Goal: Task Accomplishment & Management: Manage account settings

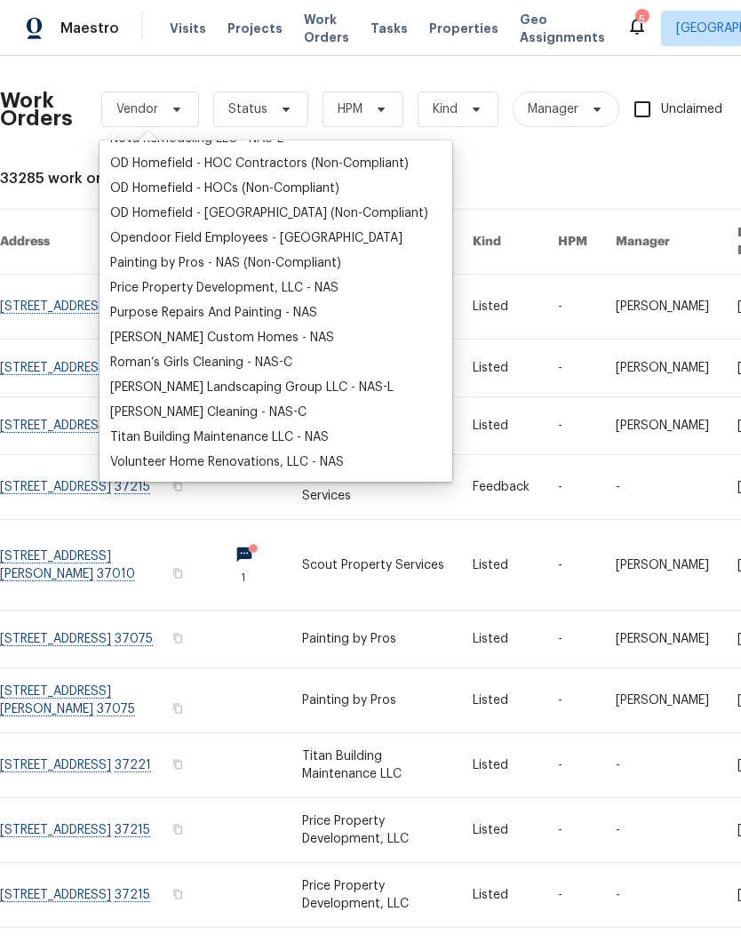
scroll to position [341, 0]
click at [148, 268] on div "Painting by Pros - NAS (Non-Compliant)" at bounding box center [225, 263] width 231 height 18
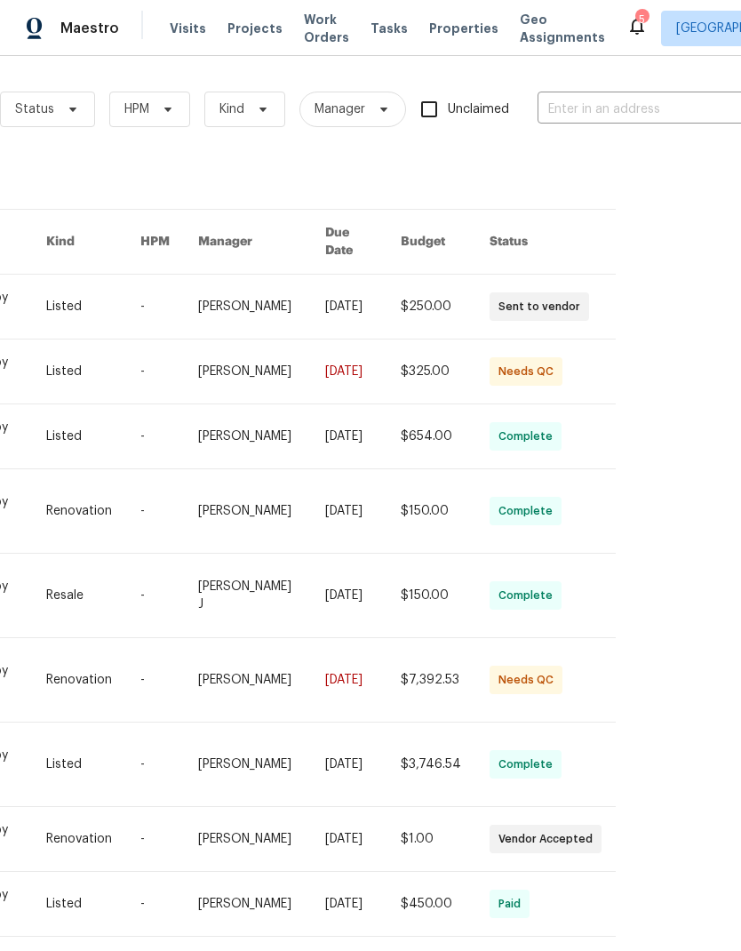
scroll to position [0, 403]
click at [589, 116] on input "text" at bounding box center [626, 110] width 178 height 28
type input "300 w"
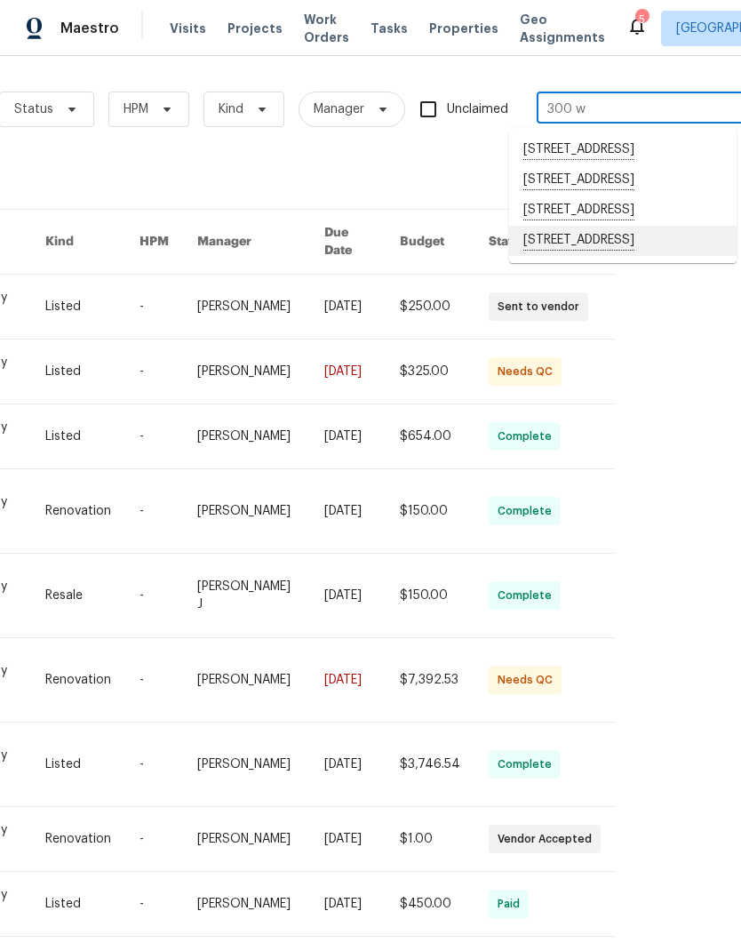
click at [541, 256] on li "300 Whisper Wood Way, Lebanon, TN 37087" at bounding box center [622, 241] width 227 height 30
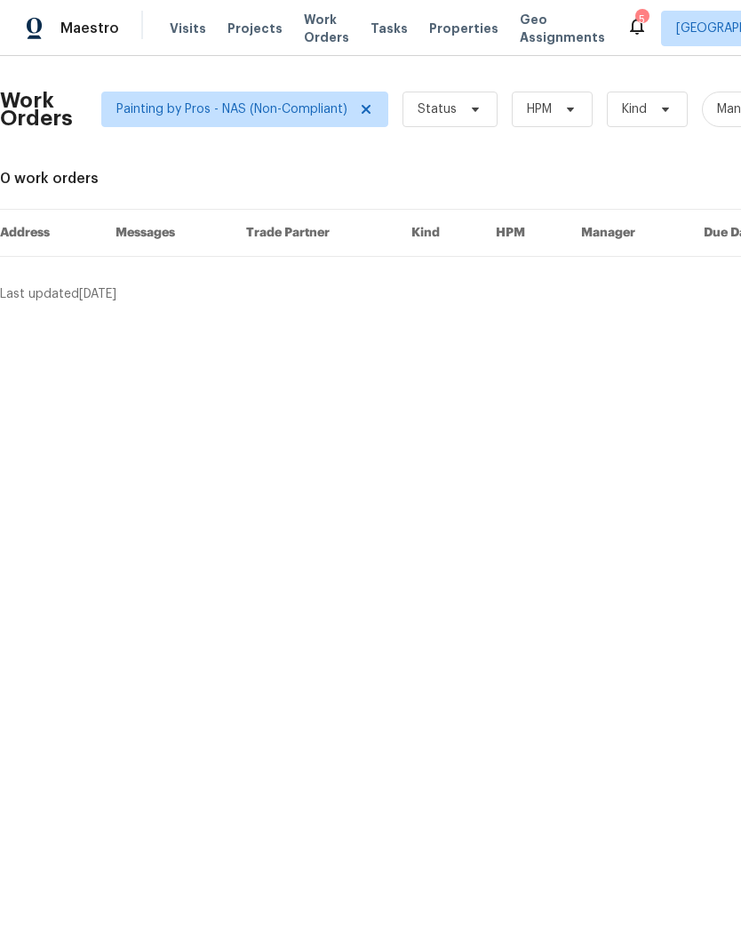
click at [20, 299] on div "Last updated 9/25/2025" at bounding box center [485, 294] width 970 height 18
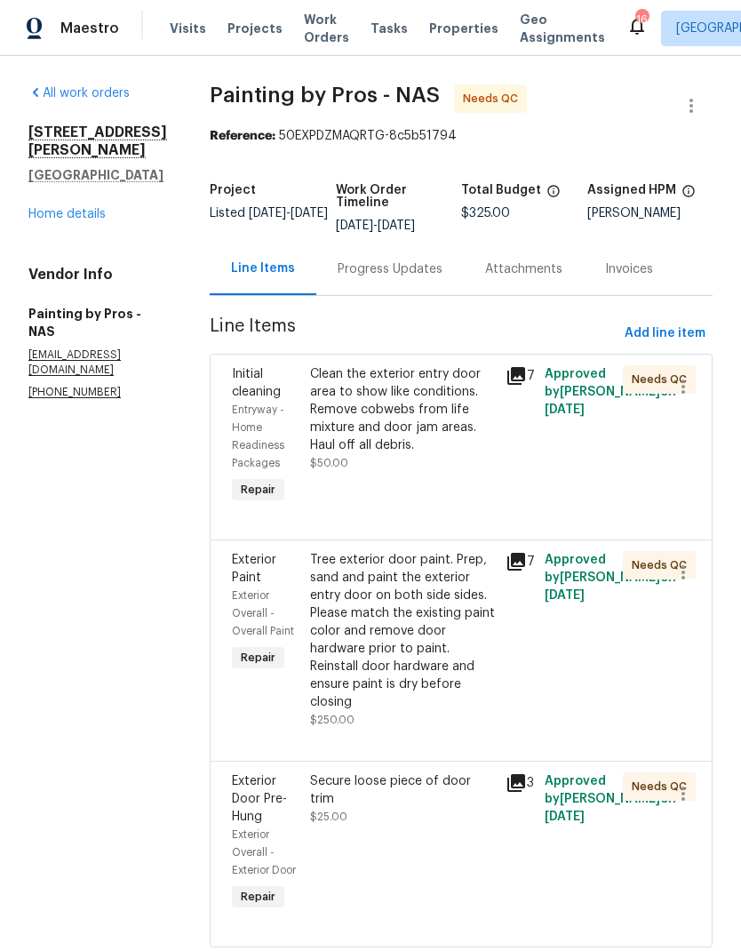
click at [366, 400] on div "Clean the exterior entry door area to show like conditions. Remove cobwebs from…" at bounding box center [402, 409] width 185 height 89
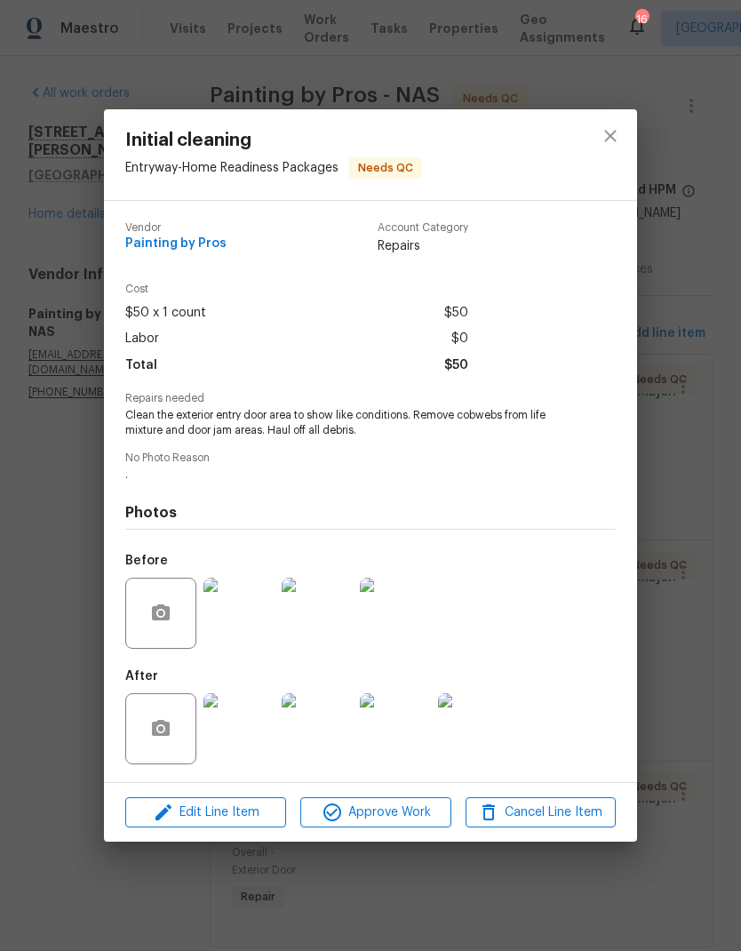
click at [248, 736] on img at bounding box center [239, 728] width 71 height 71
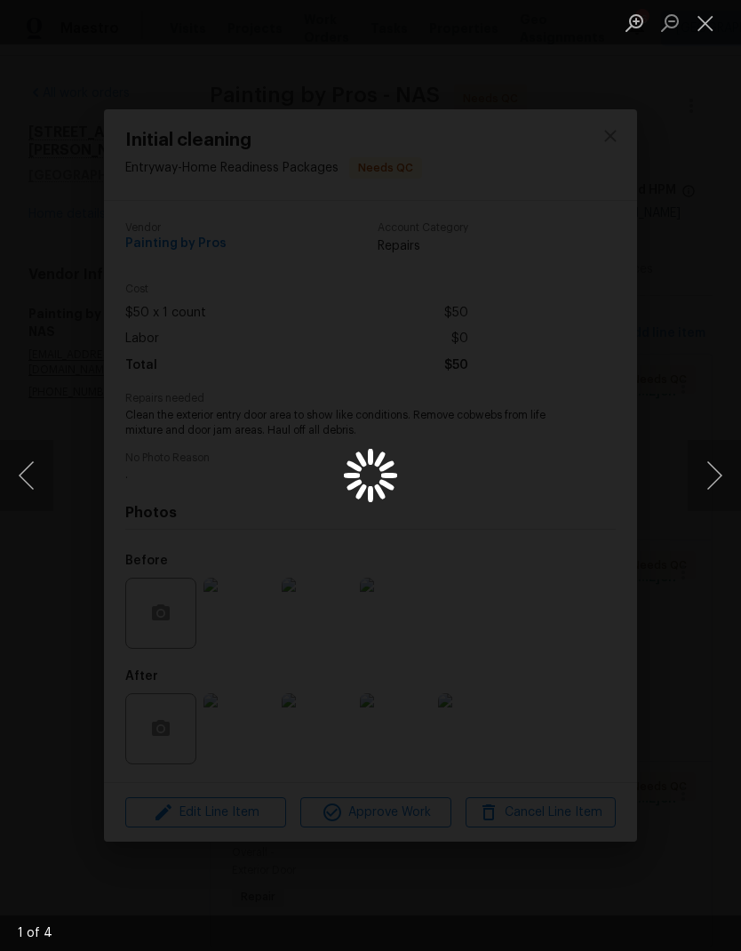
click at [703, 24] on button "Close lightbox" at bounding box center [706, 22] width 36 height 31
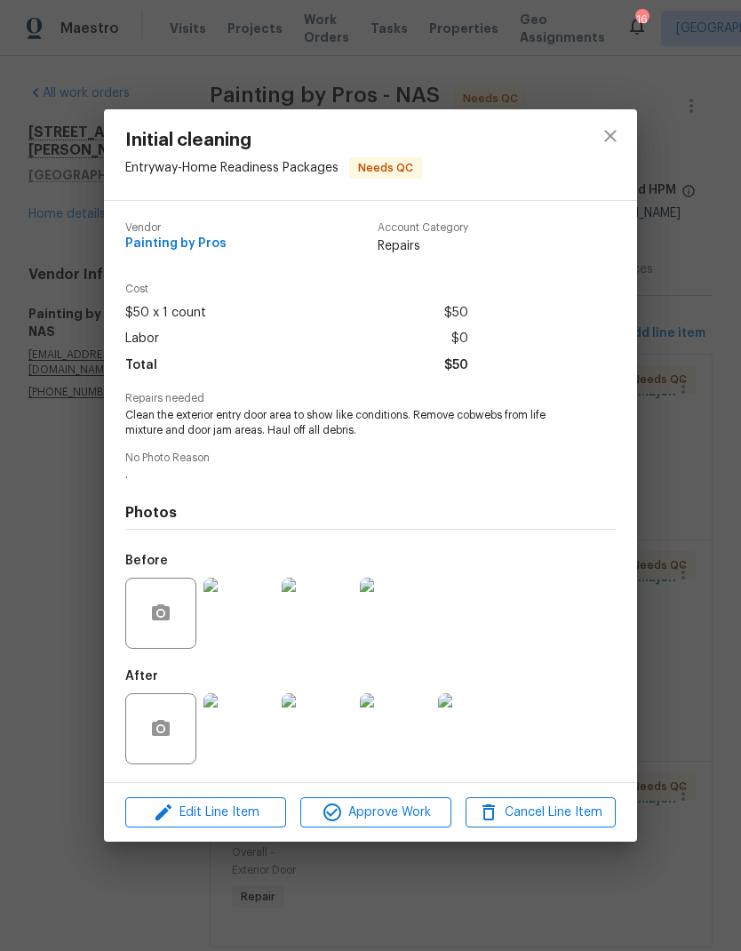
click at [368, 793] on div "Edit Line Item Approve Work Cancel Line Item" at bounding box center [370, 813] width 533 height 60
click at [381, 821] on span "Approve Work" at bounding box center [376, 813] width 140 height 22
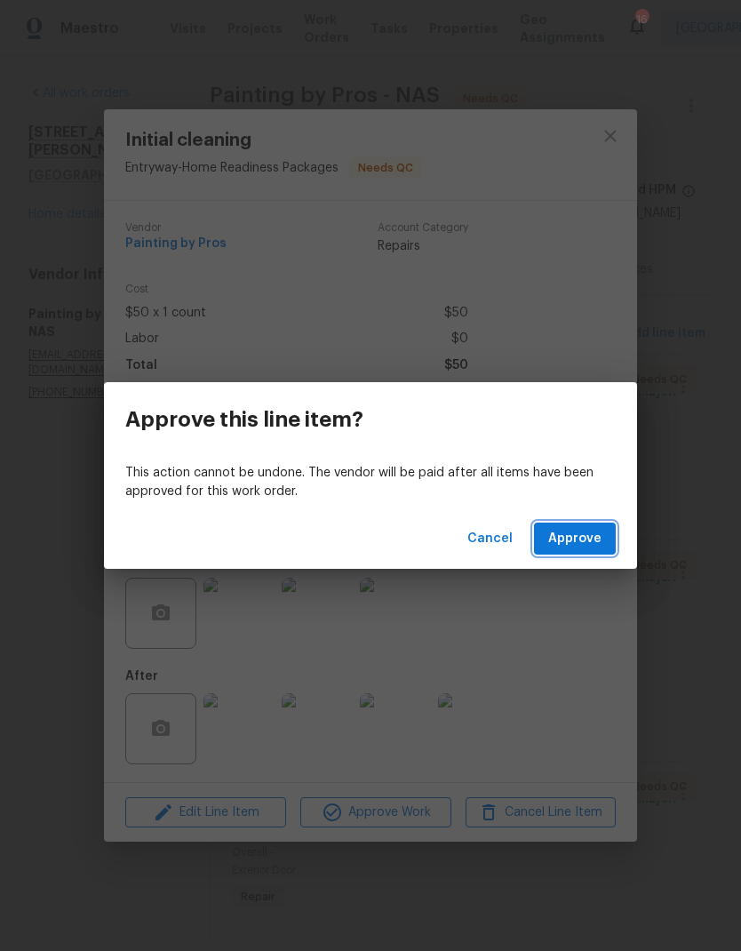
click at [568, 534] on span "Approve" at bounding box center [574, 539] width 53 height 22
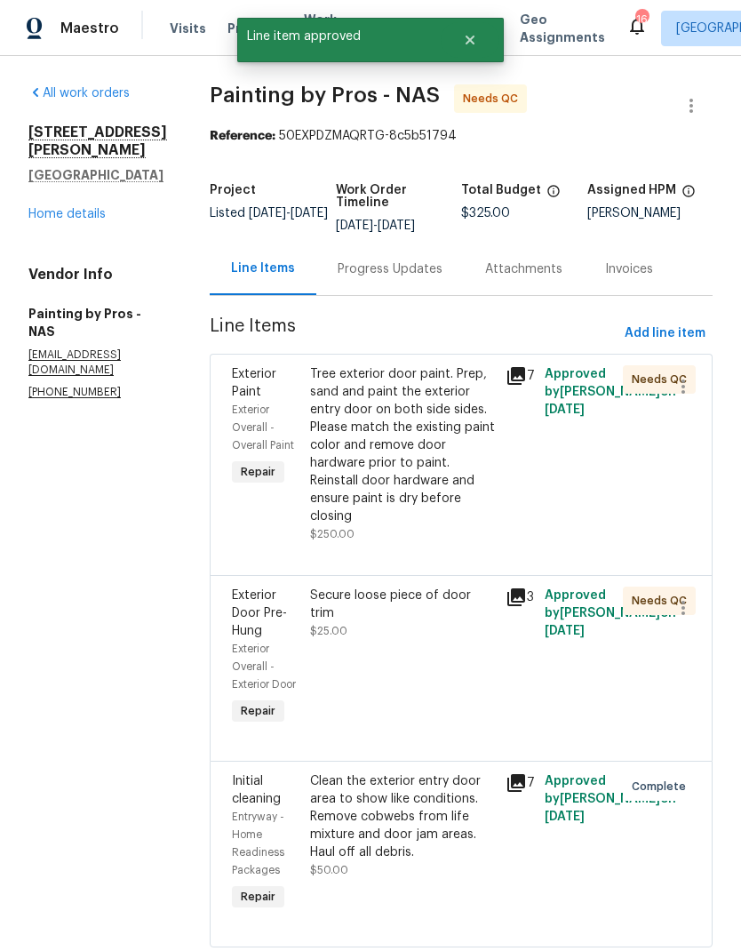
click at [413, 411] on div "Tree exterior door paint. Prep, sand and paint the exterior entry door on both …" at bounding box center [402, 445] width 185 height 160
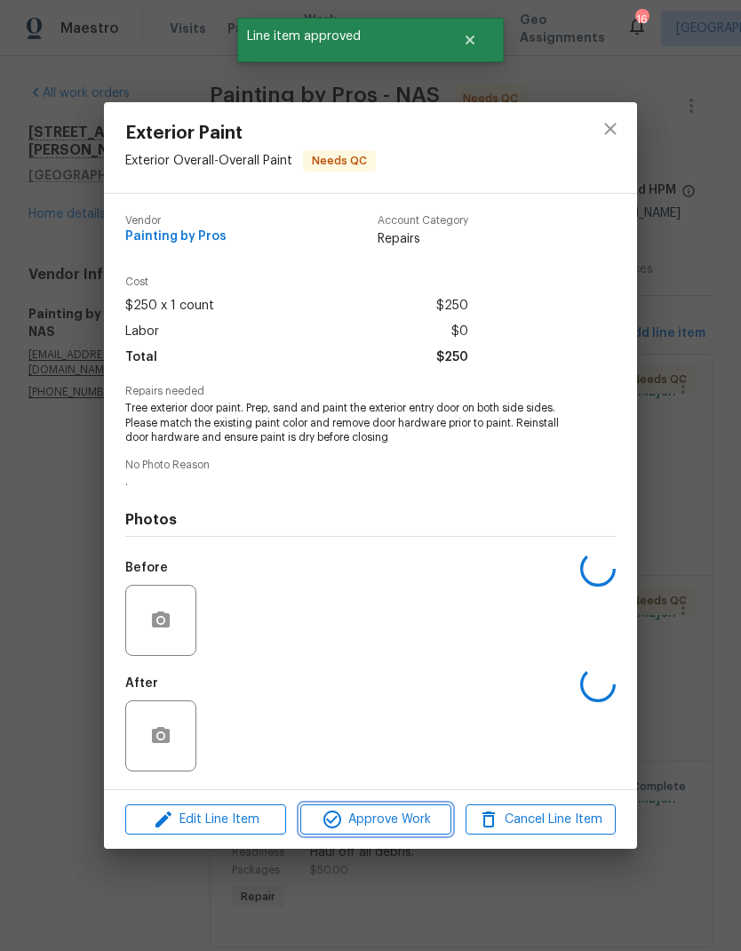
click at [362, 810] on span "Approve Work" at bounding box center [376, 820] width 140 height 22
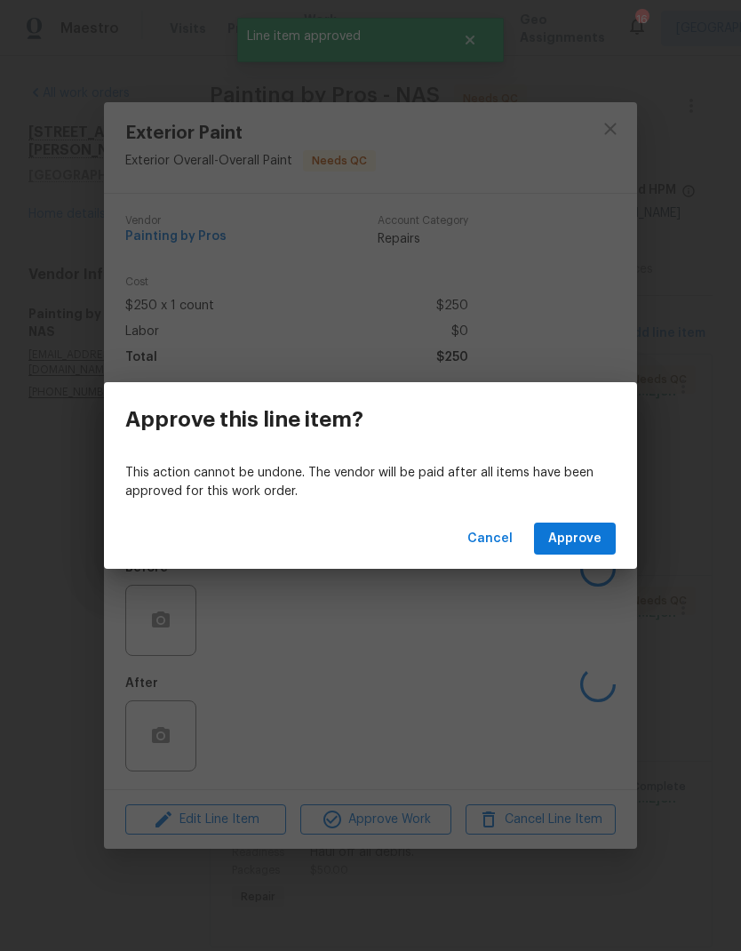
click at [576, 533] on span "Approve" at bounding box center [574, 539] width 53 height 22
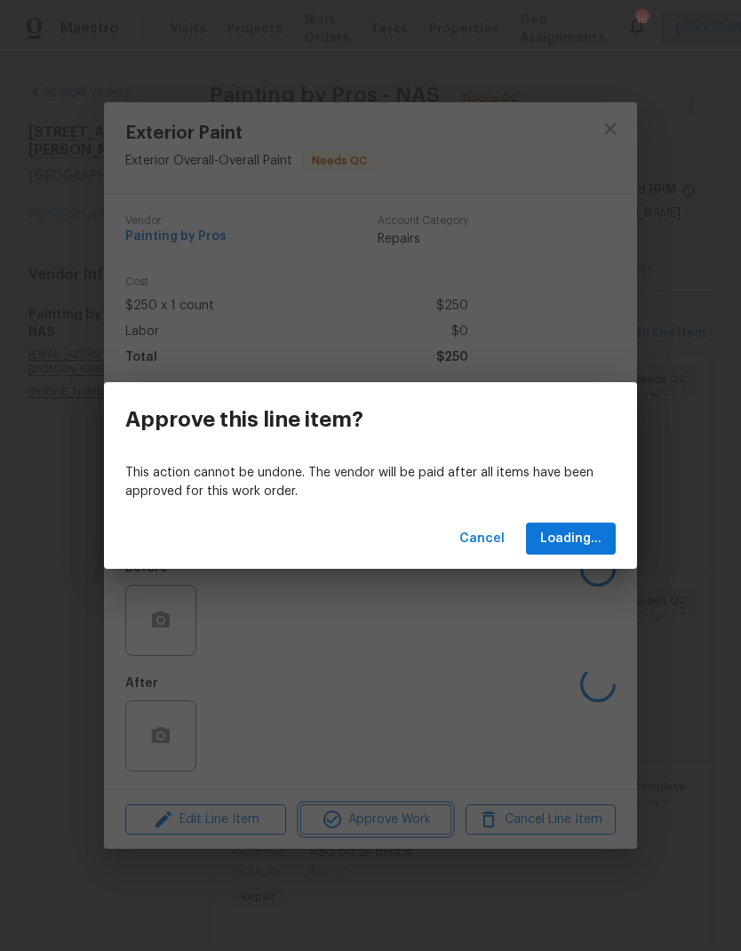
click at [176, 247] on div "Approve this line item? This action cannot be undone. The vendor will be paid a…" at bounding box center [370, 475] width 741 height 951
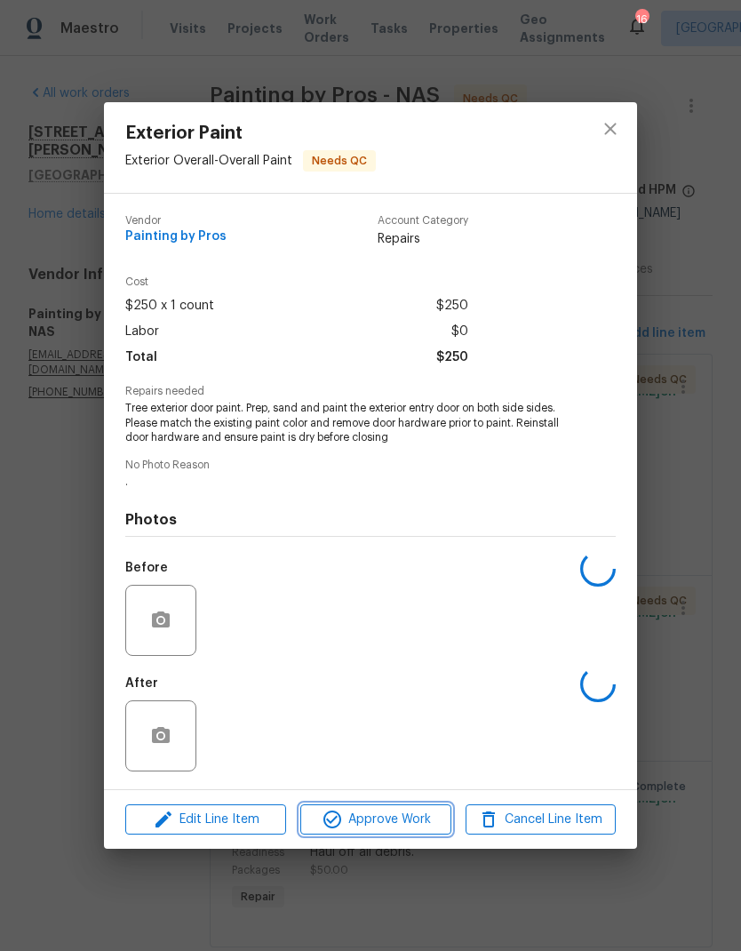
click at [384, 808] on button "Approve Work" at bounding box center [375, 819] width 150 height 31
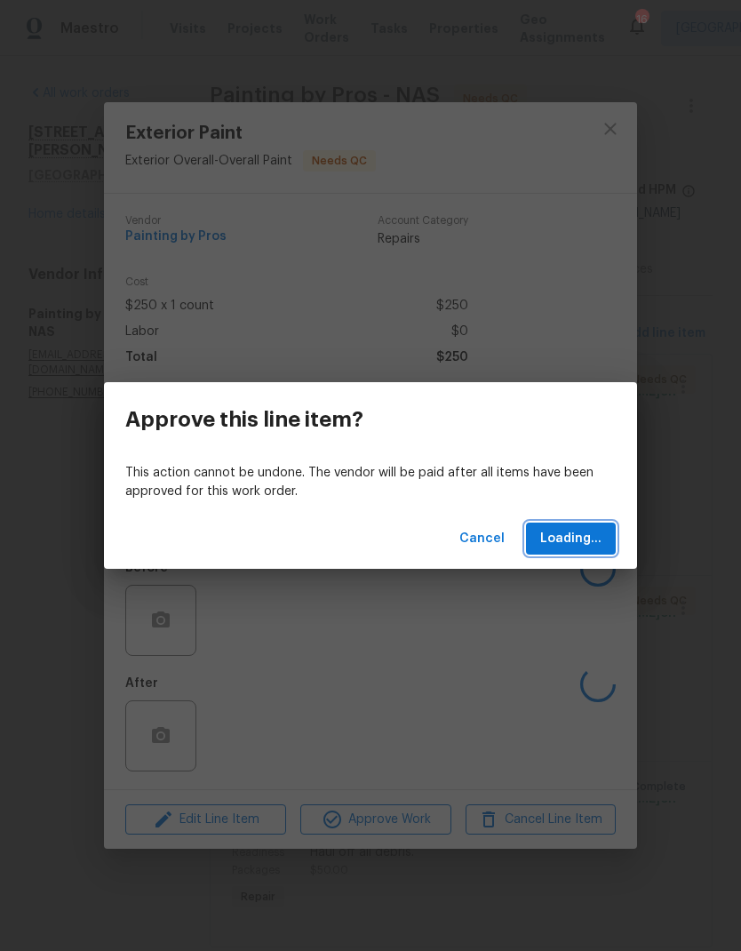
click at [571, 535] on span "Loading..." at bounding box center [570, 539] width 61 height 22
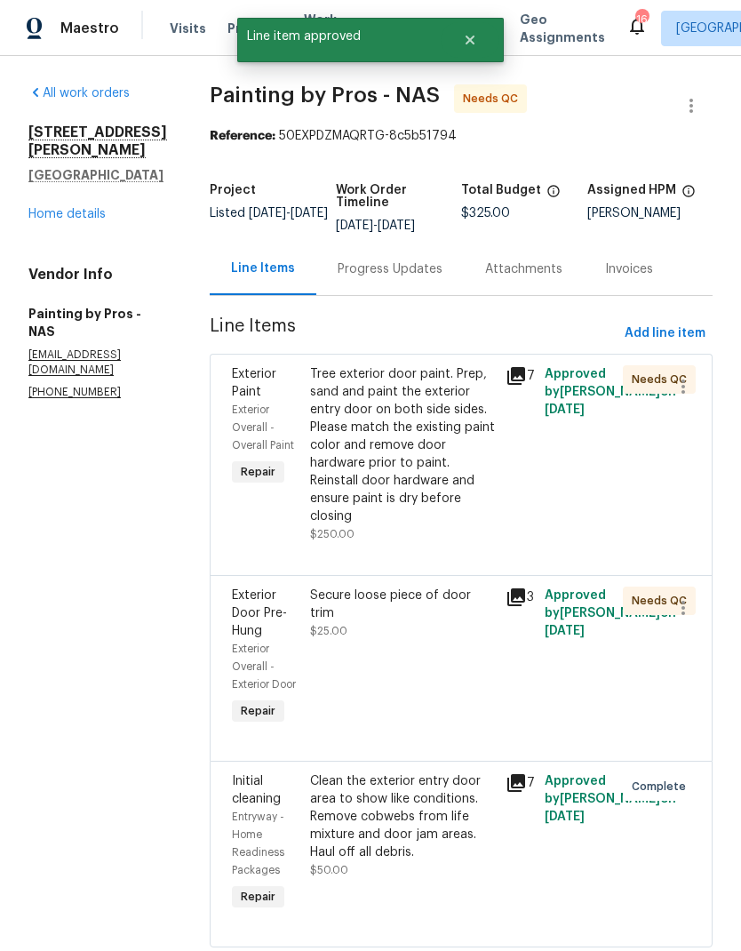
click at [609, 188] on h5 "Assigned HPM" at bounding box center [631, 190] width 89 height 12
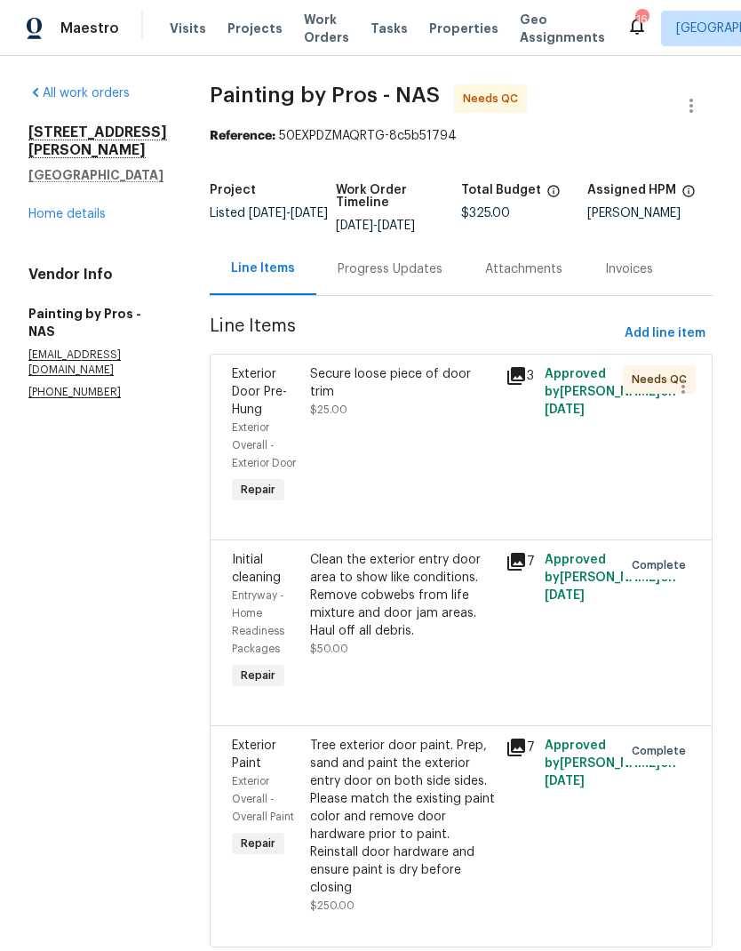
click at [388, 460] on div "Secure loose piece of door trim $25.00" at bounding box center [403, 436] width 196 height 153
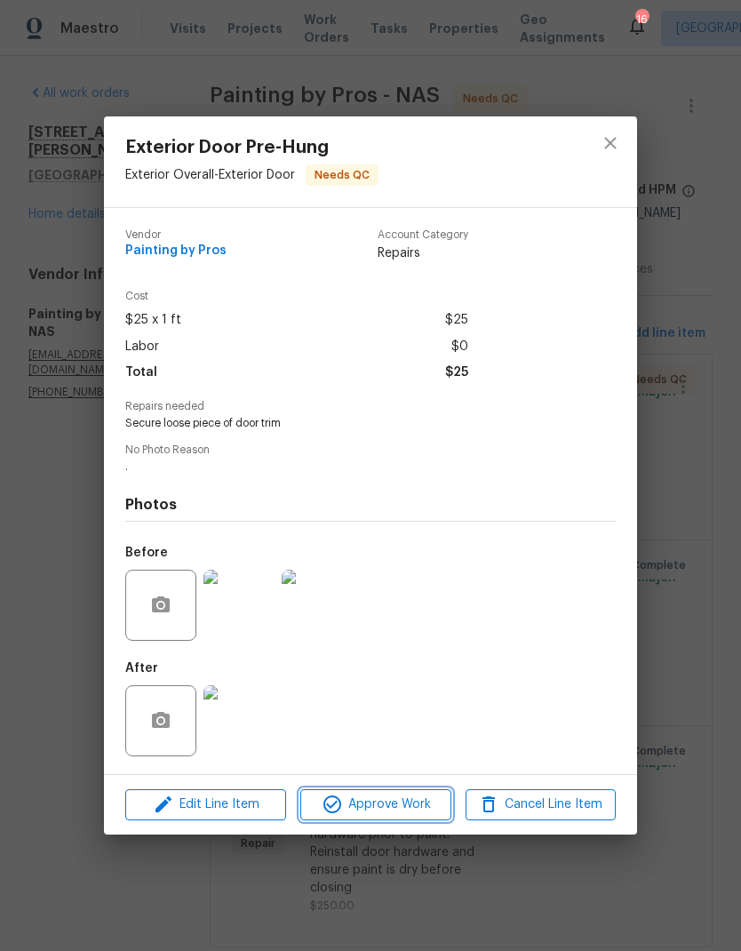
click at [363, 801] on span "Approve Work" at bounding box center [376, 805] width 140 height 22
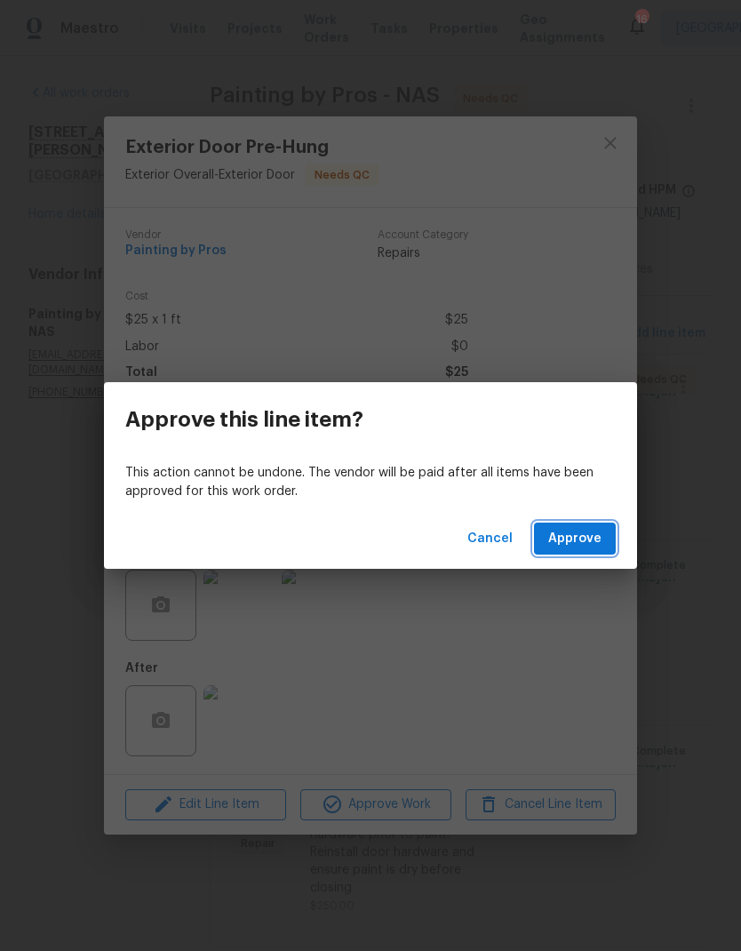
click at [572, 550] on button "Approve" at bounding box center [575, 539] width 82 height 33
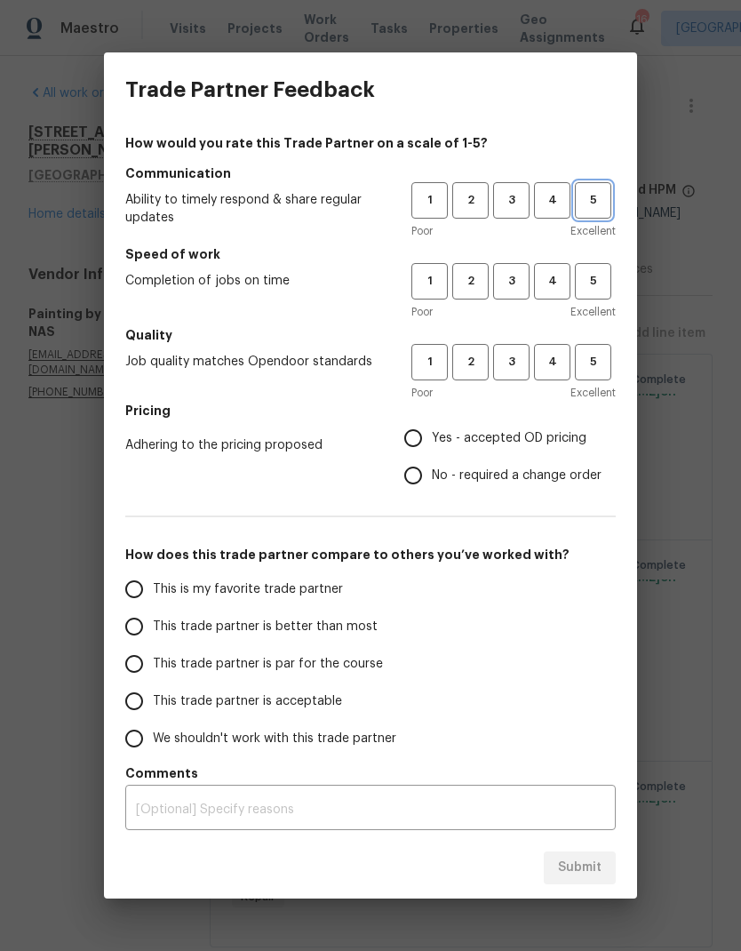
click at [582, 218] on button "5" at bounding box center [593, 200] width 36 height 36
click at [604, 275] on span "5" at bounding box center [593, 281] width 33 height 20
click at [601, 377] on button "5" at bounding box center [593, 362] width 36 height 36
click at [426, 443] on input "Yes - accepted OD pricing" at bounding box center [413, 437] width 37 height 37
radio input "true"
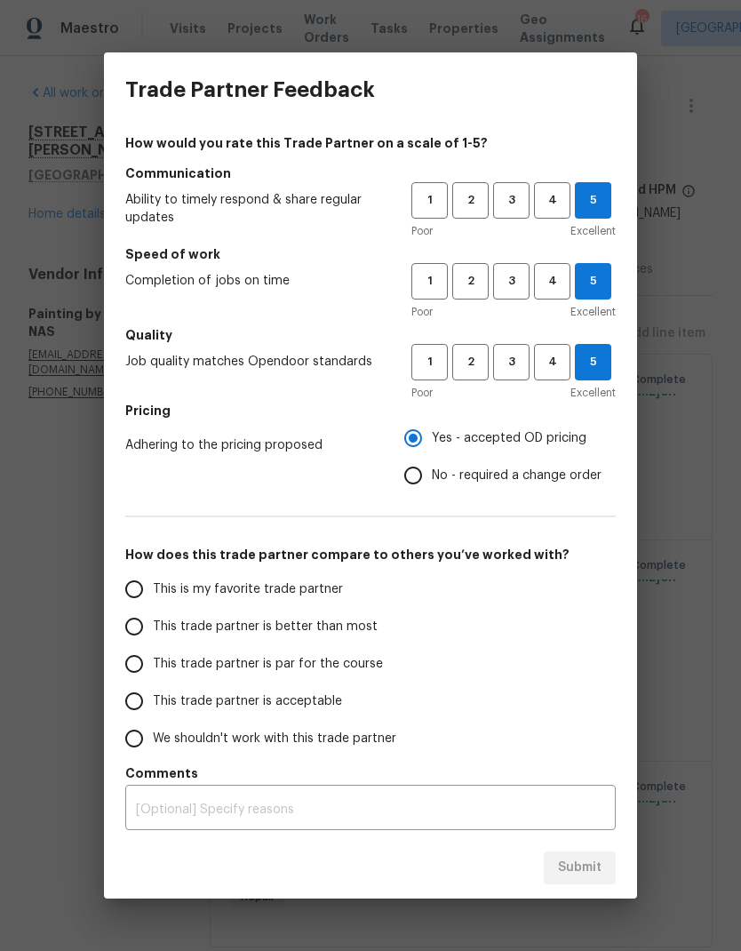
click at [163, 596] on span "This is my favorite trade partner" at bounding box center [248, 589] width 190 height 19
click at [153, 596] on input "This is my favorite trade partner" at bounding box center [134, 589] width 37 height 37
click at [561, 883] on button "Submit" at bounding box center [580, 867] width 72 height 33
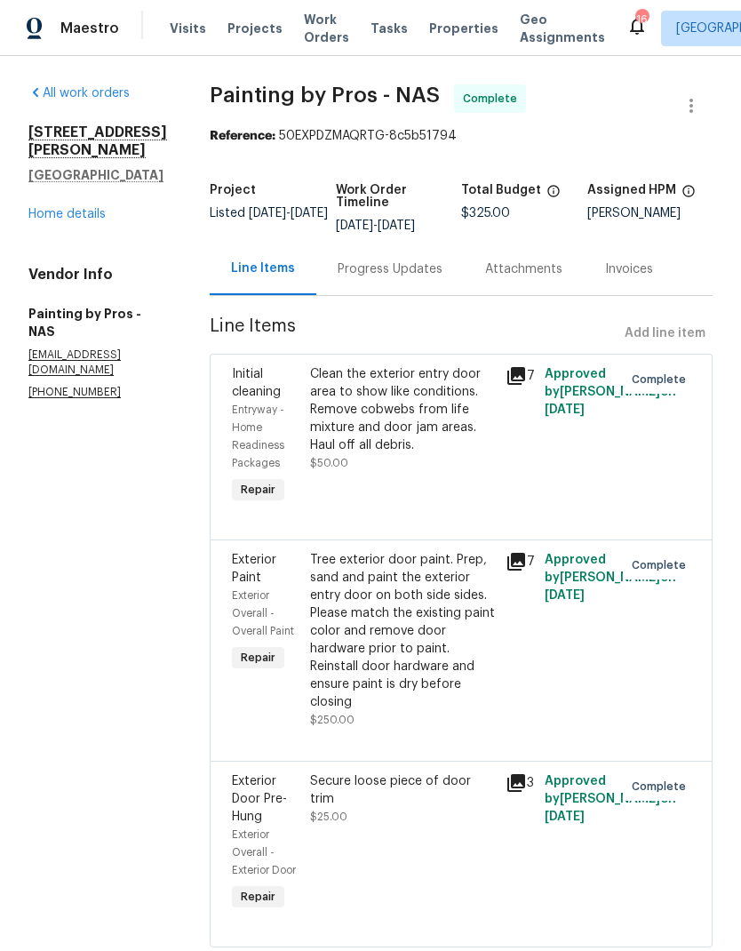
radio input "true"
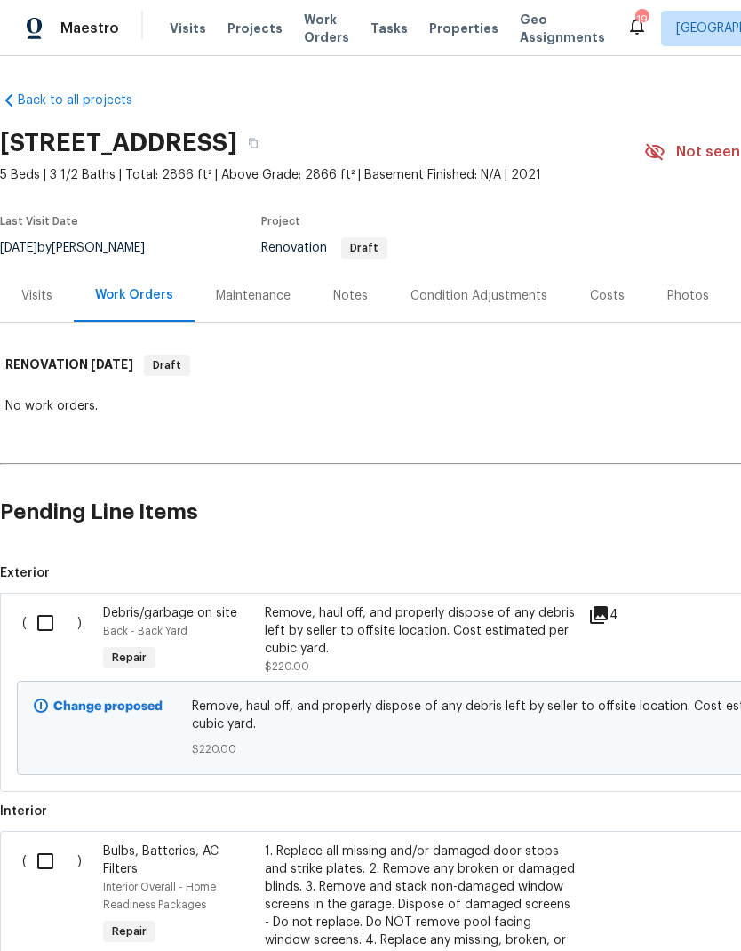
click at [590, 296] on div "Costs" at bounding box center [607, 296] width 35 height 18
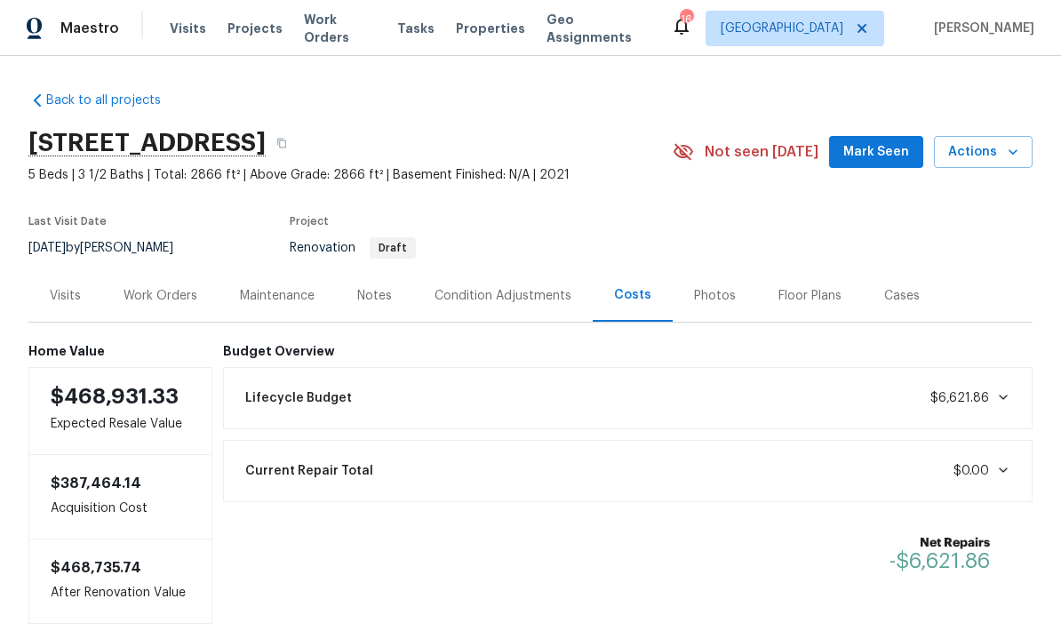
click at [148, 293] on div "Work Orders" at bounding box center [161, 296] width 74 height 18
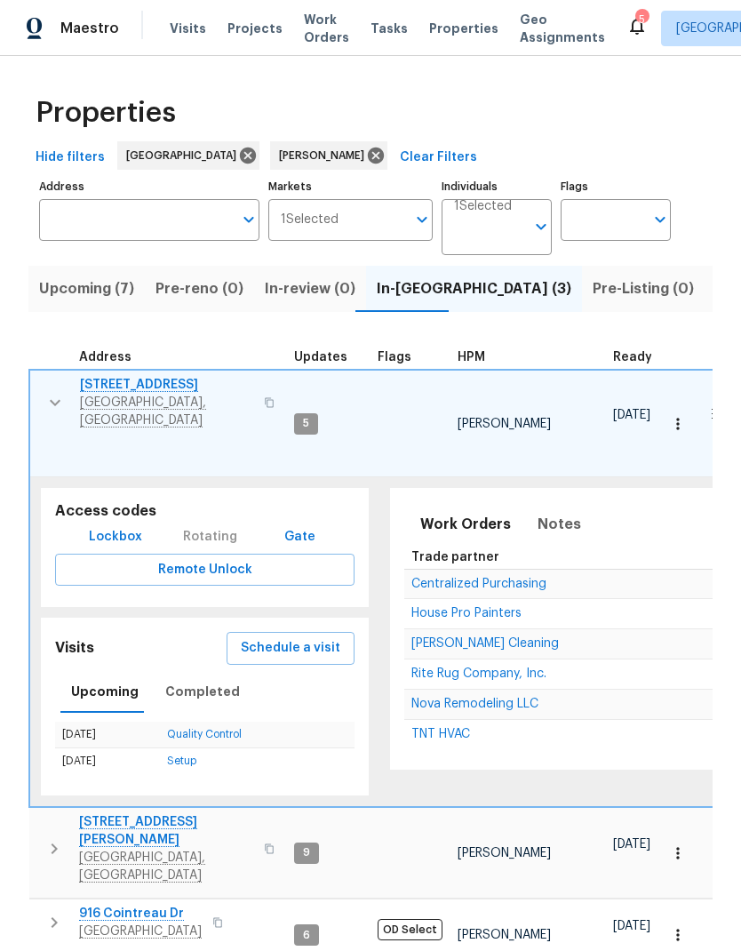
click at [434, 698] on span "Nova Remodeling LLC" at bounding box center [474, 704] width 127 height 12
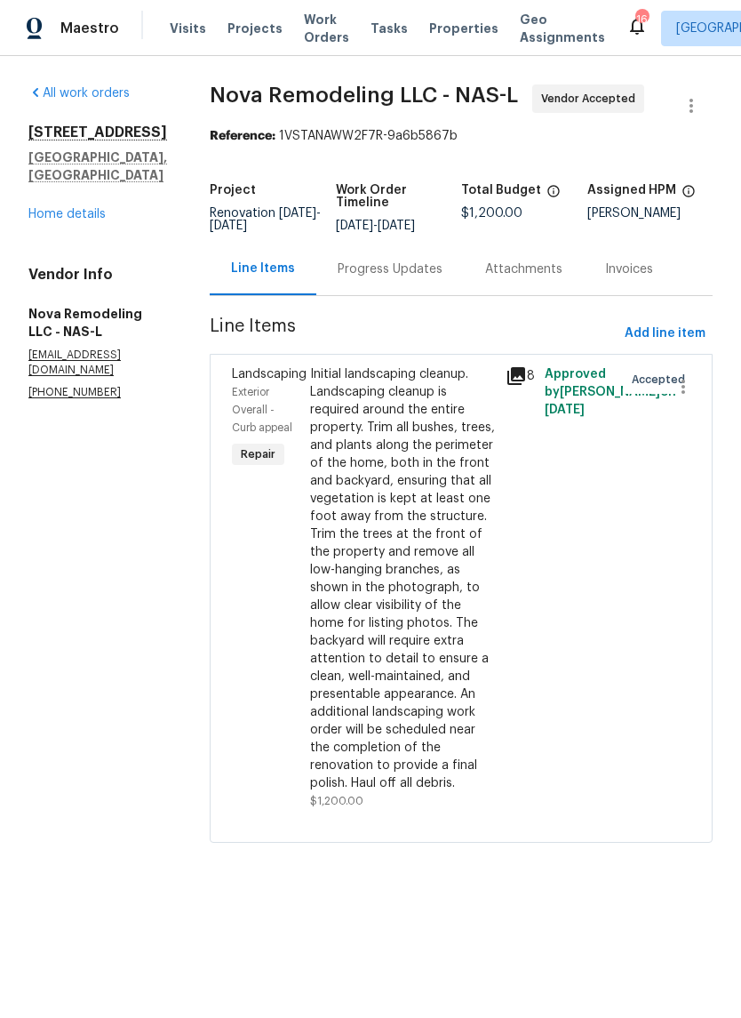
click at [425, 278] on div "Progress Updates" at bounding box center [390, 269] width 105 height 18
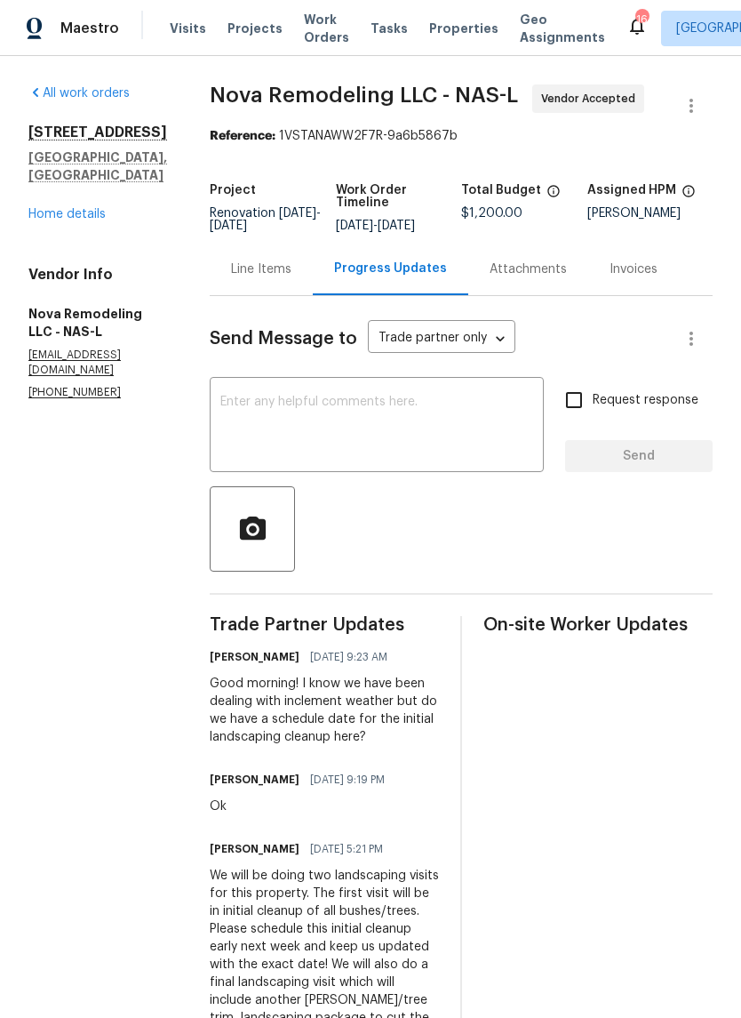
click at [419, 444] on textarea at bounding box center [376, 426] width 313 height 62
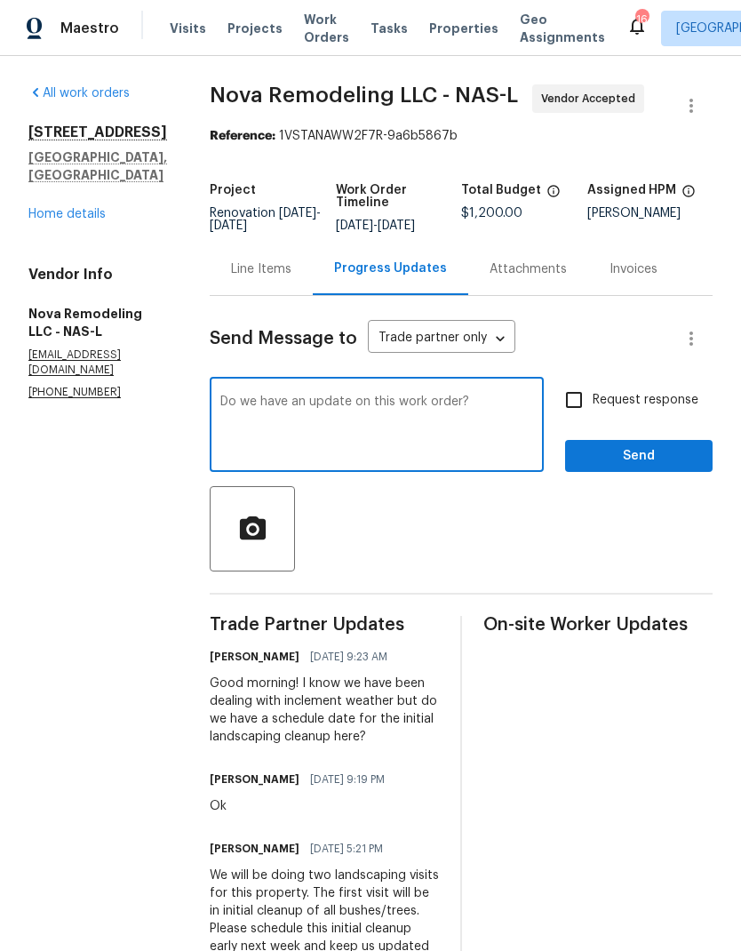
type textarea "Do we have an update on this work order?"
click at [592, 404] on input "Request response" at bounding box center [573, 399] width 37 height 37
checkbox input "true"
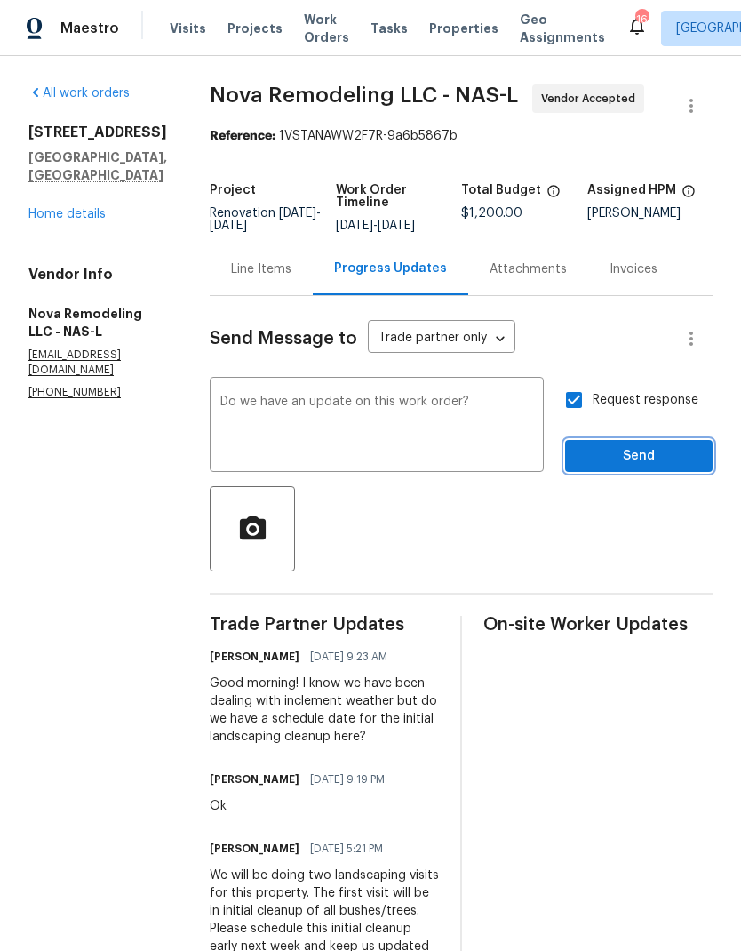
click at [630, 467] on span "Send" at bounding box center [638, 456] width 119 height 22
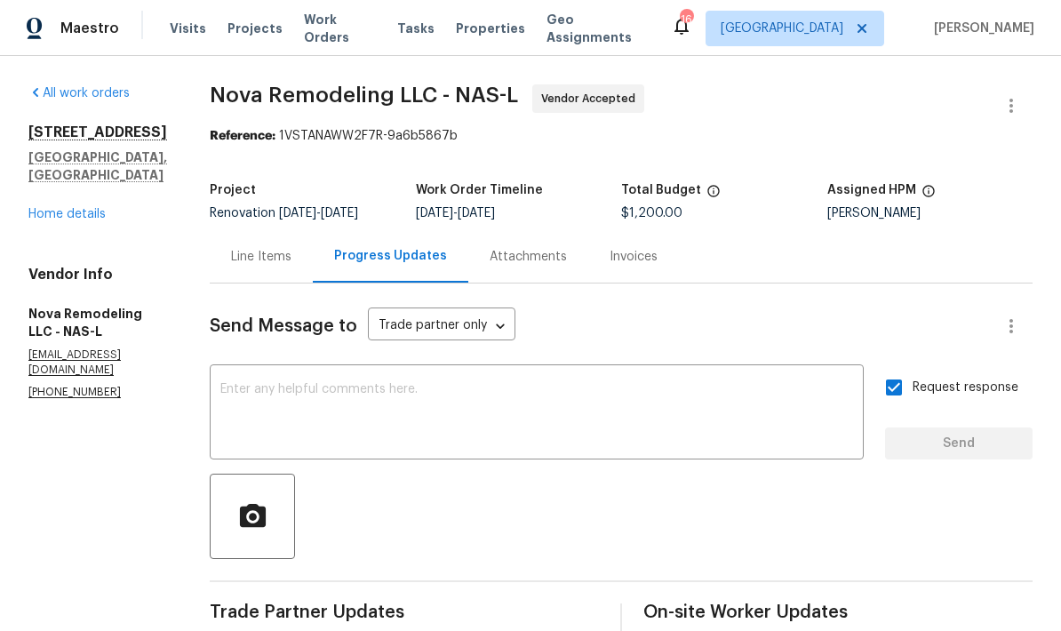
click at [59, 208] on link "Home details" at bounding box center [66, 214] width 77 height 12
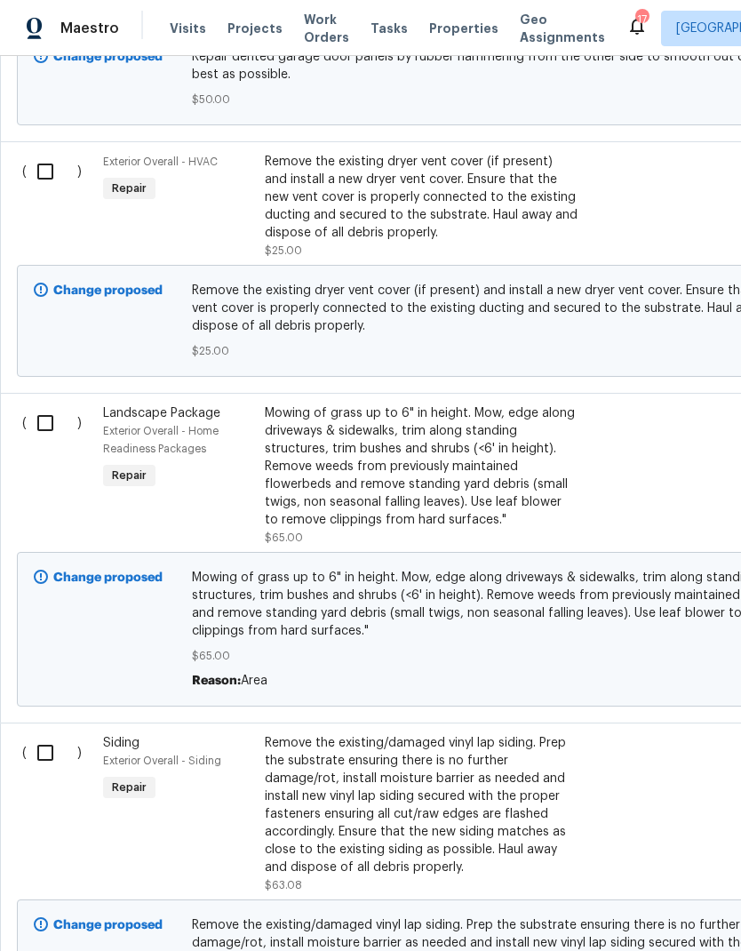
scroll to position [1273, 0]
click at [42, 424] on input "checkbox" at bounding box center [52, 423] width 51 height 37
checkbox input "true"
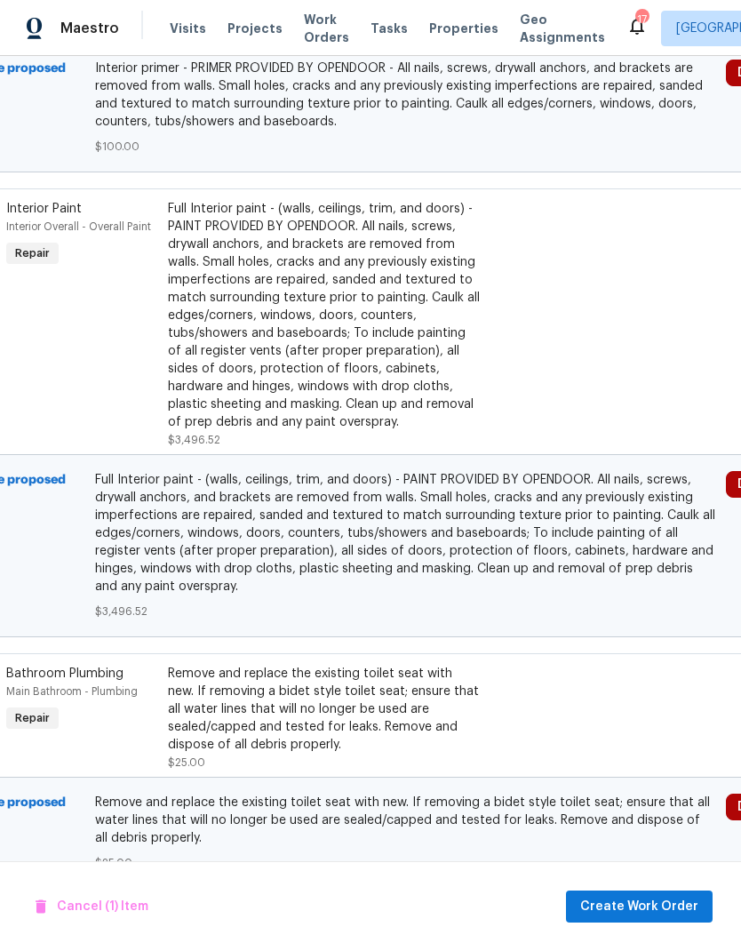
scroll to position [4334, 100]
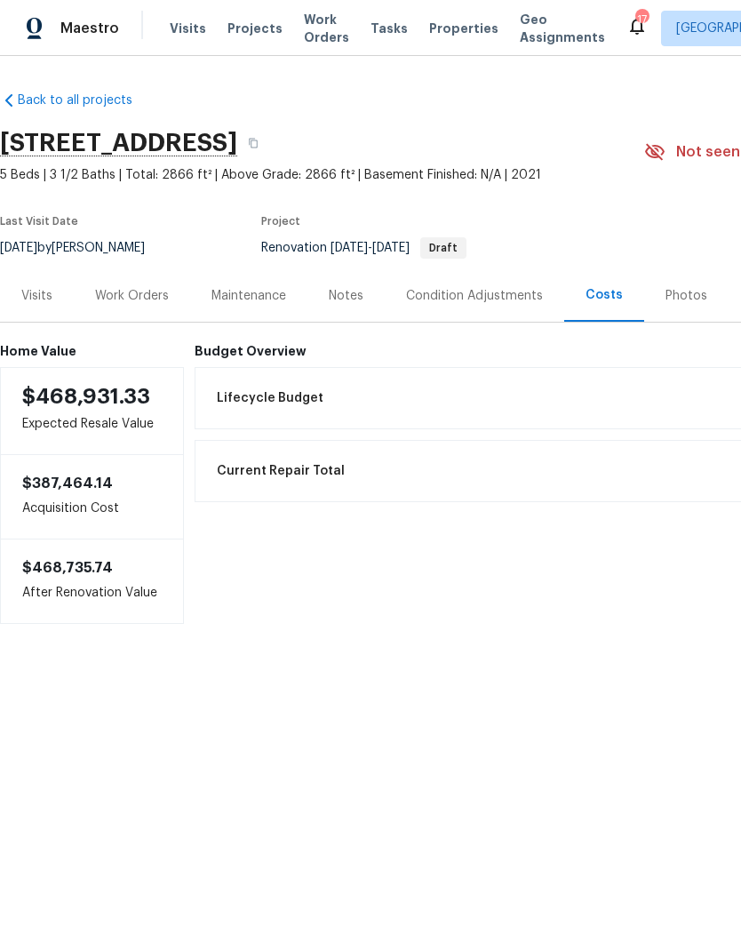
click at [176, 305] on div "Work Orders" at bounding box center [132, 295] width 116 height 52
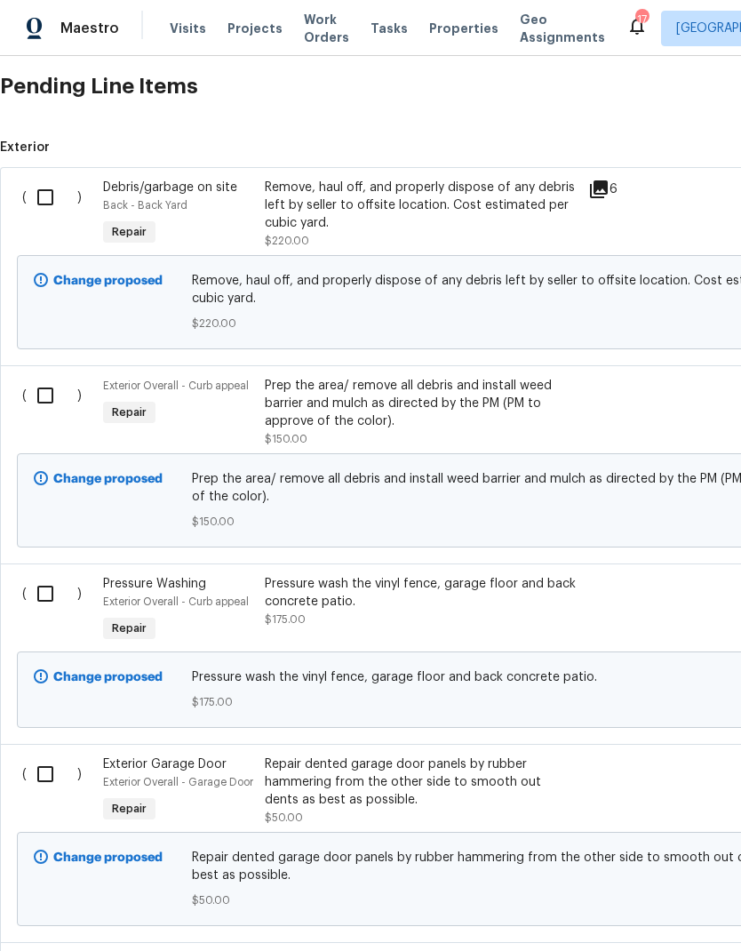
scroll to position [552, 0]
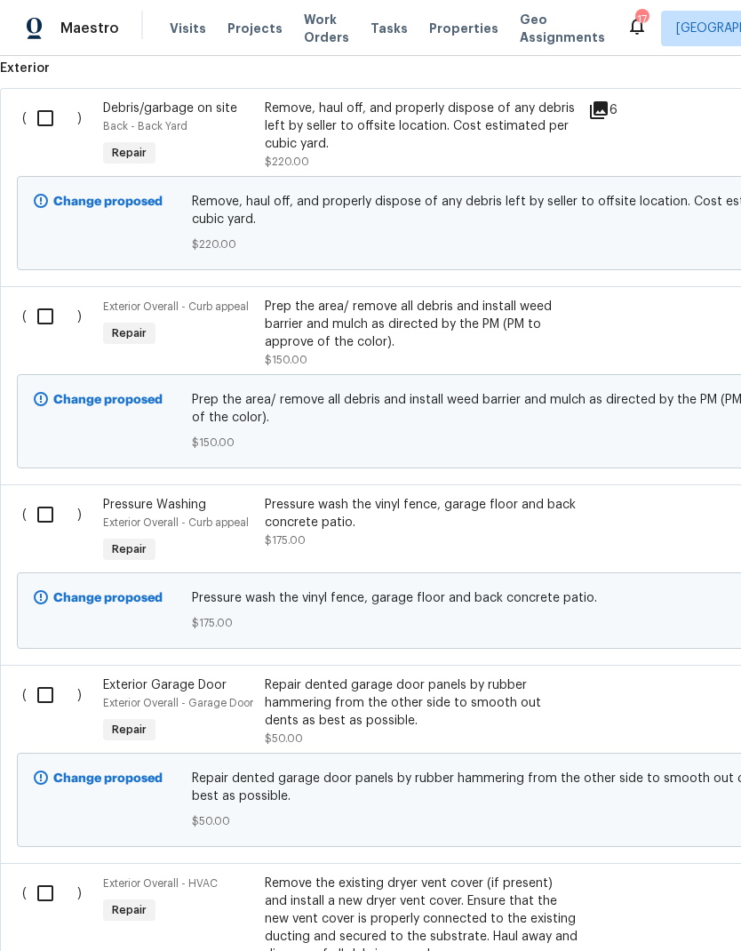
click at [44, 313] on input "checkbox" at bounding box center [52, 316] width 51 height 37
checkbox input "true"
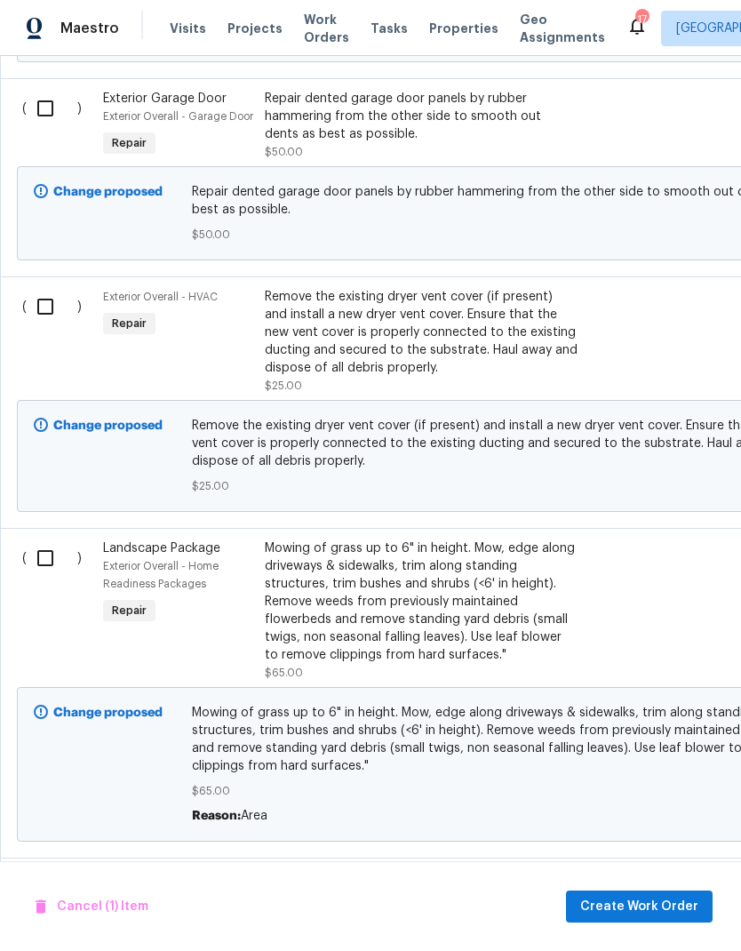
scroll to position [1138, 0]
click at [42, 566] on input "checkbox" at bounding box center [52, 557] width 51 height 37
checkbox input "true"
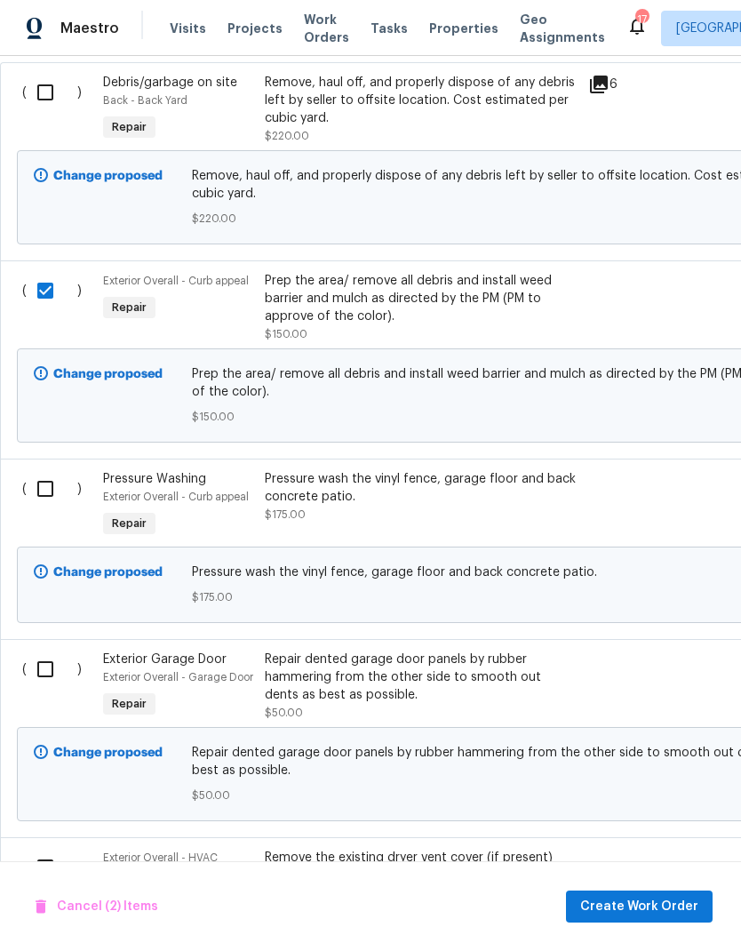
scroll to position [573, -1]
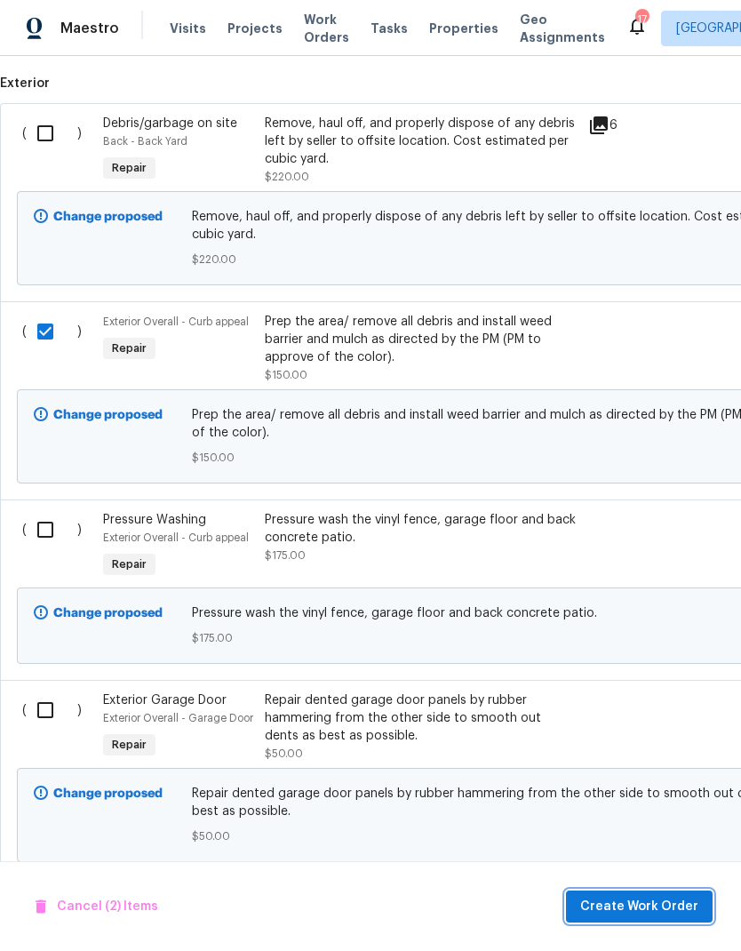
click at [618, 902] on span "Create Work Order" at bounding box center [639, 907] width 118 height 22
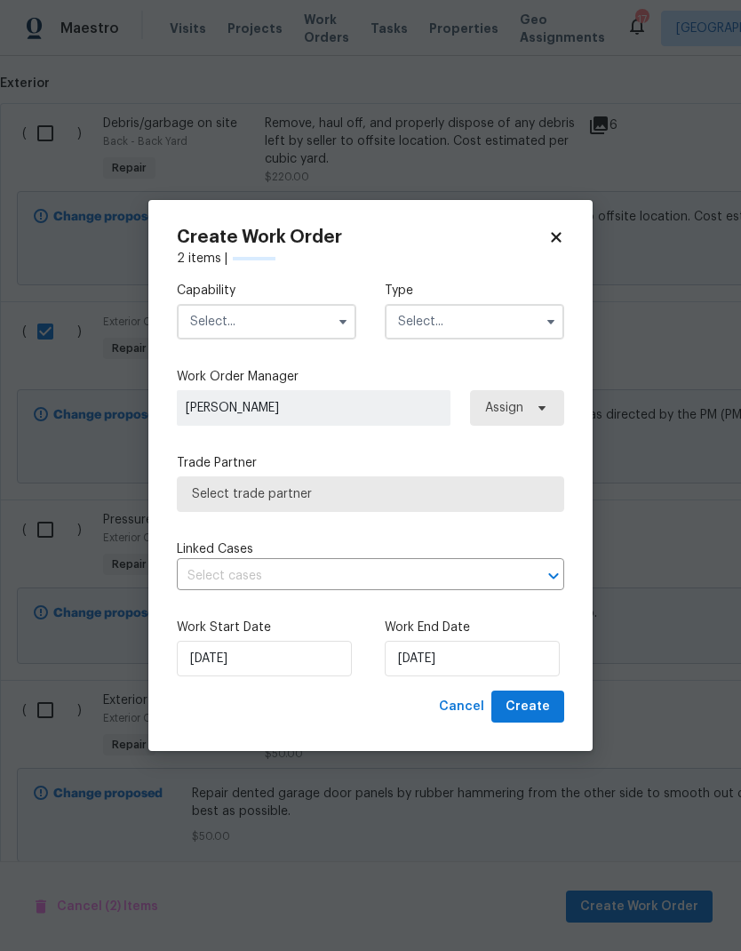
scroll to position [536, 0]
click at [234, 333] on input "text" at bounding box center [267, 322] width 180 height 36
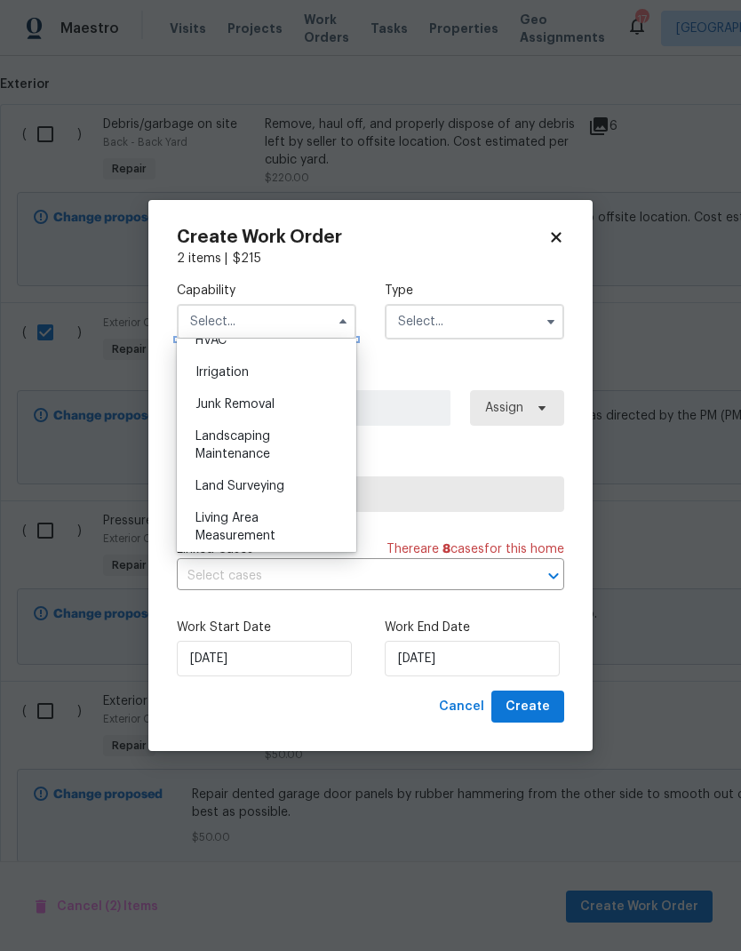
scroll to position [1099, 0]
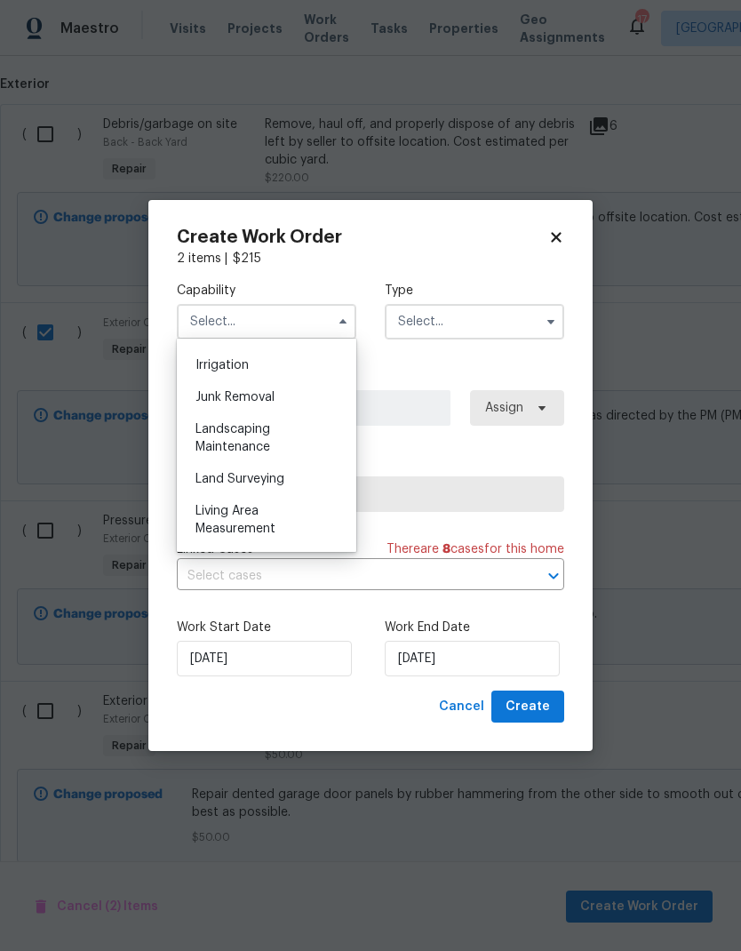
click at [222, 438] on div "Landscaping Maintenance" at bounding box center [266, 438] width 171 height 50
type input "Landscaping Maintenance"
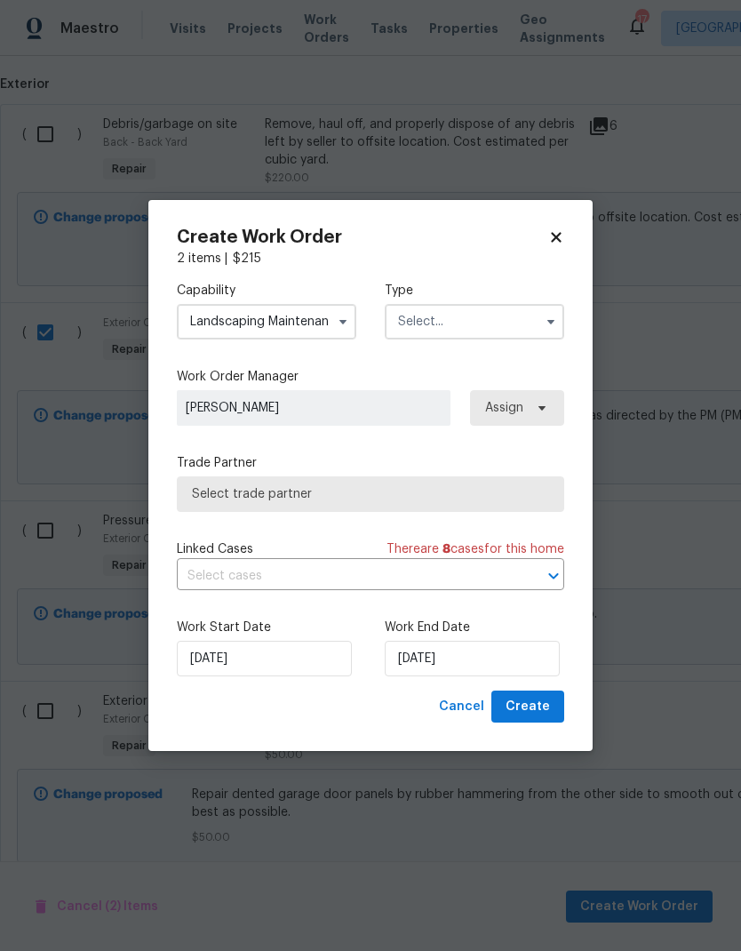
click at [460, 325] on input "text" at bounding box center [475, 322] width 180 height 36
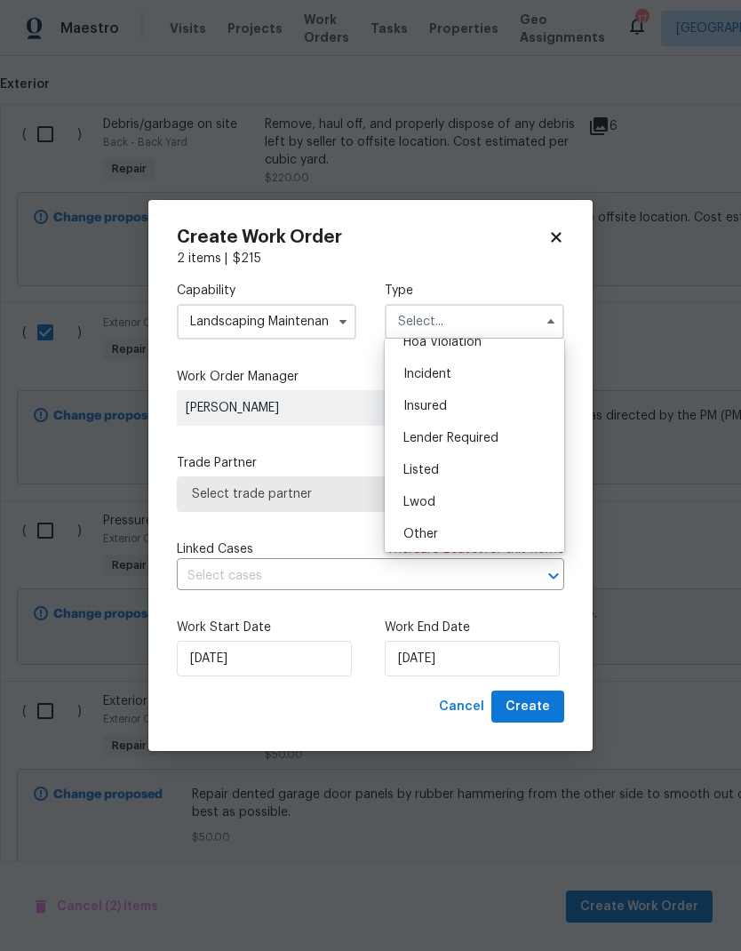
scroll to position [116, 0]
click at [417, 517] on div "Renovation" at bounding box center [474, 531] width 171 height 32
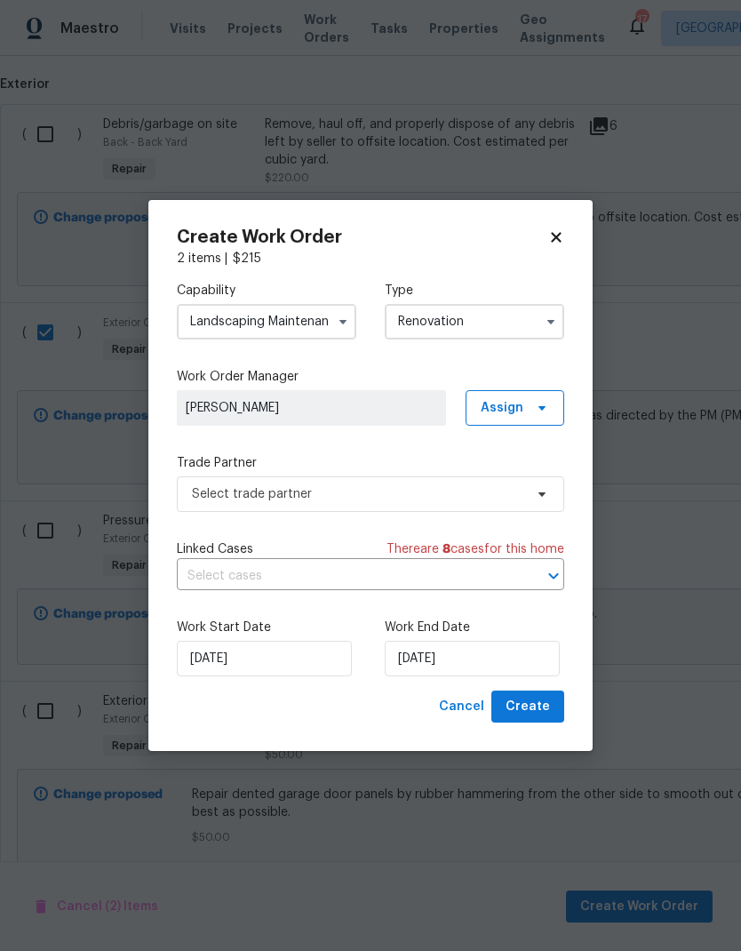
type input "Renovation"
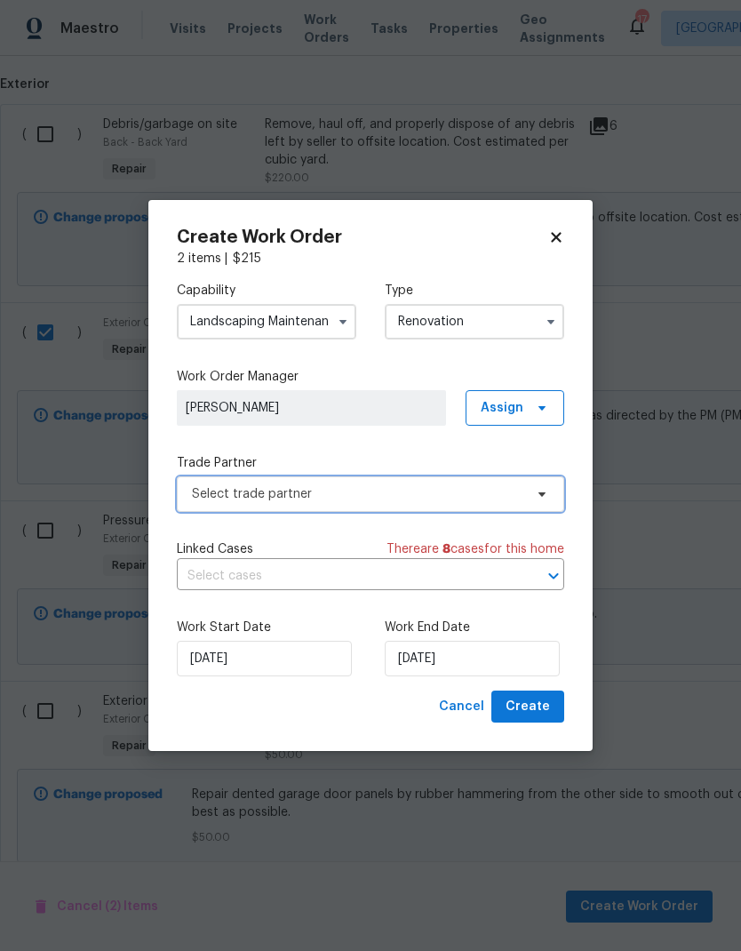
click at [208, 478] on span "Select trade partner" at bounding box center [370, 494] width 387 height 36
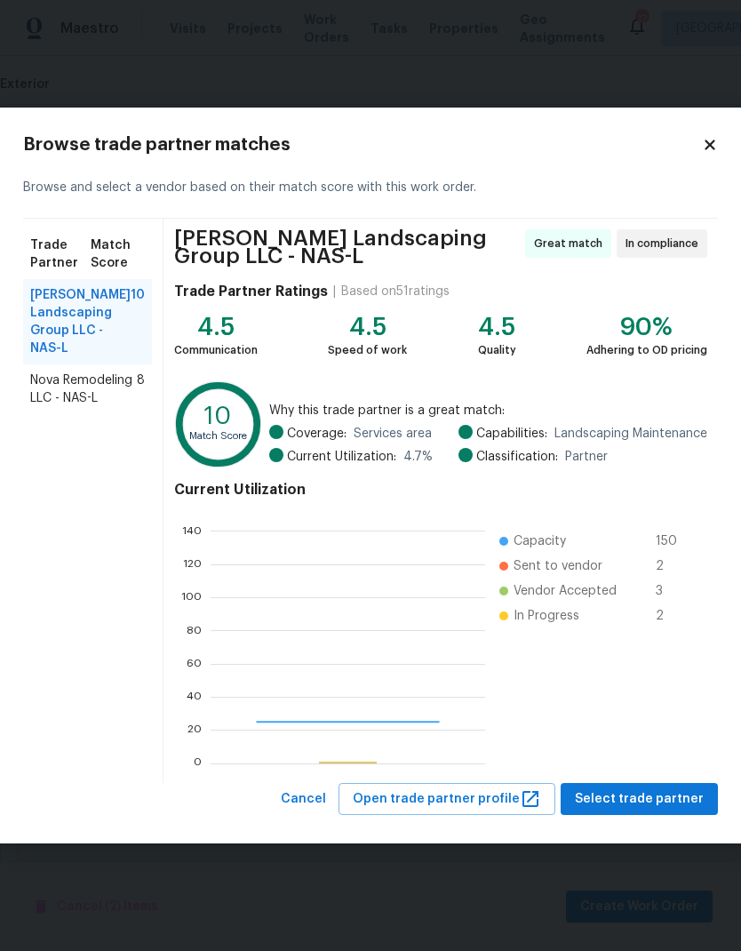
scroll to position [249, 275]
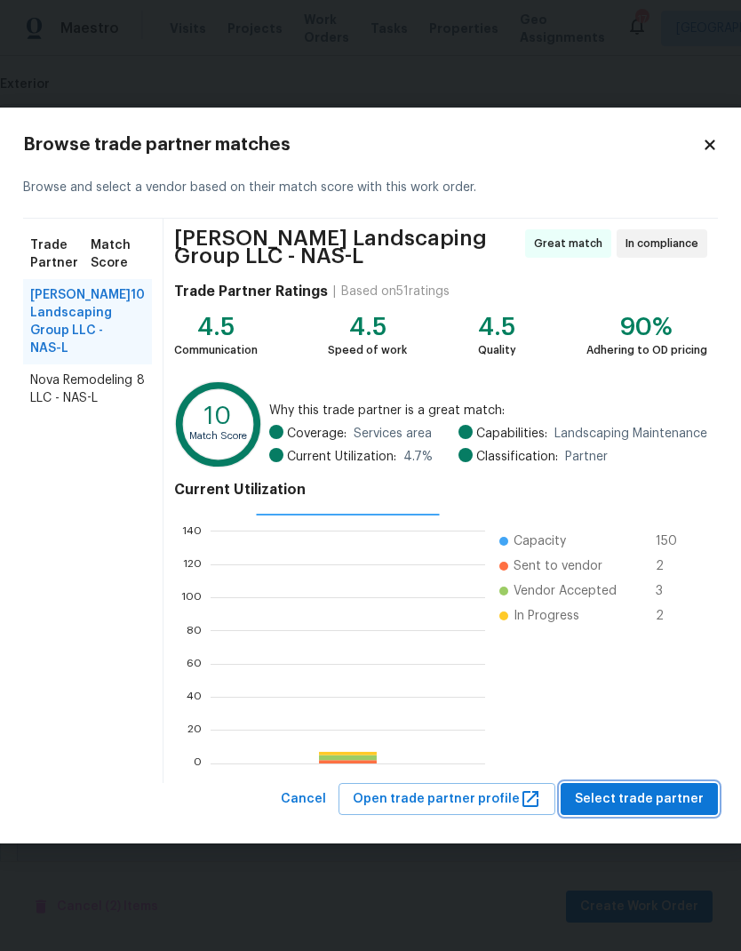
click at [598, 795] on span "Select trade partner" at bounding box center [639, 799] width 129 height 22
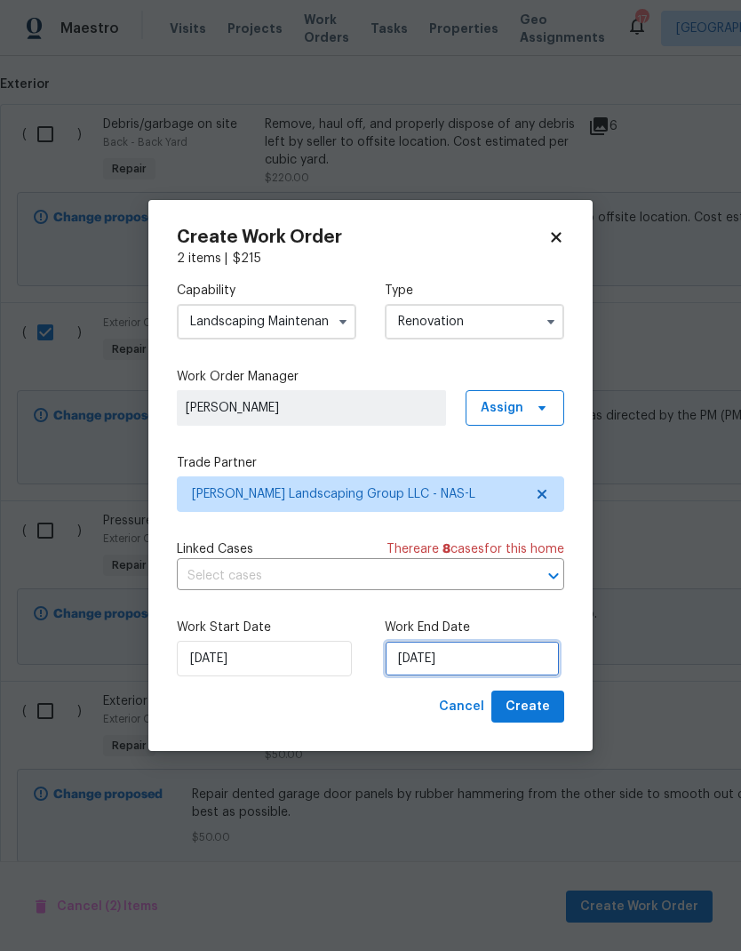
click at [401, 666] on input "[DATE]" at bounding box center [472, 659] width 175 height 36
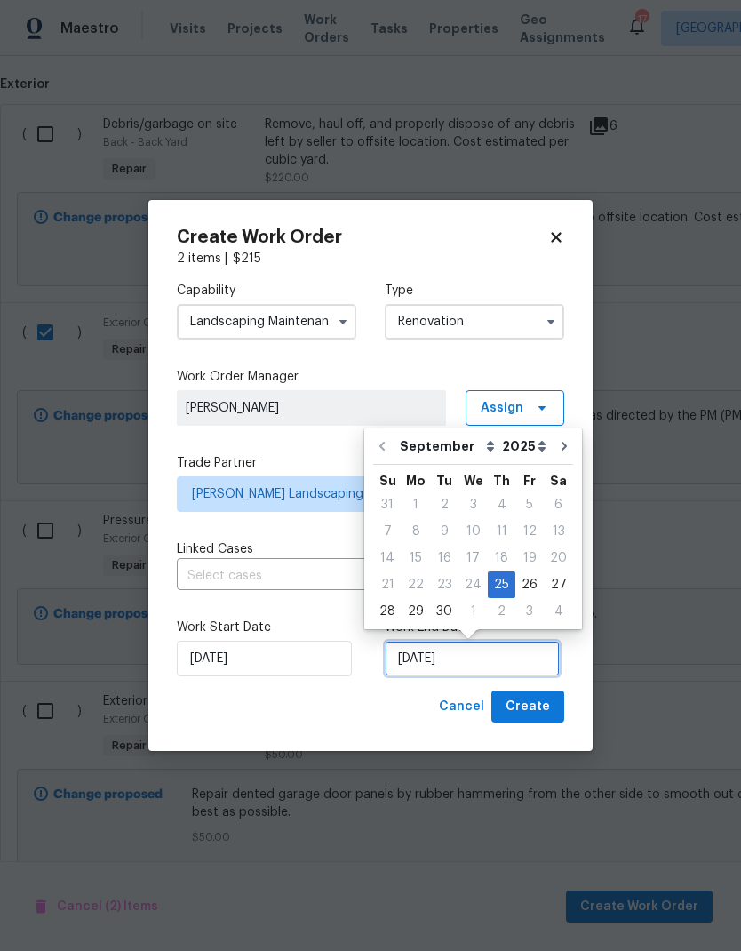
scroll to position [7, 0]
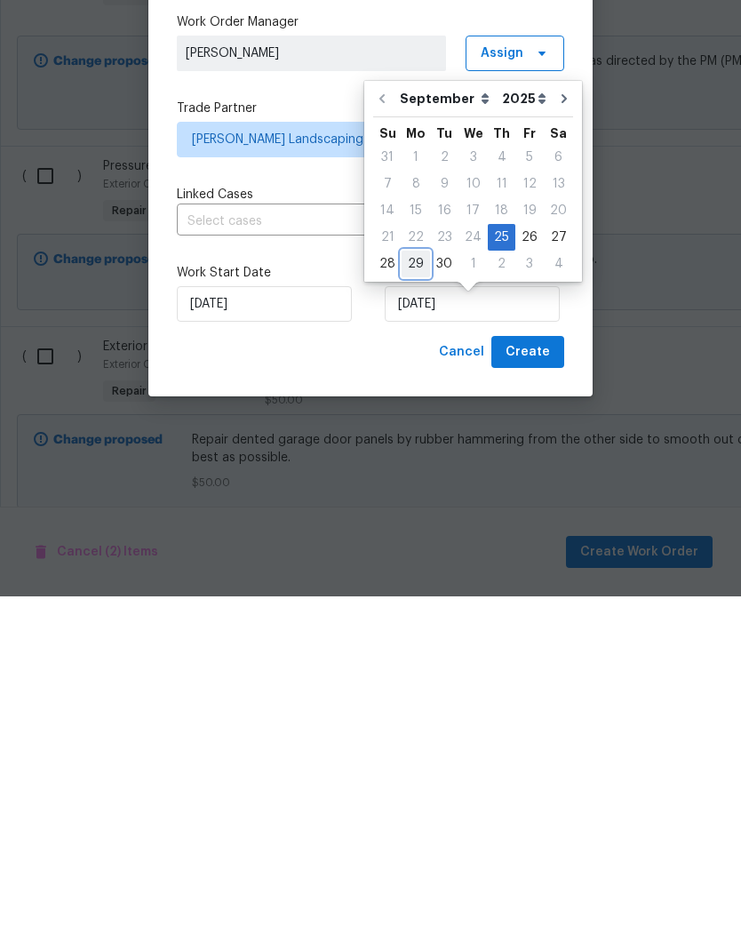
click at [414, 606] on div "29" at bounding box center [416, 618] width 28 height 25
type input "[DATE]"
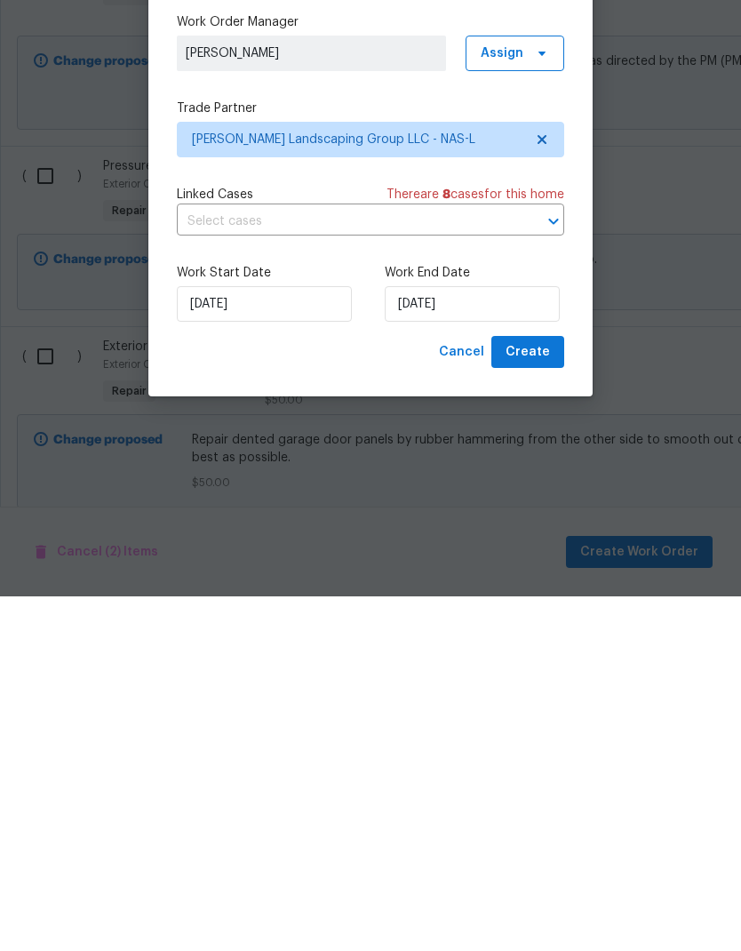
scroll to position [71, 0]
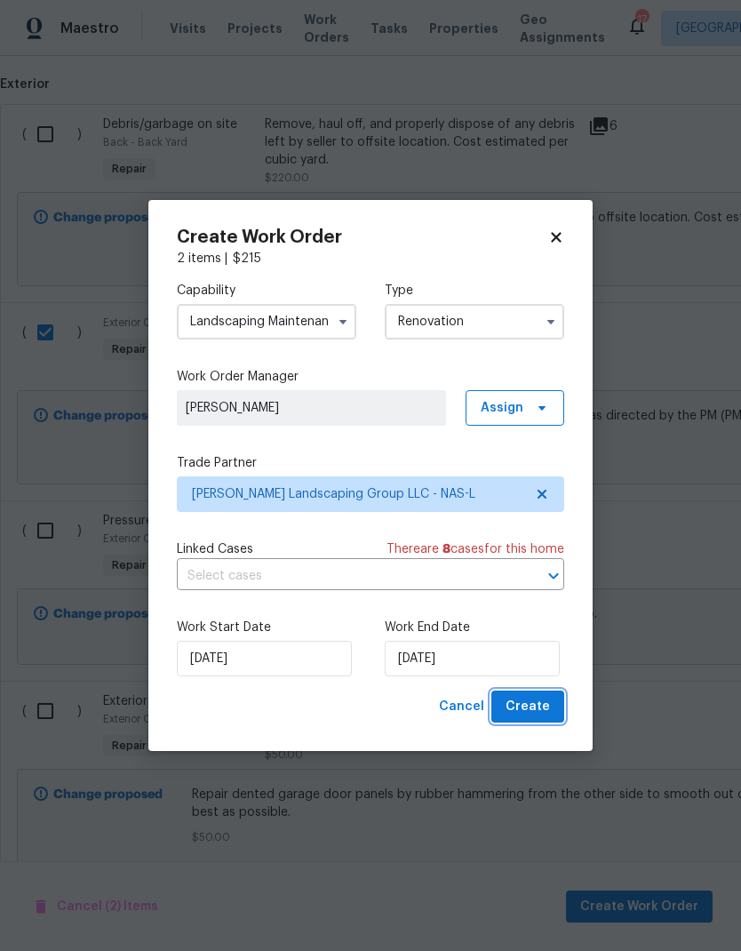
click at [518, 698] on span "Create" at bounding box center [528, 707] width 44 height 22
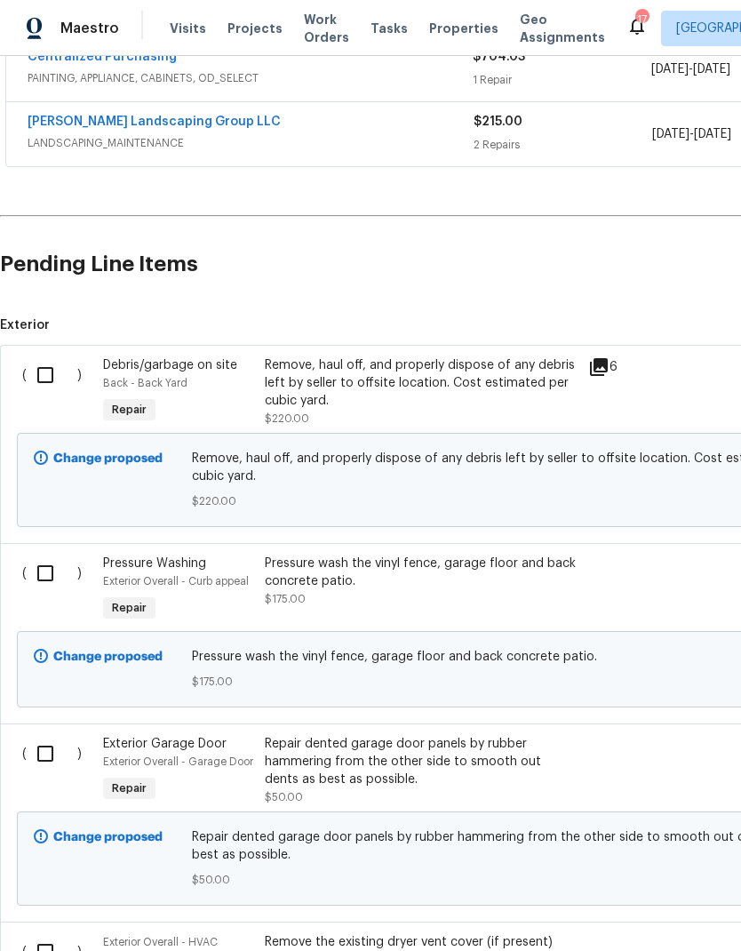
scroll to position [360, 0]
click at [52, 356] on input "checkbox" at bounding box center [52, 374] width 51 height 37
checkbox input "true"
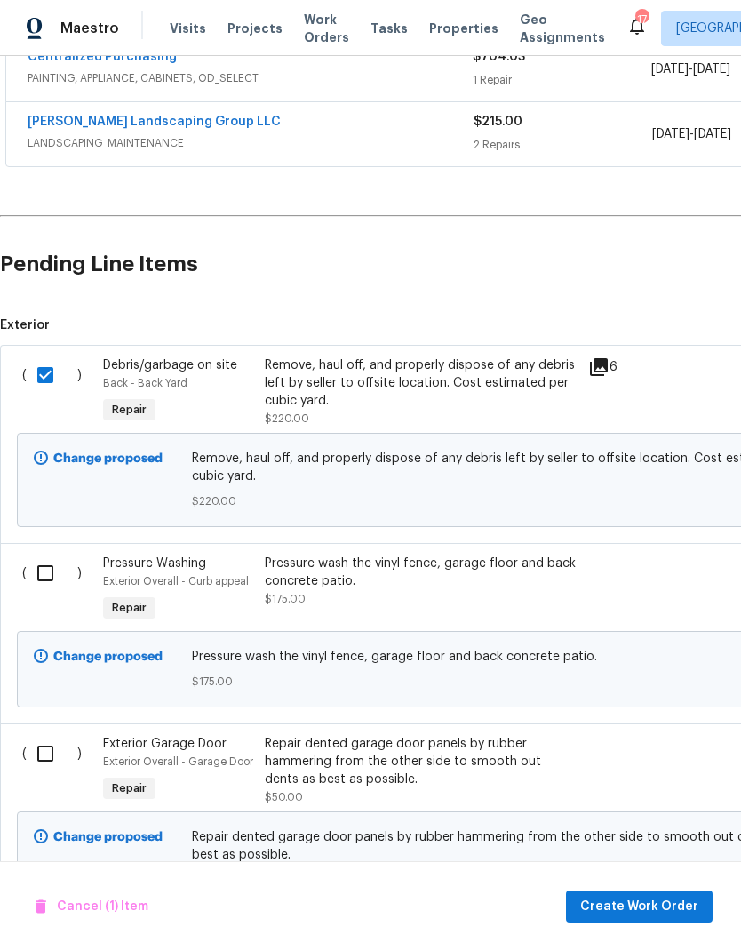
click at [38, 555] on input "checkbox" at bounding box center [52, 573] width 51 height 37
checkbox input "true"
click at [32, 735] on input "checkbox" at bounding box center [52, 753] width 51 height 37
checkbox input "true"
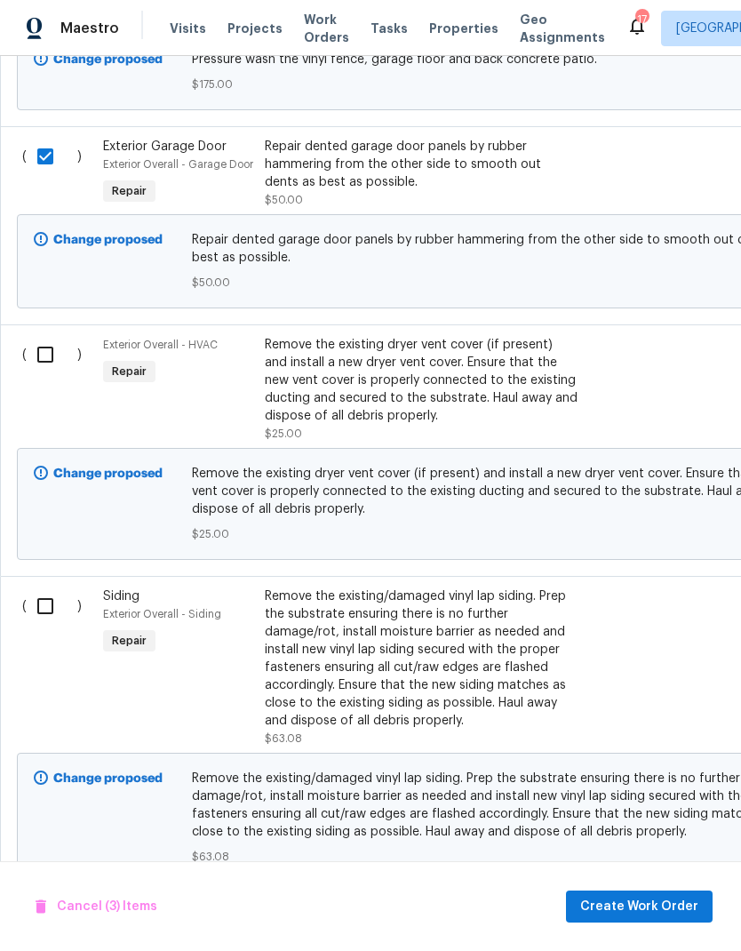
scroll to position [957, 0]
click at [47, 336] on input "checkbox" at bounding box center [52, 354] width 51 height 37
checkbox input "true"
click at [42, 587] on input "checkbox" at bounding box center [52, 605] width 51 height 37
checkbox input "true"
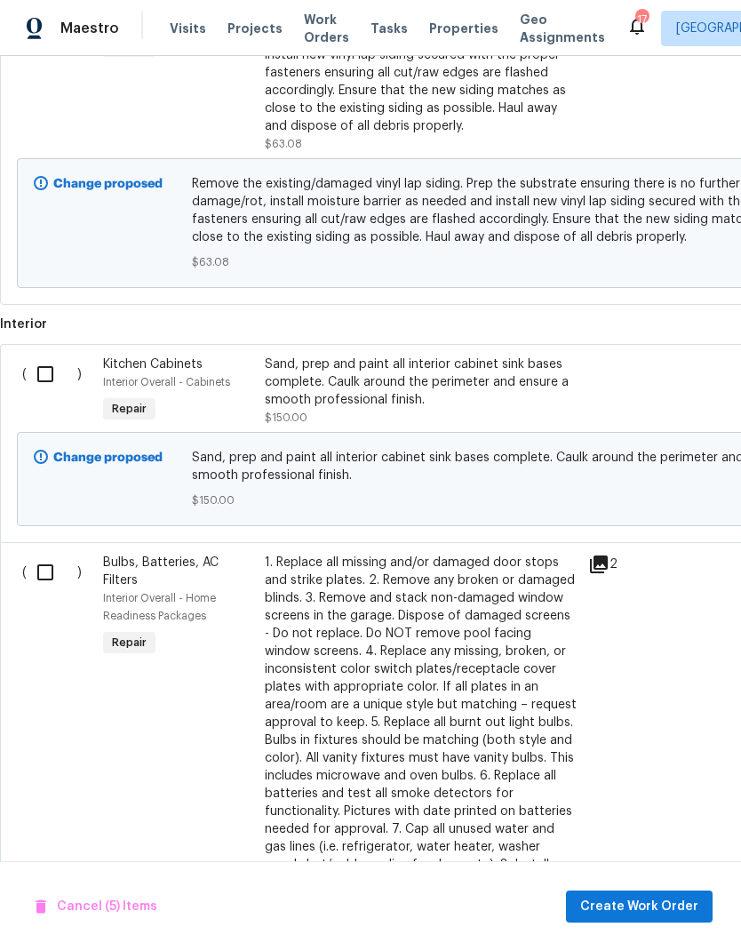
scroll to position [0, 0]
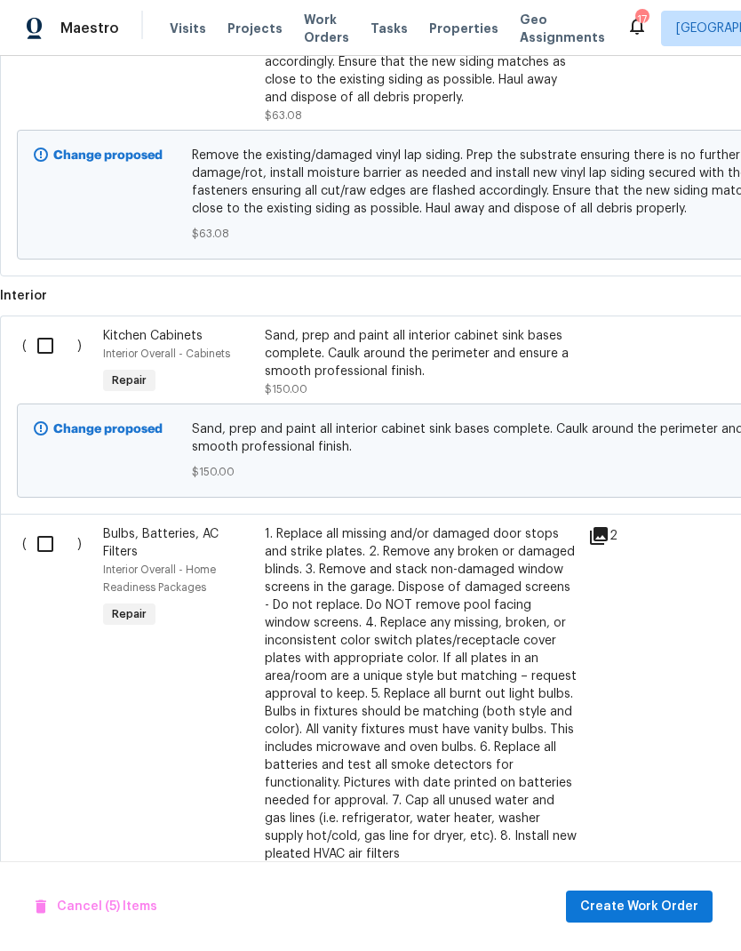
click at [48, 327] on input "checkbox" at bounding box center [52, 345] width 51 height 37
checkbox input "true"
click at [229, 348] on span "Interior Overall - Cabinets" at bounding box center [166, 353] width 127 height 11
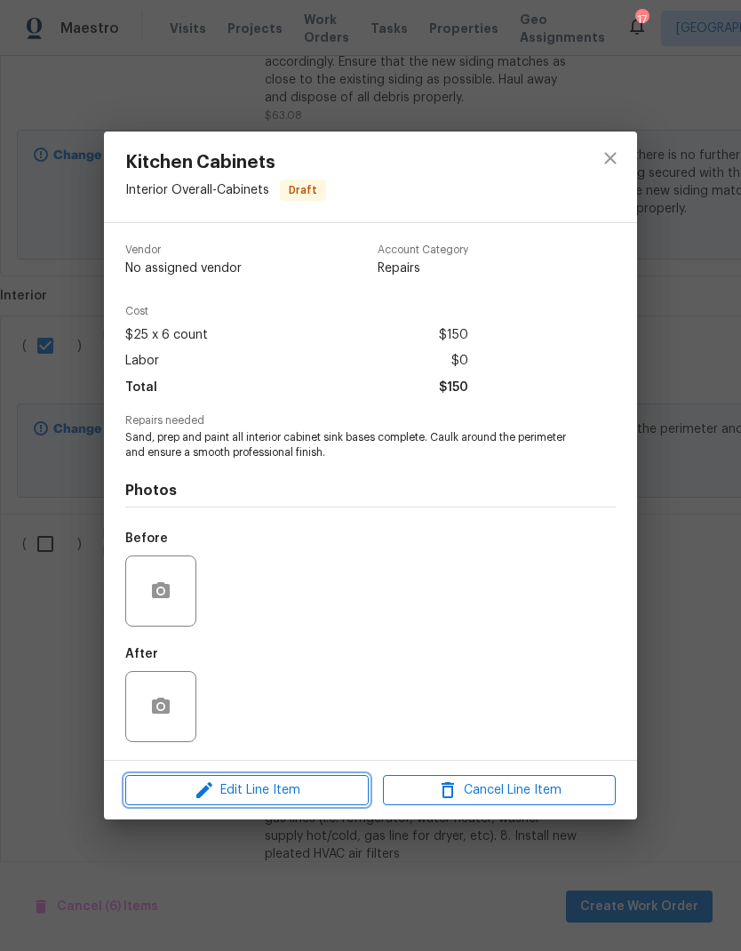
click at [199, 787] on icon "button" at bounding box center [204, 789] width 21 height 21
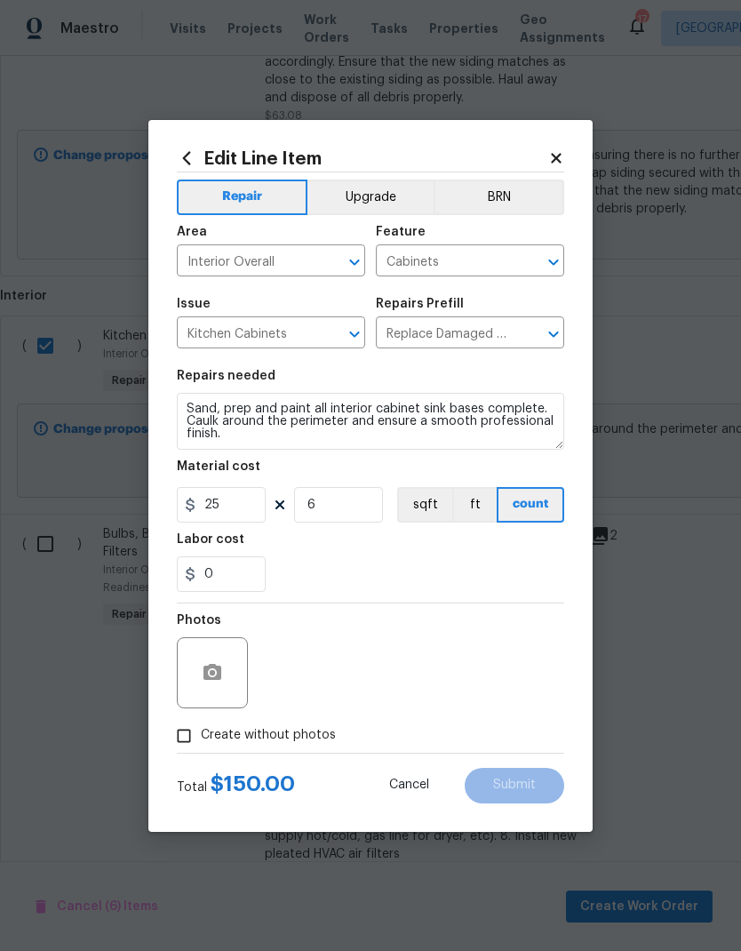
click at [570, 148] on div "Edit Line Item Repair Upgrade BRN Area Interior Overall ​ Feature Cabinets ​ Is…" at bounding box center [370, 476] width 444 height 712
click at [563, 162] on icon at bounding box center [556, 158] width 16 height 16
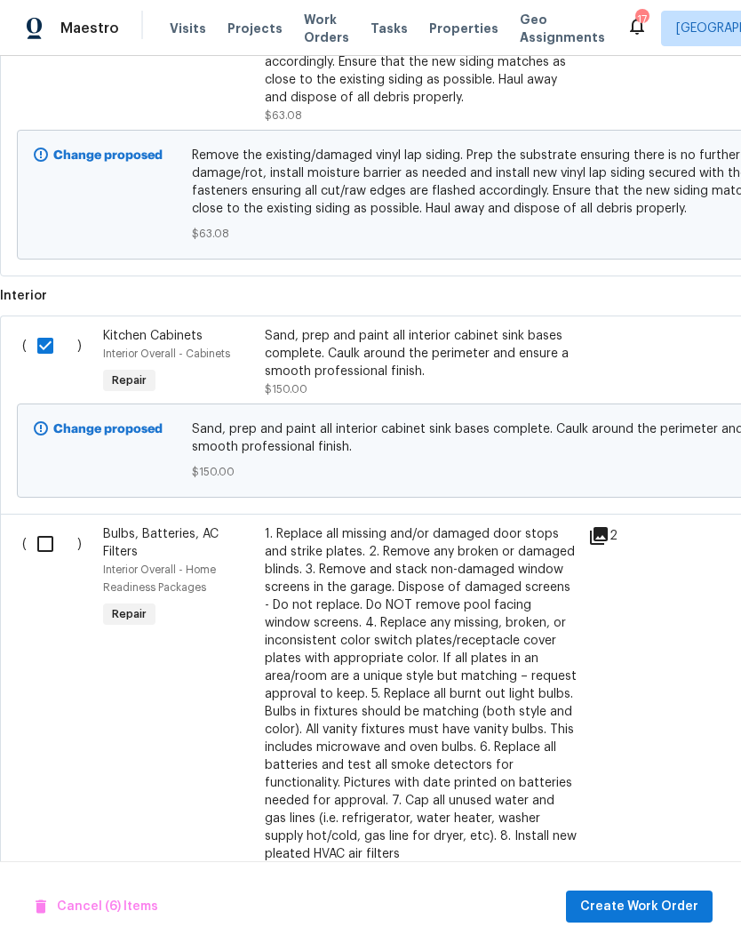
click at [40, 525] on input "checkbox" at bounding box center [52, 543] width 51 height 37
checkbox input "true"
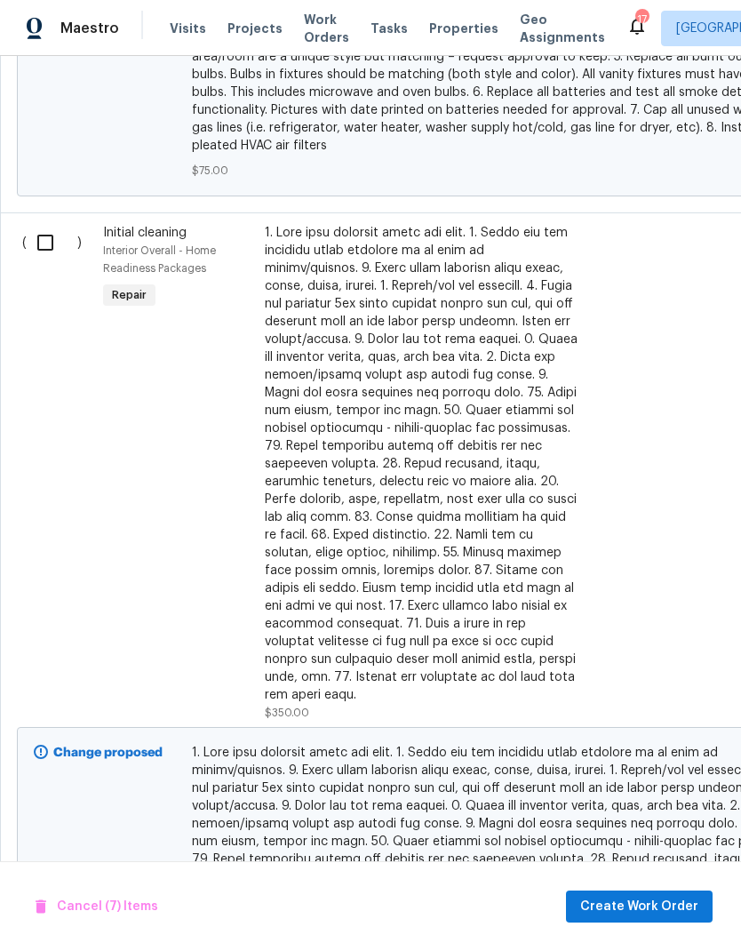
scroll to position [2510, 0]
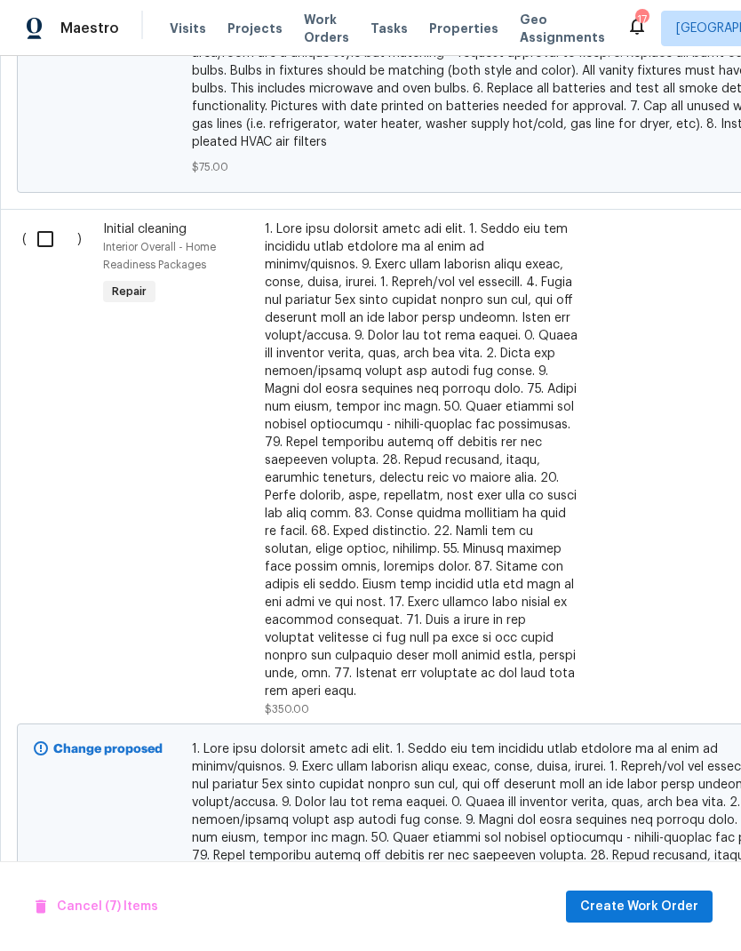
click at [52, 220] on input "checkbox" at bounding box center [52, 238] width 51 height 37
checkbox input "true"
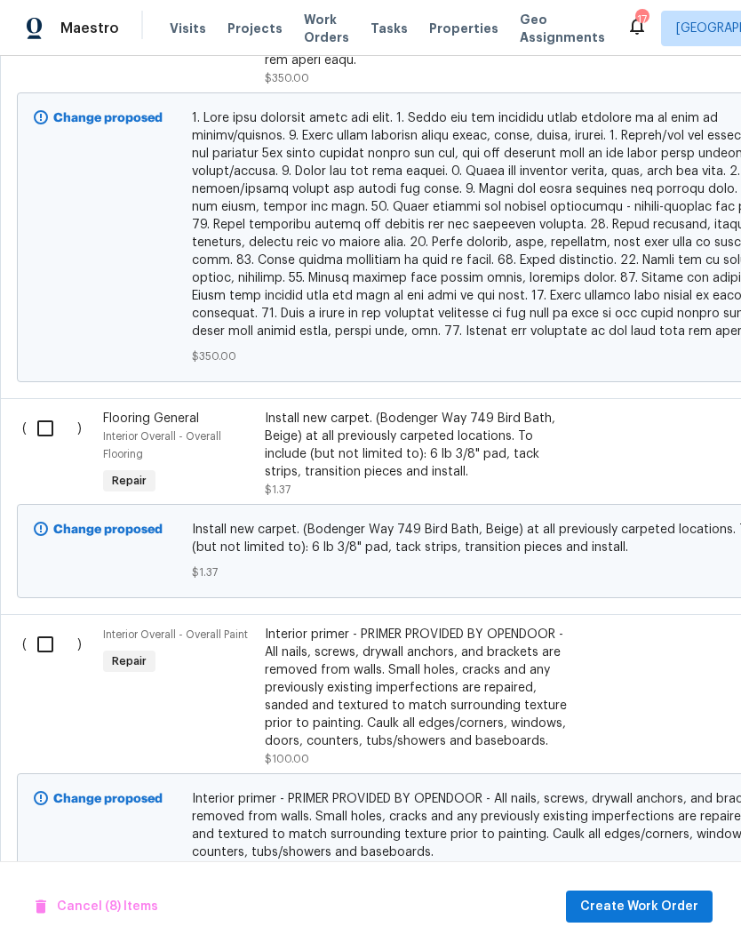
scroll to position [3141, 0]
click at [54, 410] on input "checkbox" at bounding box center [52, 428] width 51 height 37
click at [46, 410] on input "checkbox" at bounding box center [52, 428] width 51 height 37
checkbox input "false"
click at [28, 626] on input "checkbox" at bounding box center [52, 644] width 51 height 37
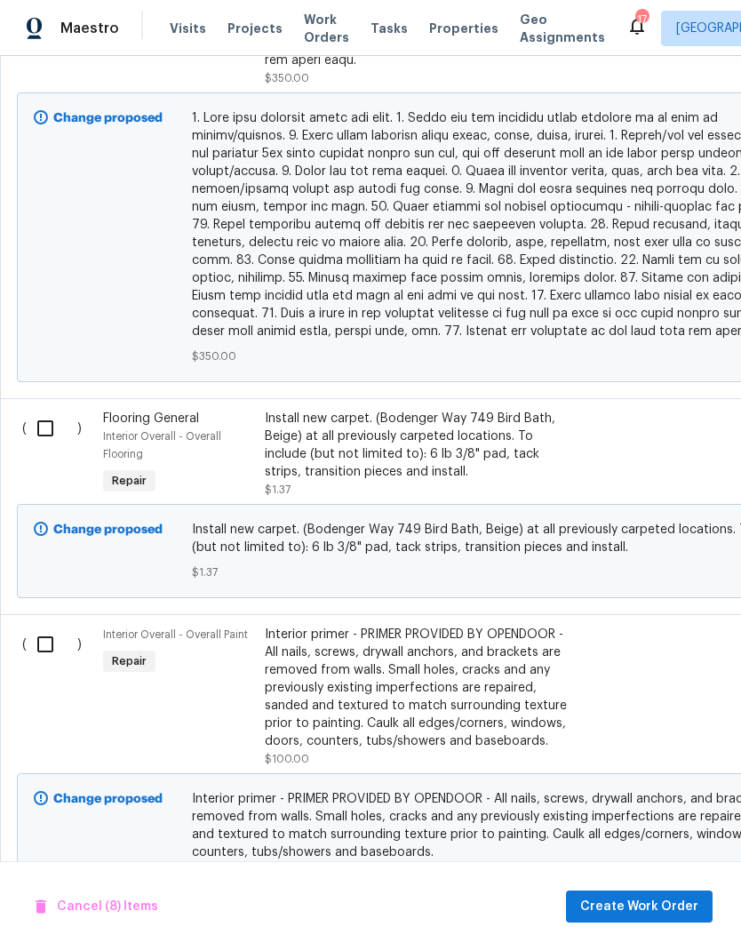
checkbox input "true"
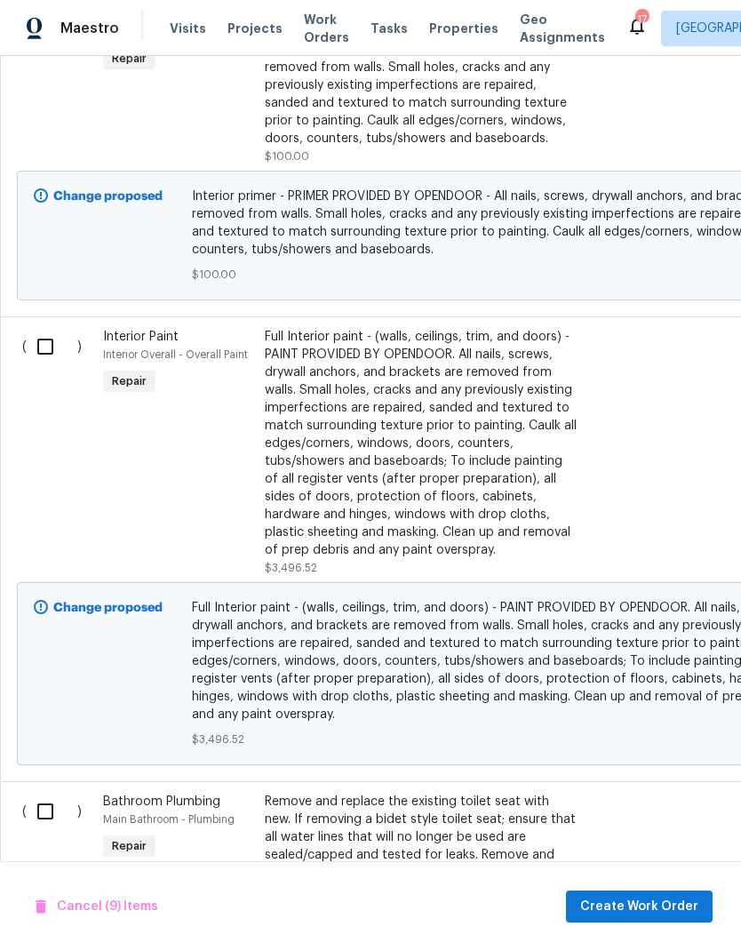
scroll to position [3750, 0]
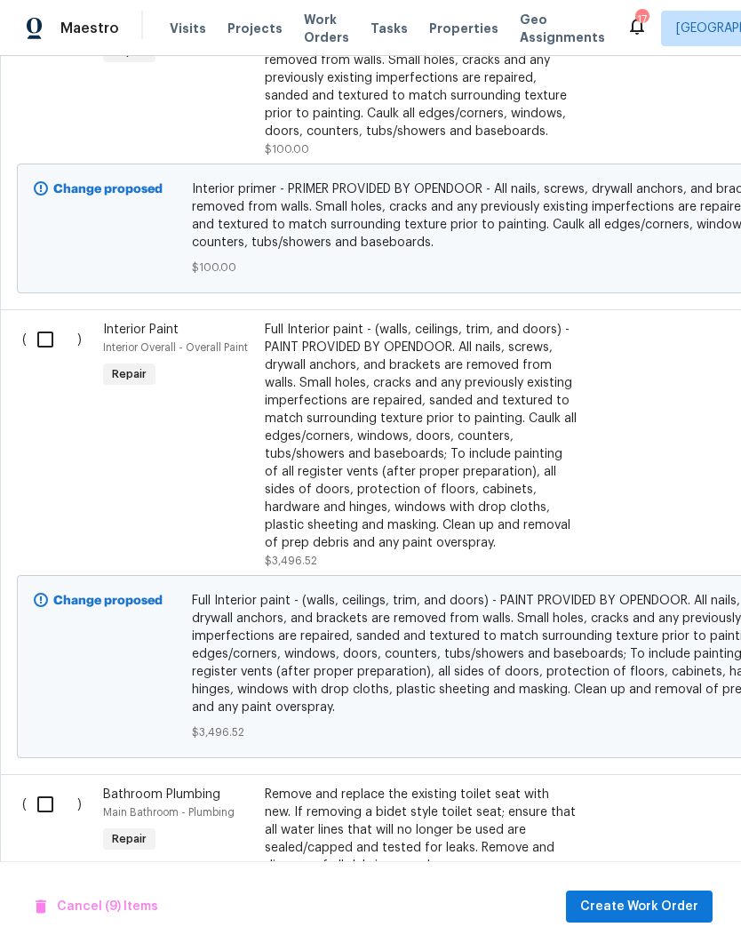
click at [47, 321] on input "checkbox" at bounding box center [52, 339] width 51 height 37
checkbox input "true"
click at [43, 786] on input "checkbox" at bounding box center [52, 804] width 51 height 37
checkbox input "true"
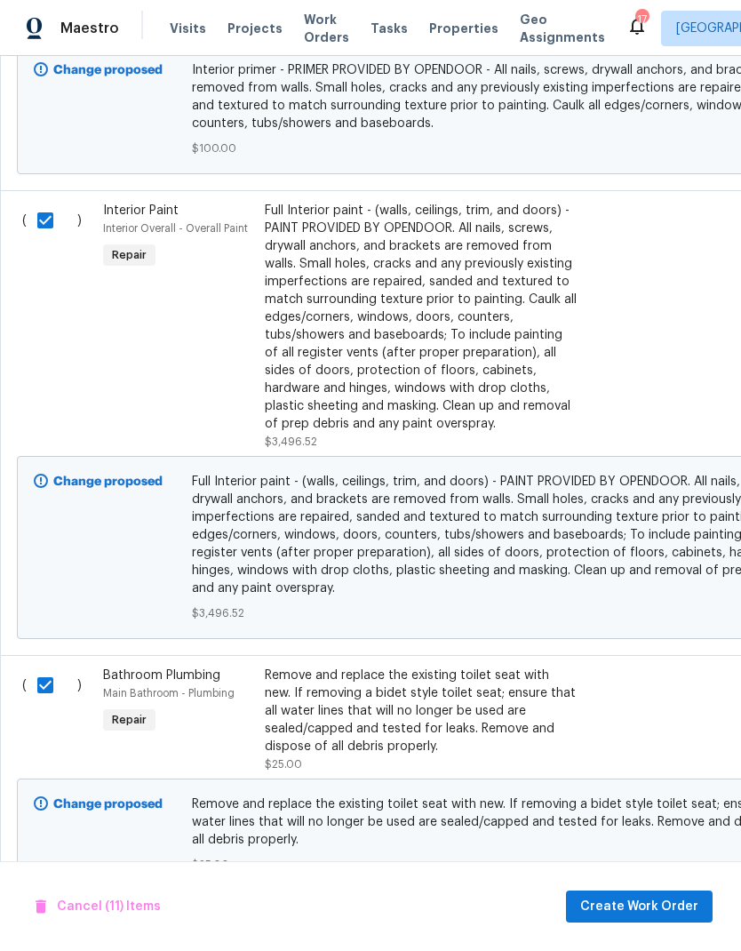
scroll to position [3868, 0]
click at [611, 903] on span "Create Work Order" at bounding box center [639, 907] width 118 height 22
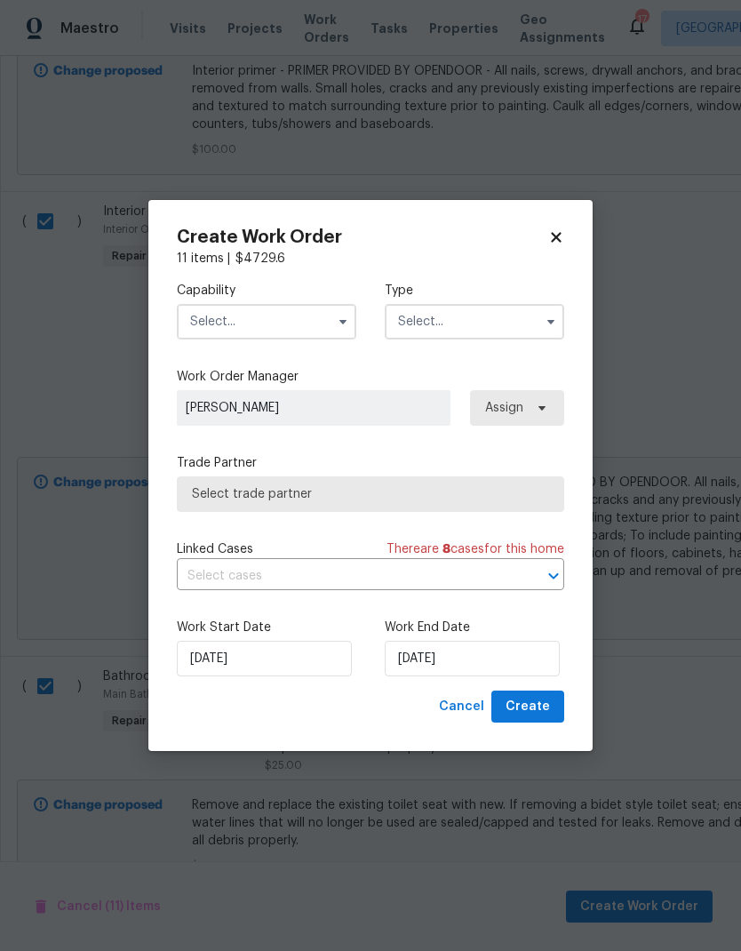
click at [225, 316] on input "text" at bounding box center [267, 322] width 180 height 36
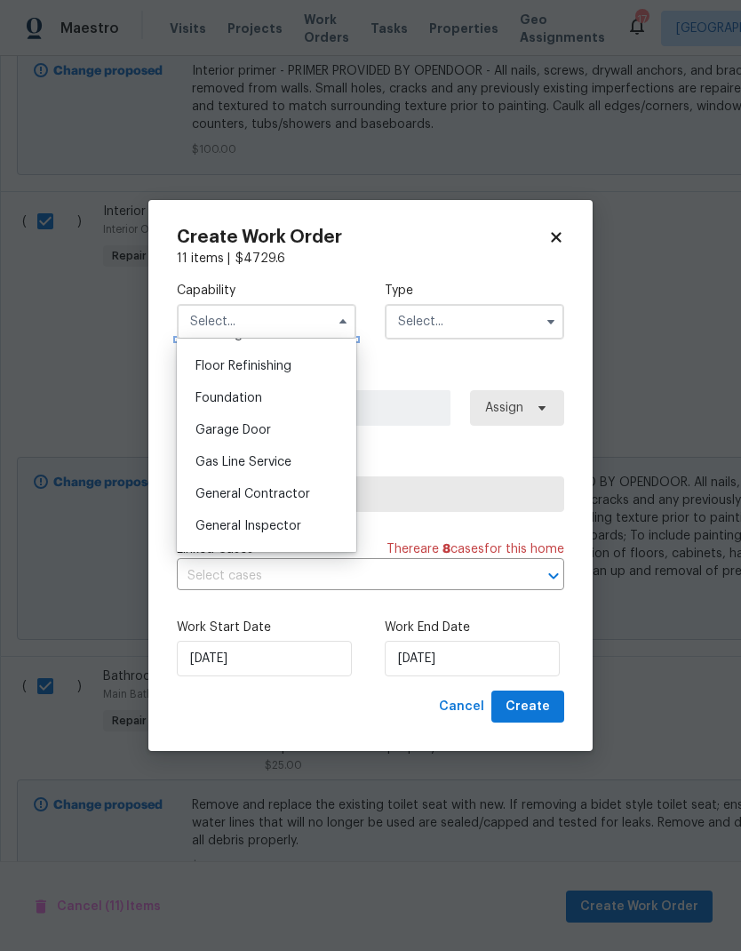
scroll to position [795, 0]
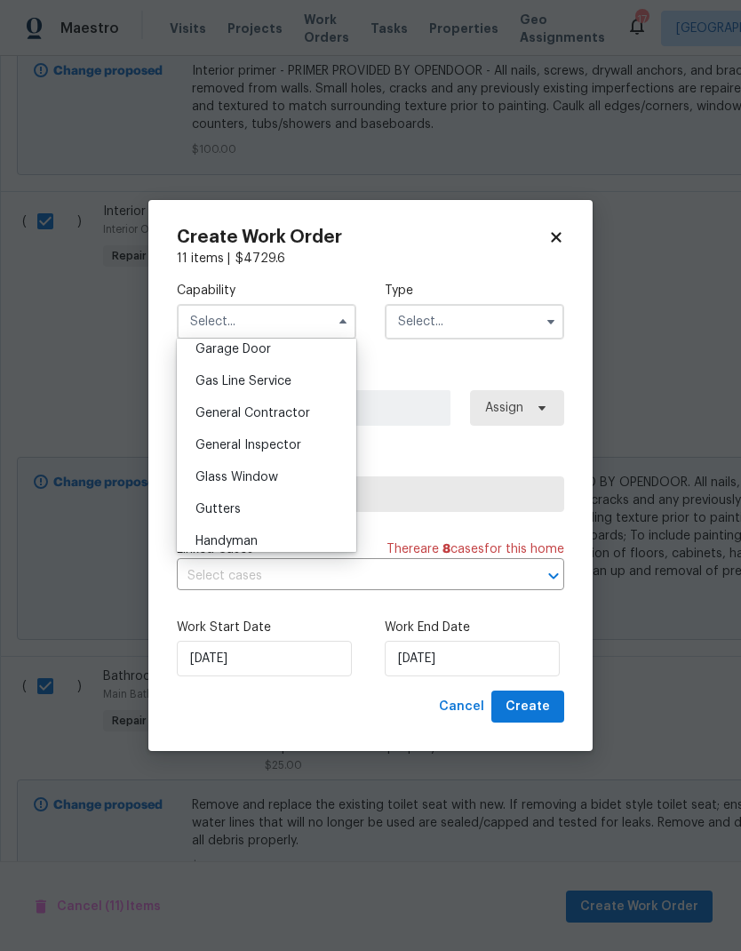
click at [225, 415] on span "General Contractor" at bounding box center [253, 413] width 115 height 12
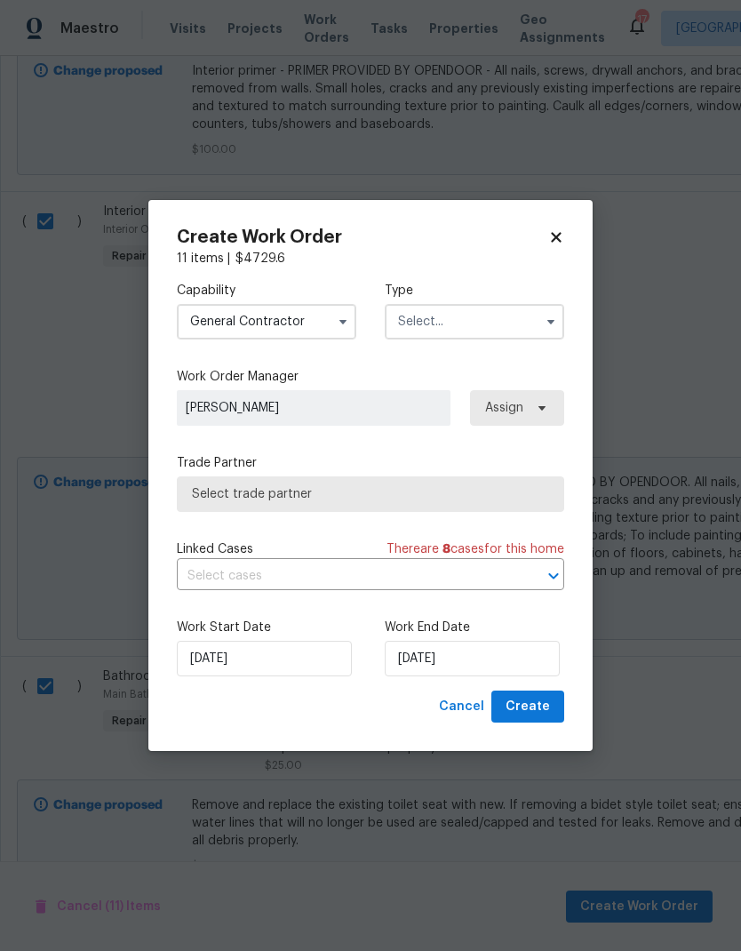
type input "General Contractor"
click at [444, 333] on input "text" at bounding box center [475, 322] width 180 height 36
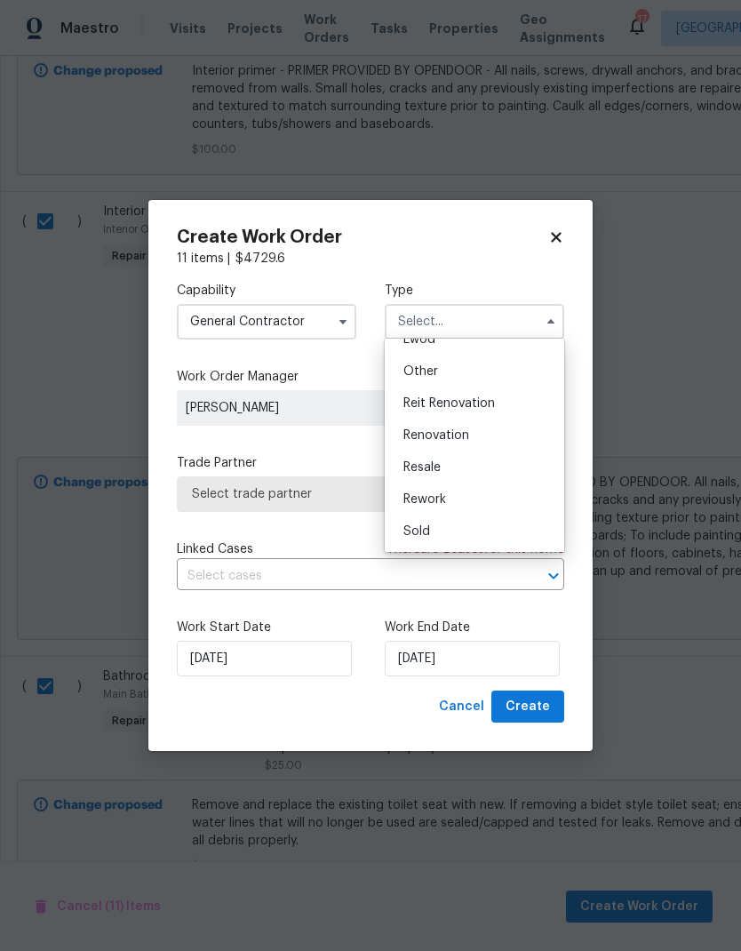
scroll to position [212, 0]
click at [420, 435] on span "Renovation" at bounding box center [436, 435] width 66 height 12
type input "Renovation"
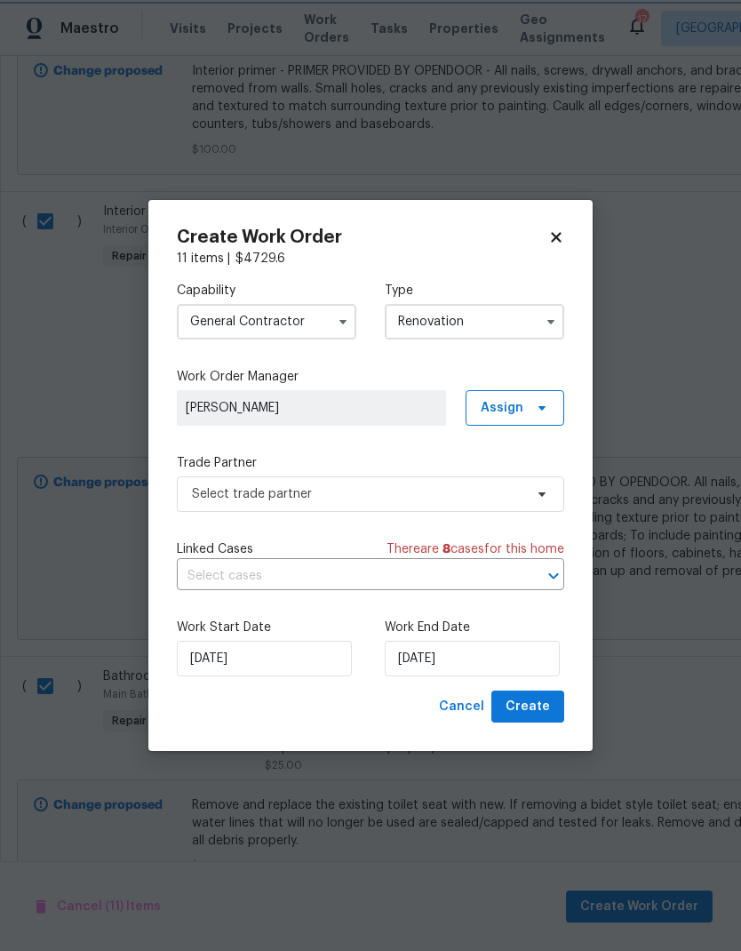
scroll to position [0, 0]
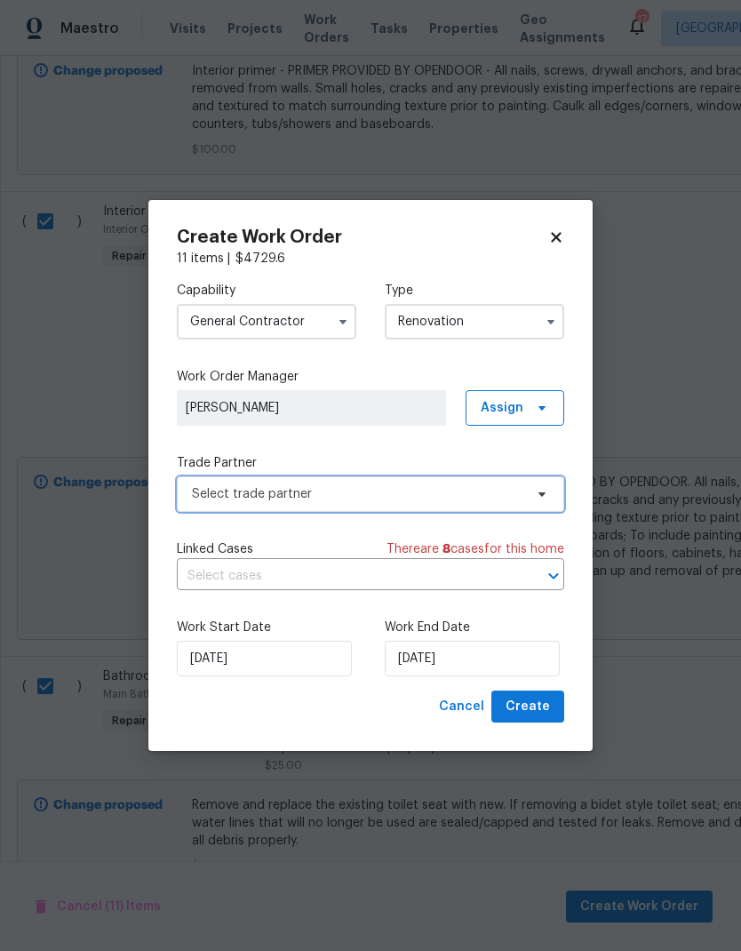
click at [238, 489] on span "Select trade partner" at bounding box center [357, 494] width 331 height 18
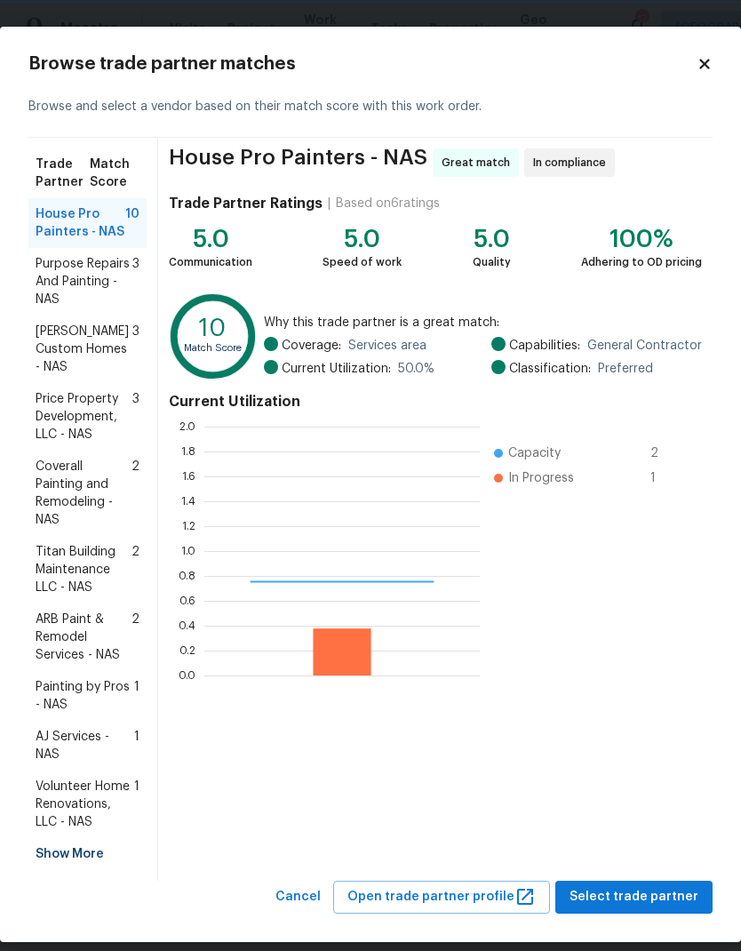
scroll to position [2, 2]
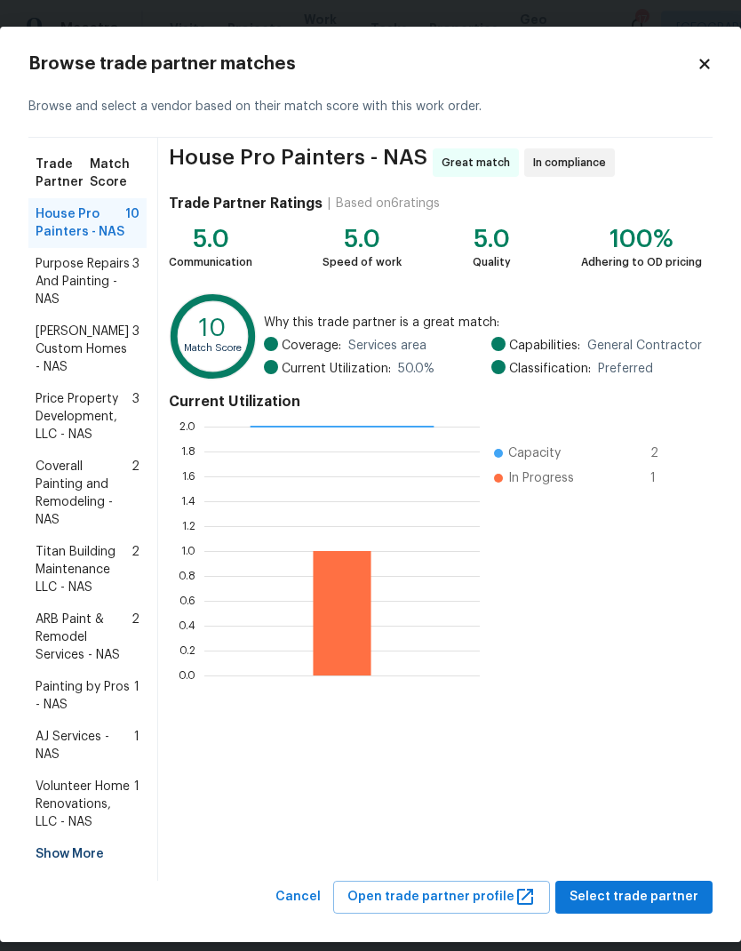
click at [63, 616] on span "ARB Paint & Remodel Services - NAS" at bounding box center [84, 637] width 96 height 53
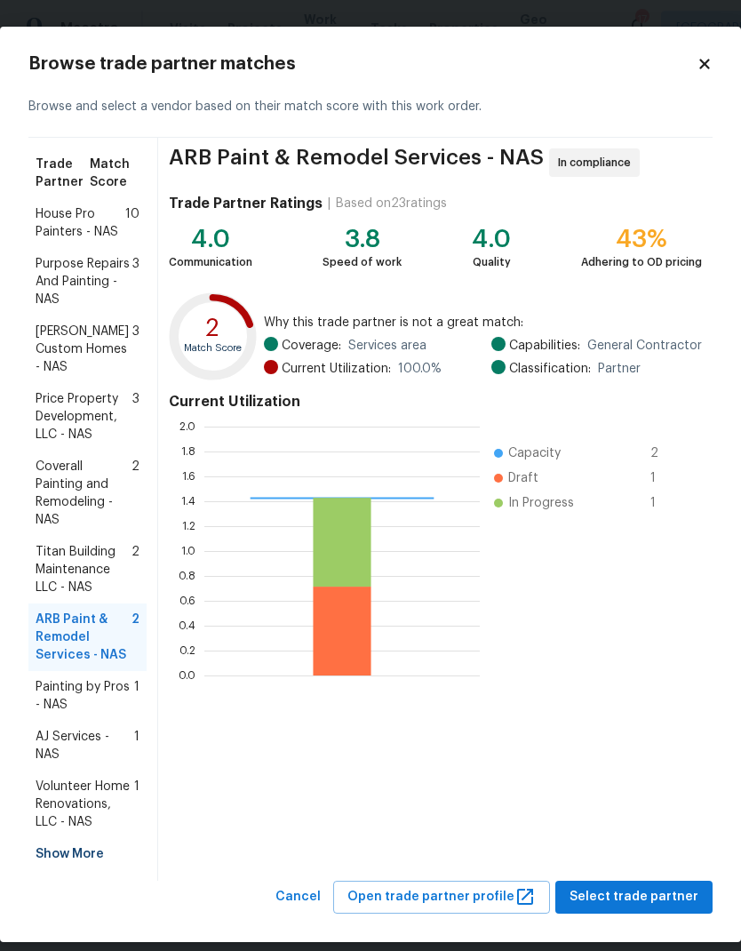
click at [595, 886] on span "Select trade partner" at bounding box center [634, 897] width 129 height 22
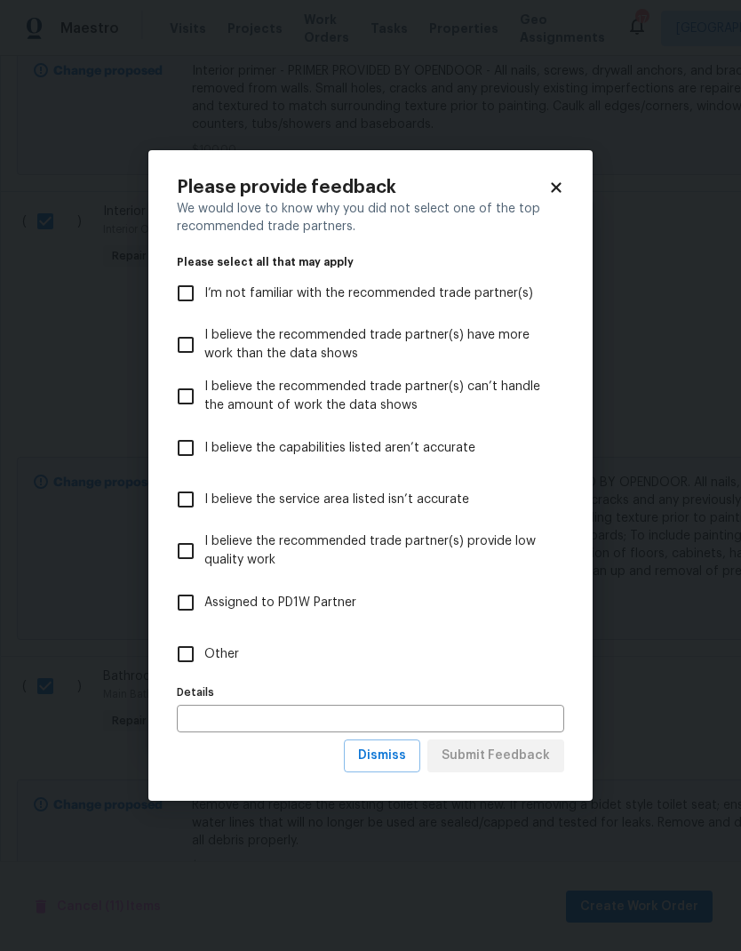
click at [188, 658] on input "Other" at bounding box center [185, 653] width 37 height 37
checkbox input "true"
click at [468, 765] on span "Submit Feedback" at bounding box center [496, 756] width 108 height 22
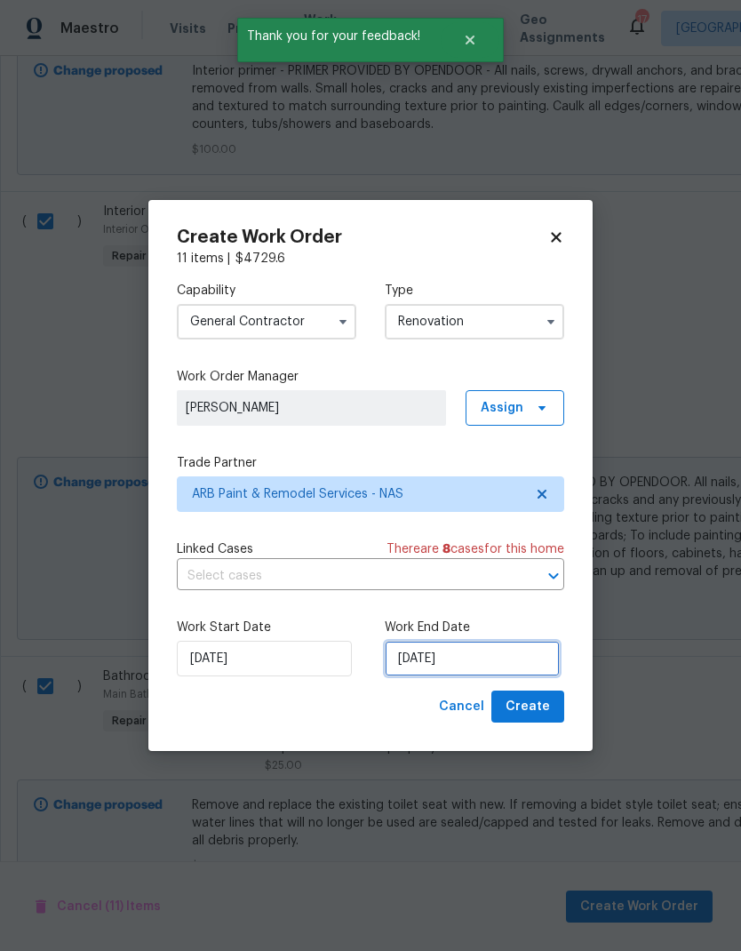
click at [435, 657] on input "[DATE]" at bounding box center [472, 659] width 175 height 36
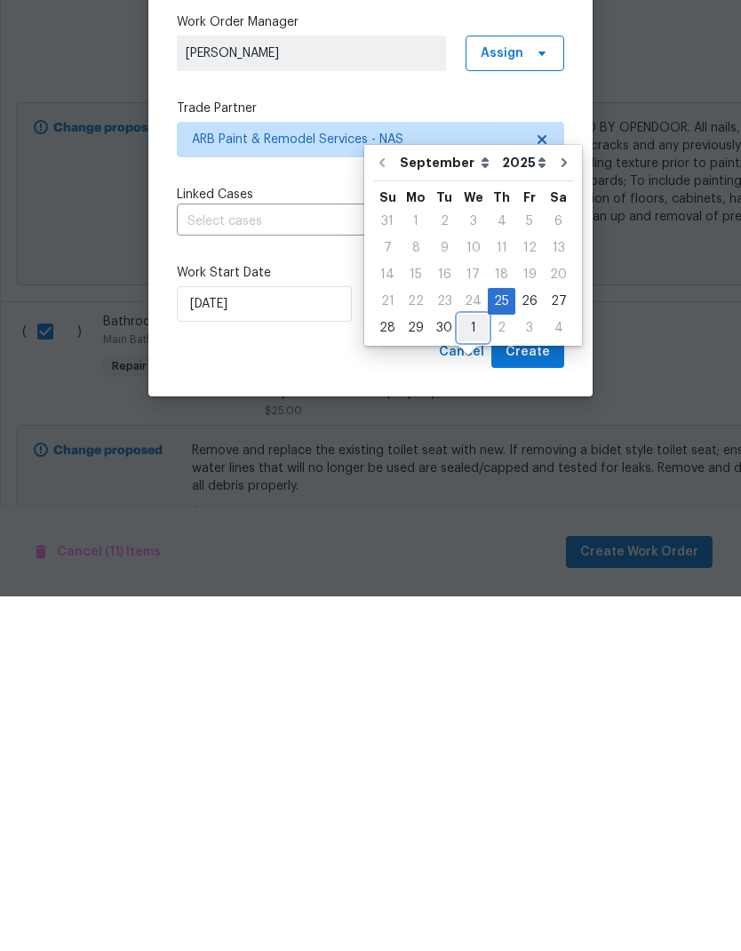
click at [465, 670] on div "1" at bounding box center [473, 682] width 29 height 25
type input "[DATE]"
select select "9"
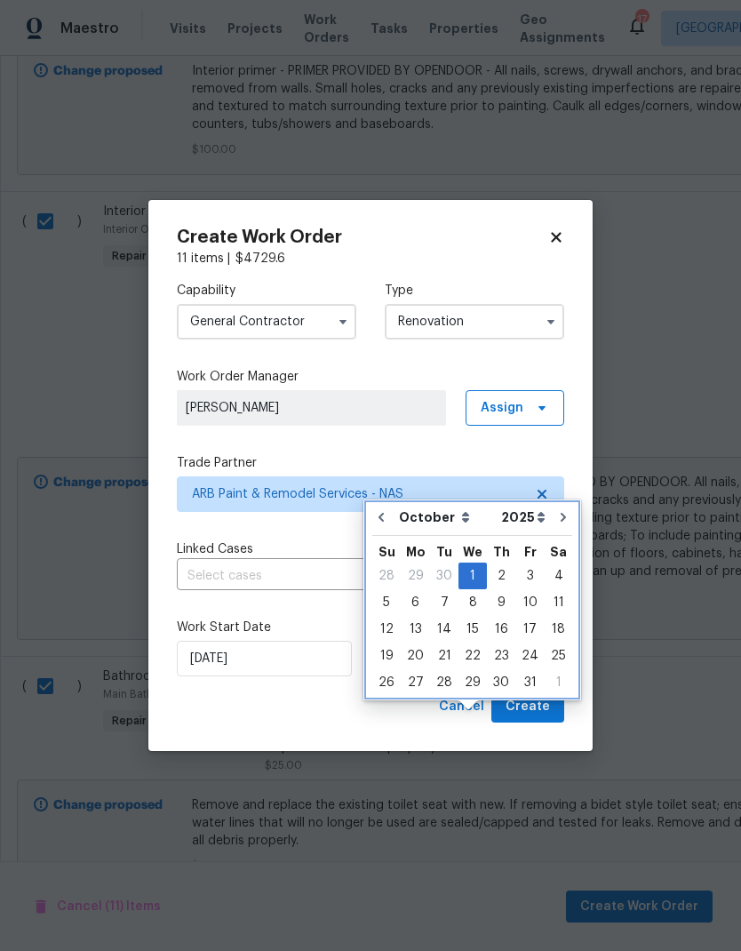
click at [382, 510] on icon "Go to previous month" at bounding box center [381, 517] width 14 height 14
type input "[DATE]"
select select "8"
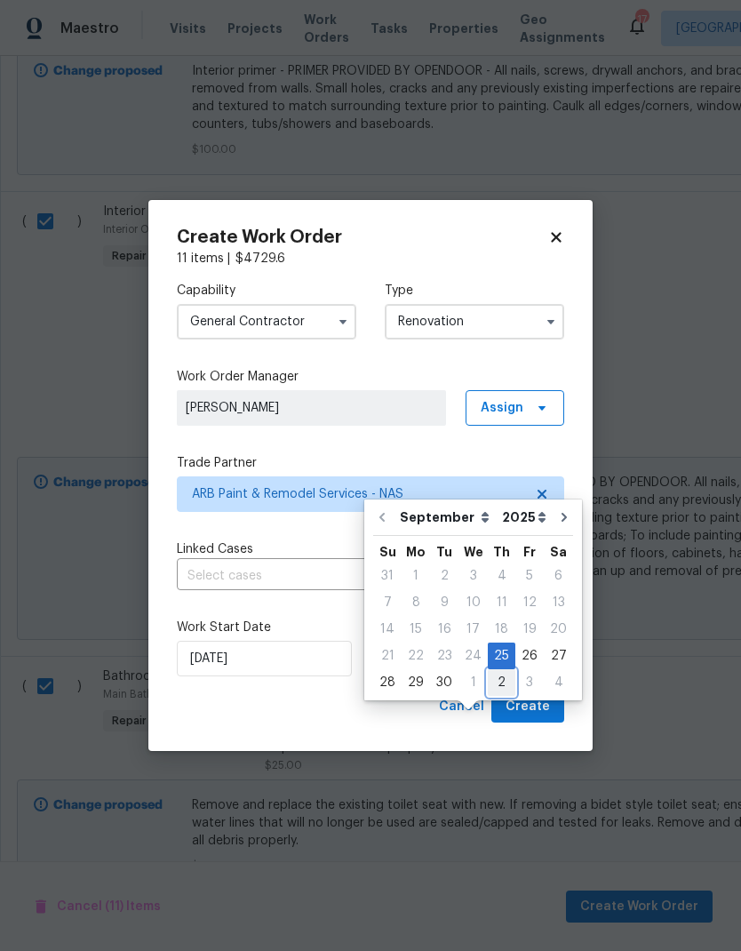
click at [488, 670] on div "2" at bounding box center [502, 682] width 28 height 25
type input "10/2/2025"
select select "9"
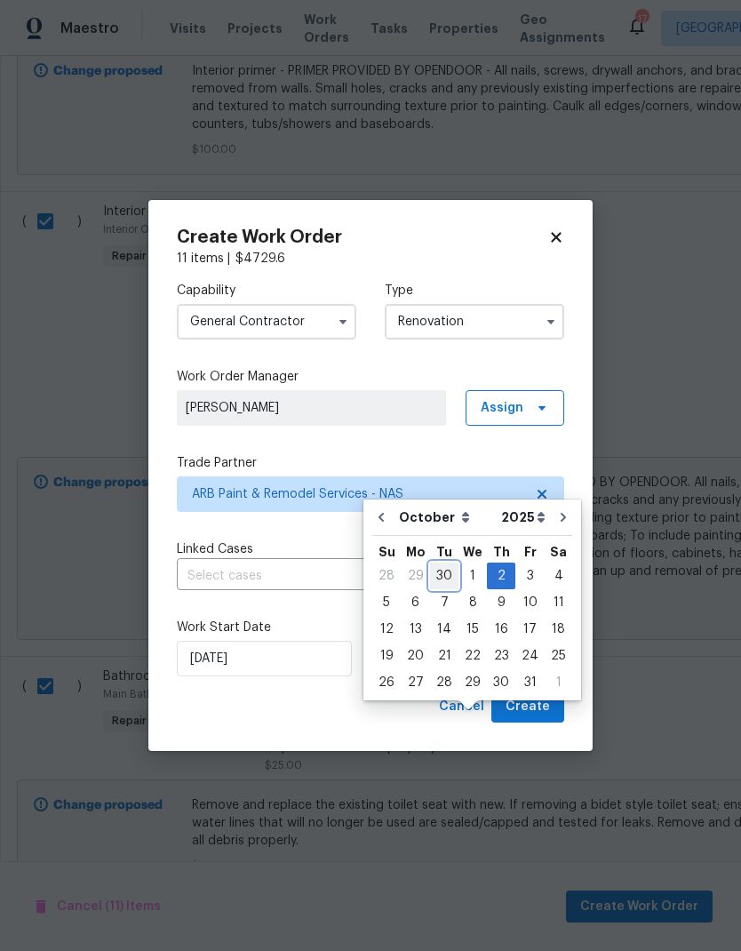
click at [443, 563] on div "30" at bounding box center [444, 575] width 28 height 25
type input "[DATE]"
select select "8"
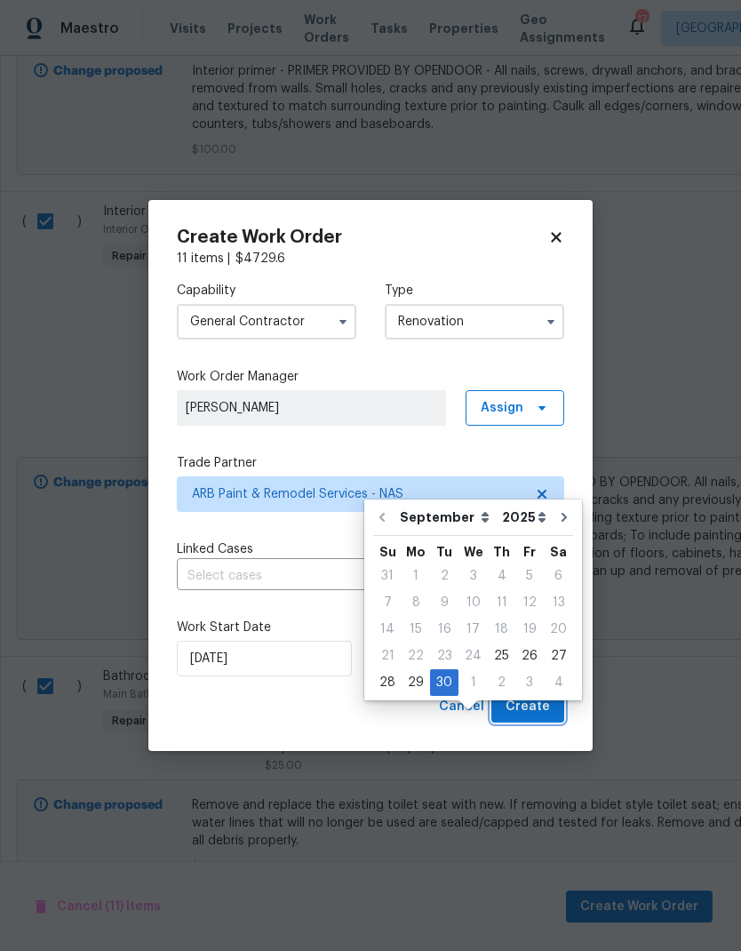
click at [520, 702] on span "Create" at bounding box center [528, 707] width 44 height 22
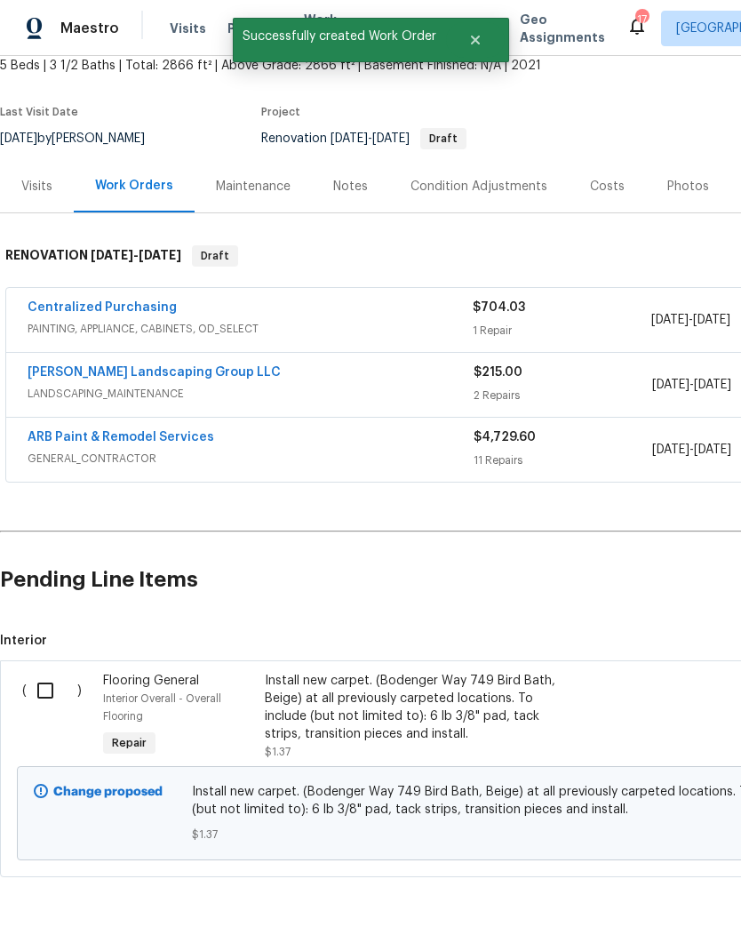
scroll to position [90, -1]
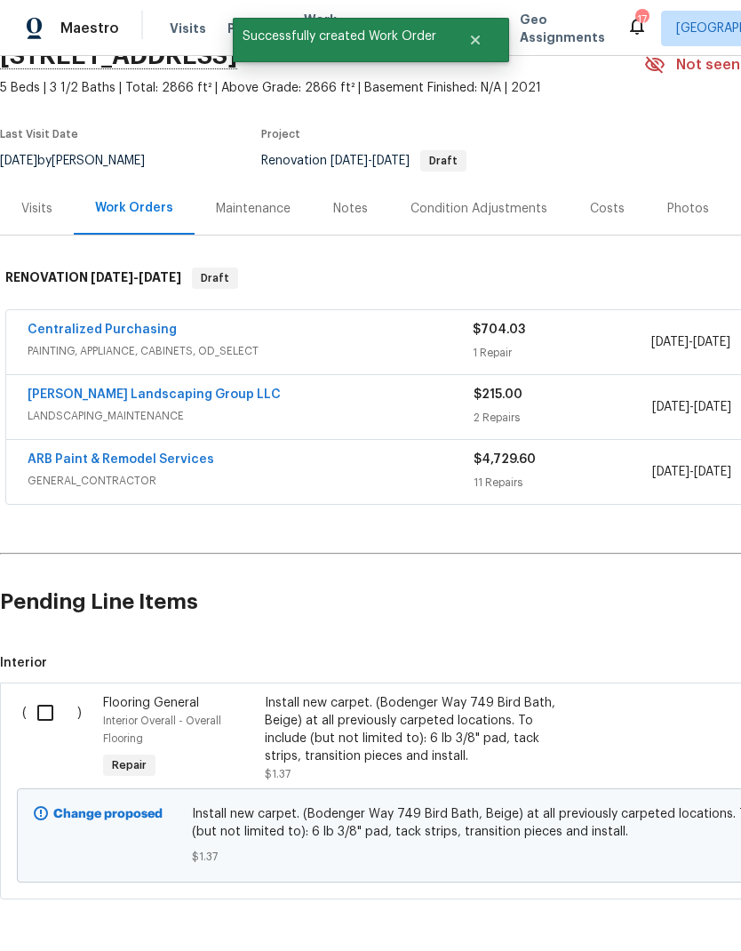
click at [40, 708] on input "checkbox" at bounding box center [52, 712] width 51 height 37
checkbox input "true"
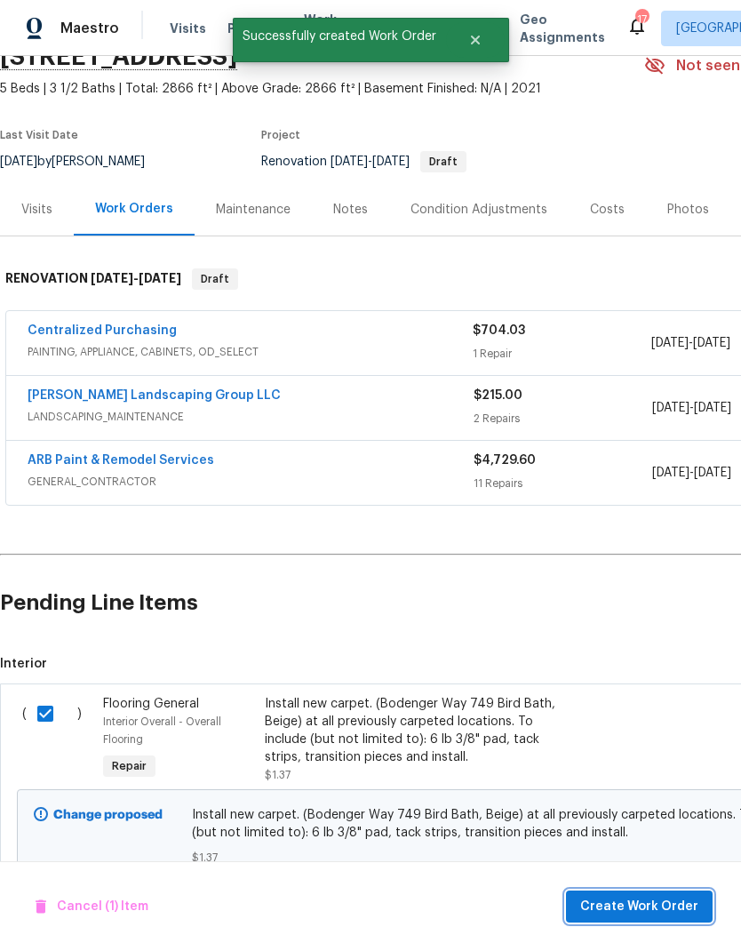
click at [635, 897] on span "Create Work Order" at bounding box center [639, 907] width 118 height 22
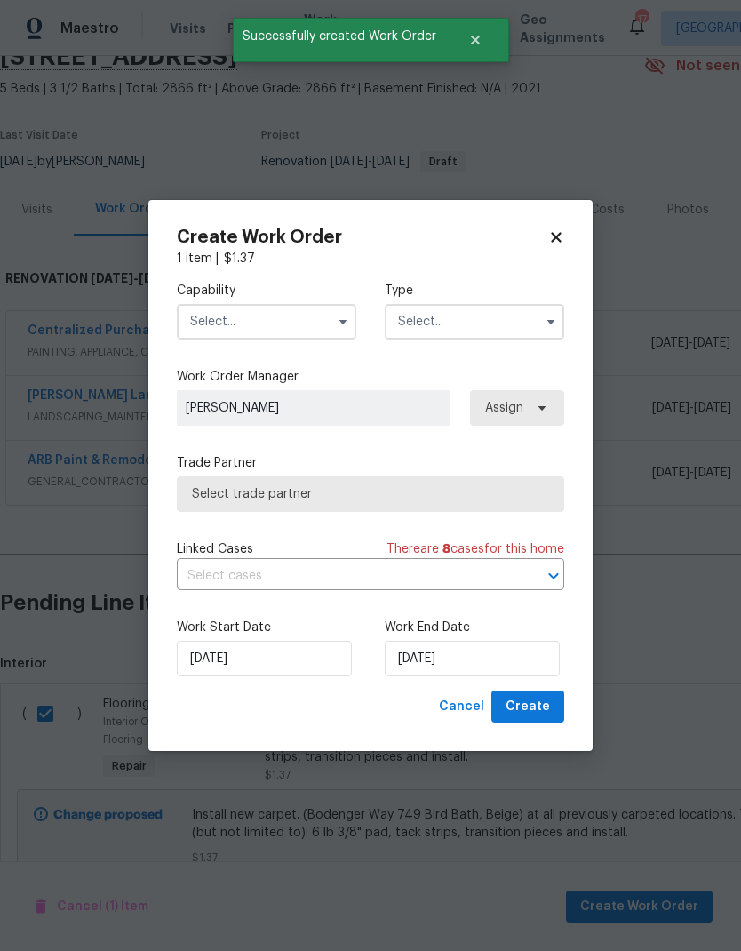
click at [231, 321] on input "text" at bounding box center [267, 322] width 180 height 36
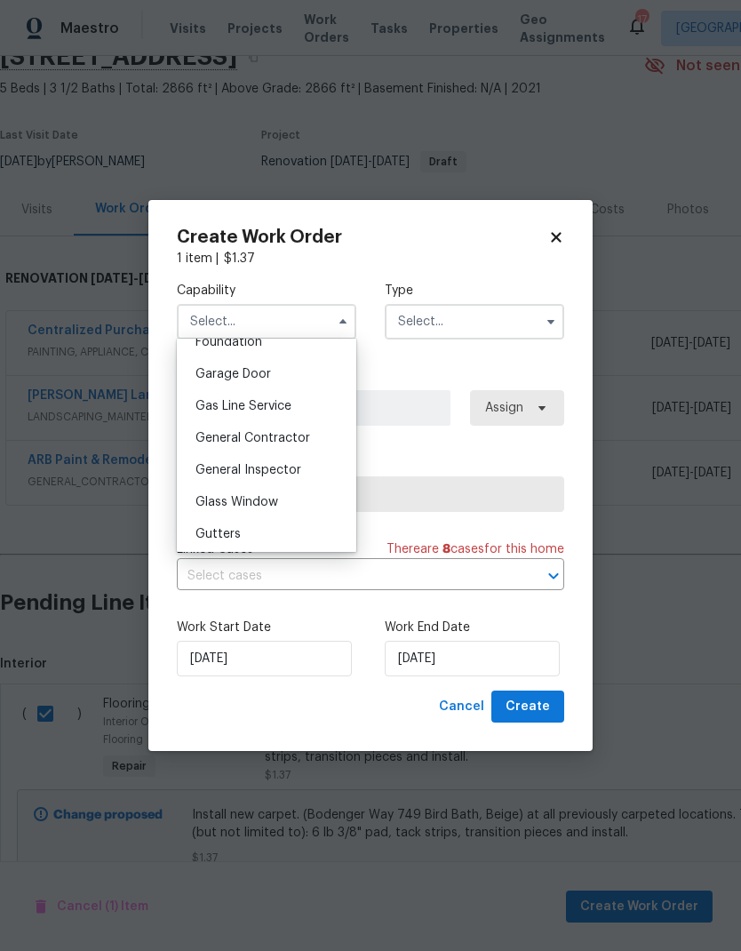
scroll to position [781, 0]
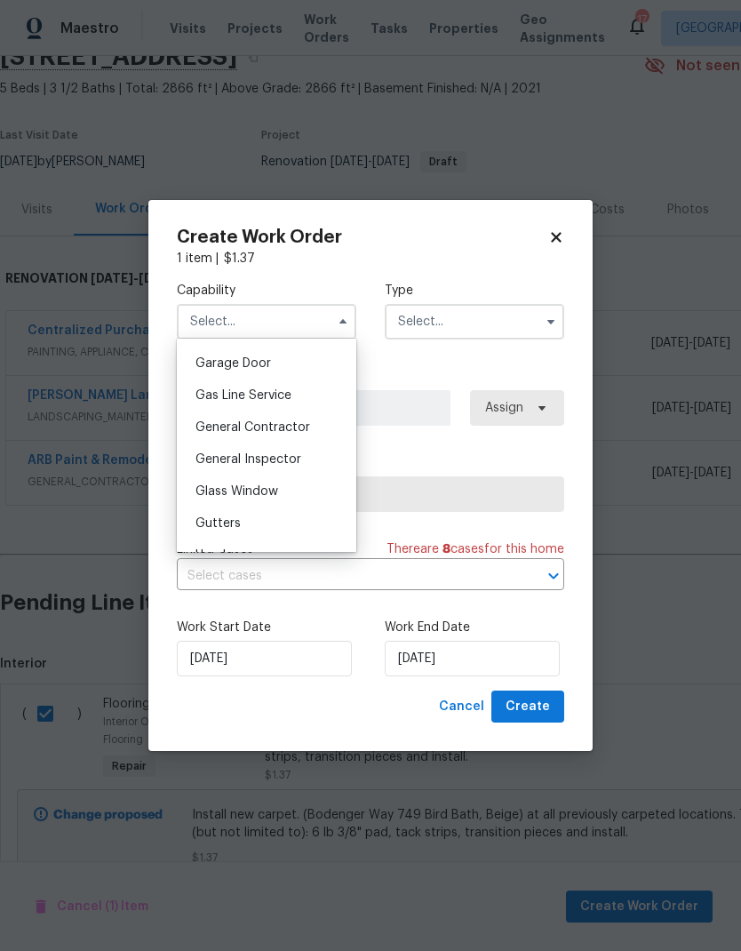
click at [221, 427] on span "General Contractor" at bounding box center [253, 427] width 115 height 12
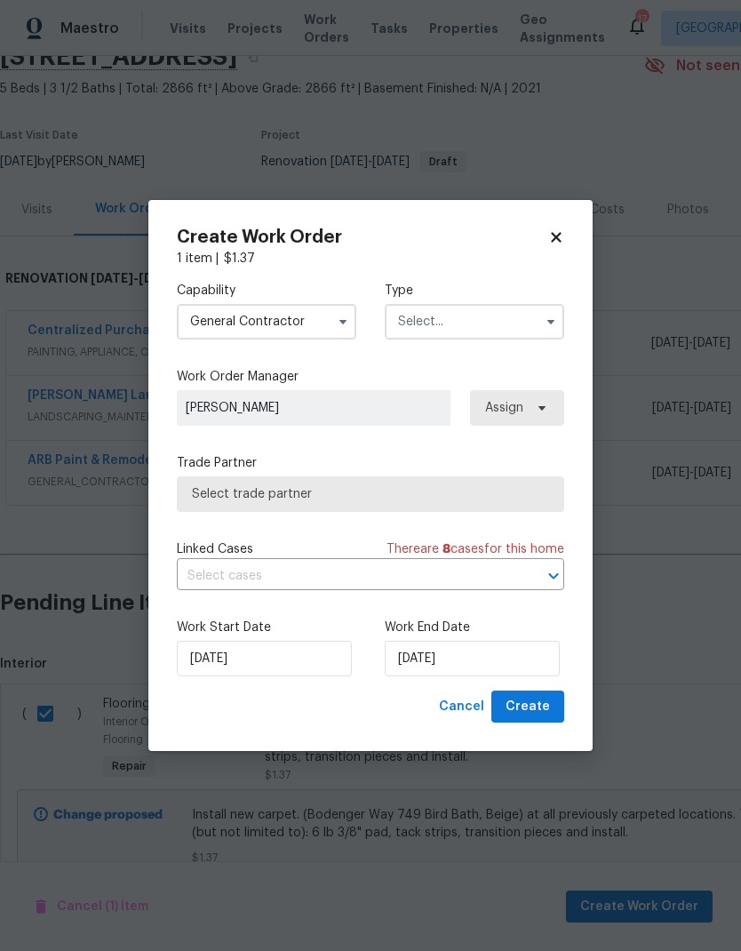
type input "General Contractor"
click at [425, 320] on input "text" at bounding box center [475, 322] width 180 height 36
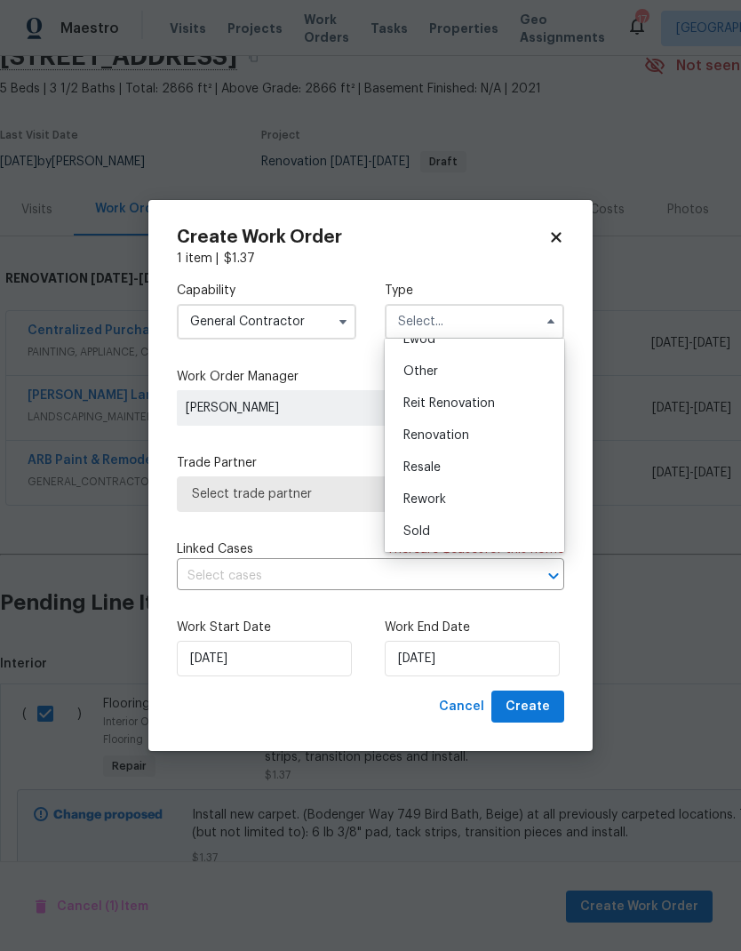
scroll to position [212, 0]
click at [417, 429] on span "Renovation" at bounding box center [436, 435] width 66 height 12
type input "Renovation"
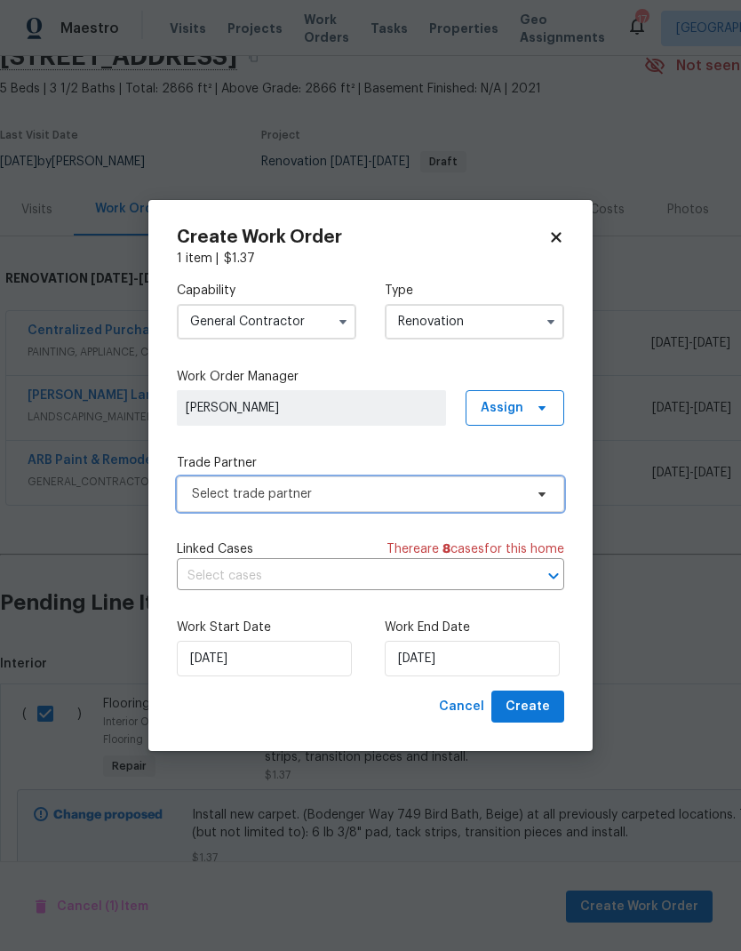
click at [274, 488] on span "Select trade partner" at bounding box center [357, 494] width 331 height 18
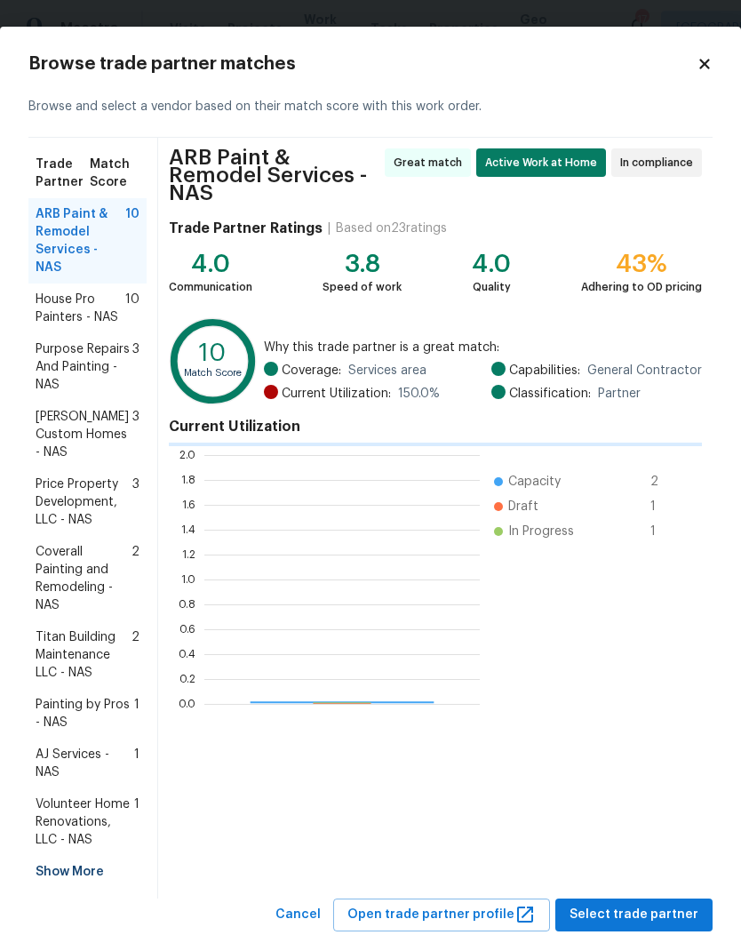
scroll to position [249, 275]
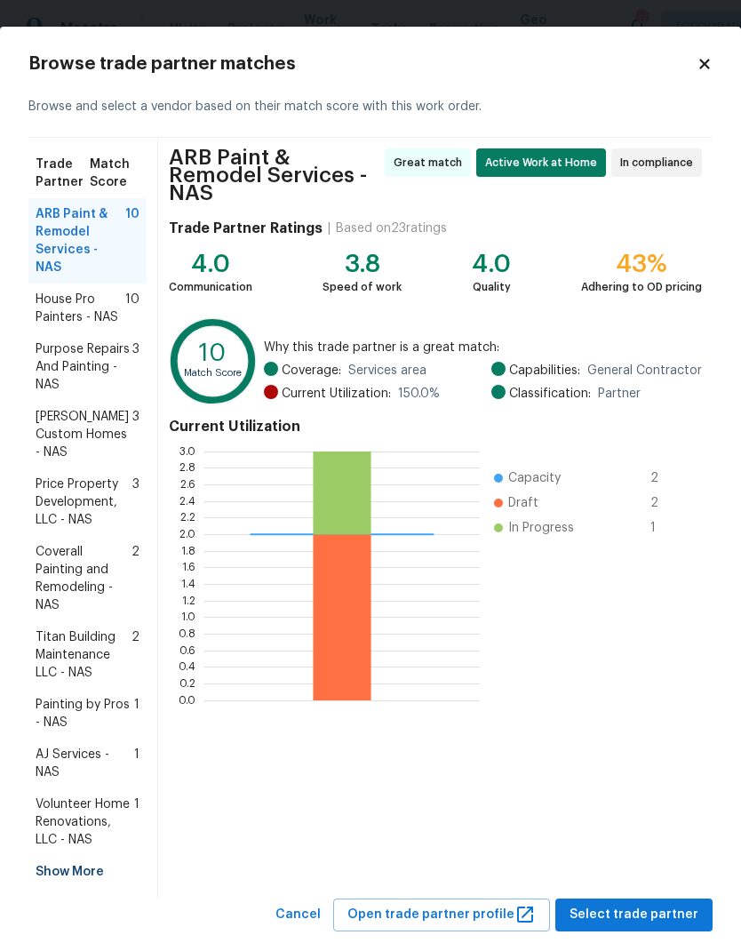
click at [709, 71] on icon at bounding box center [705, 64] width 16 height 16
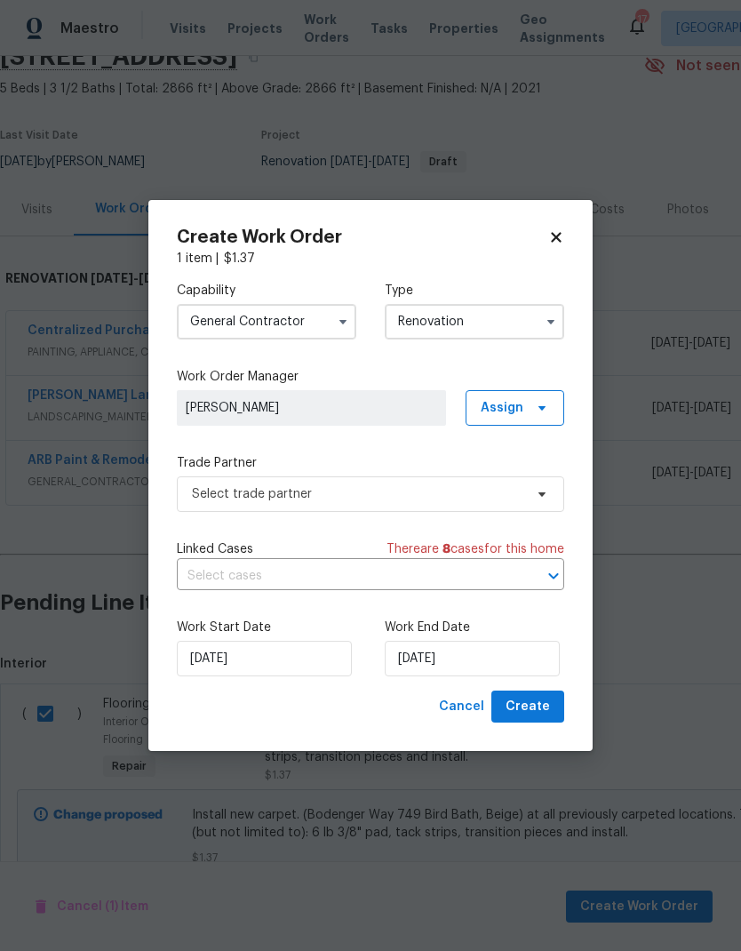
click at [210, 326] on input "General Contractor" at bounding box center [267, 322] width 180 height 36
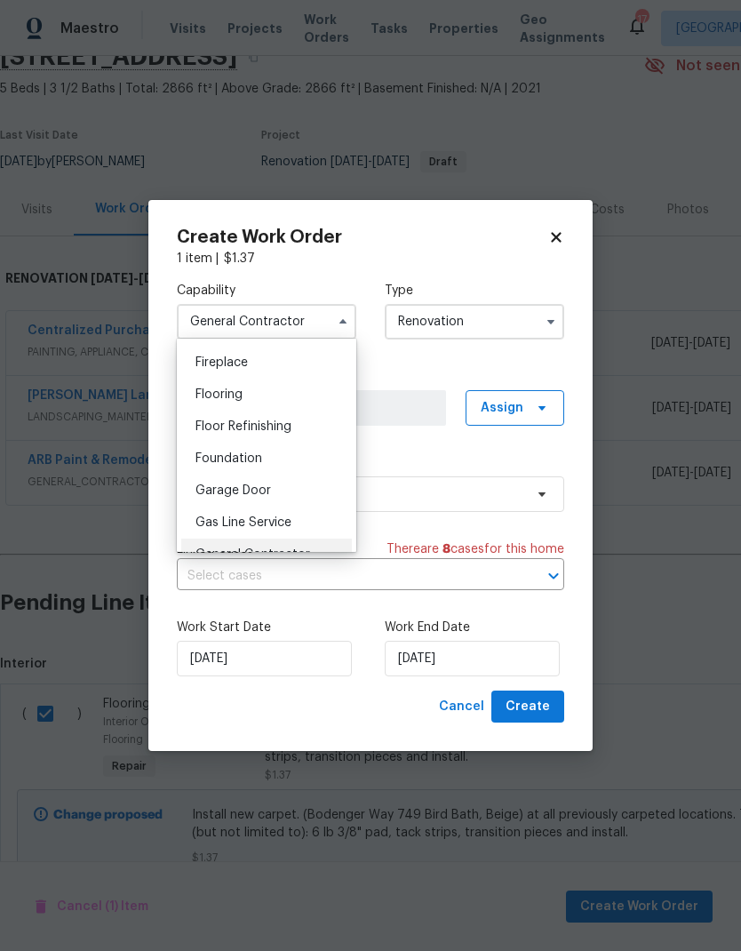
scroll to position [666, 0]
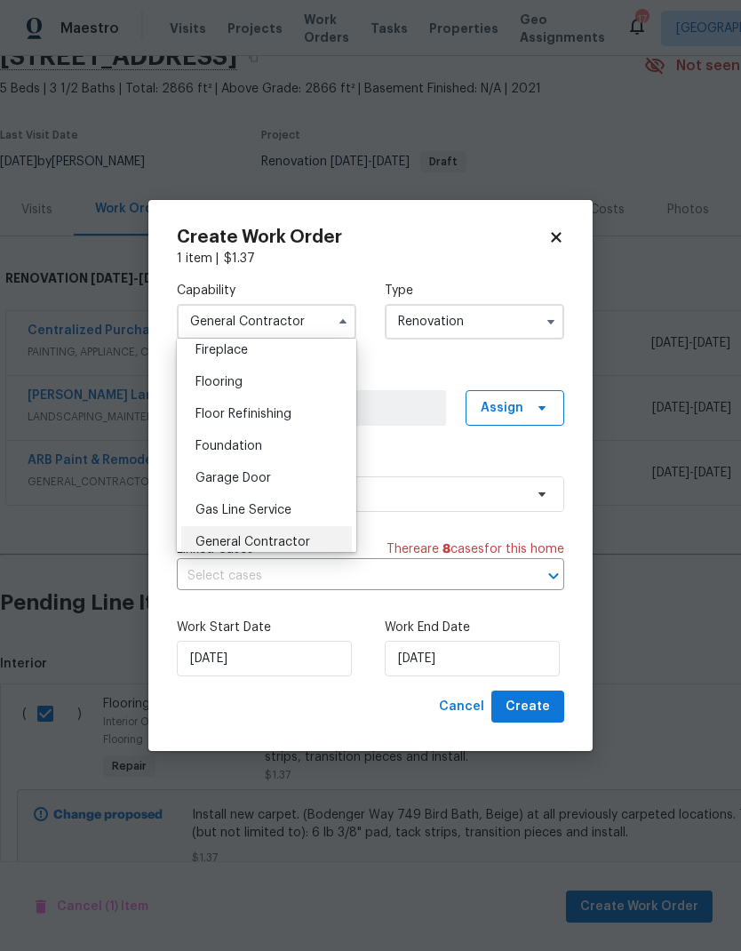
click at [196, 385] on span "Flooring" at bounding box center [219, 382] width 47 height 12
type input "Flooring"
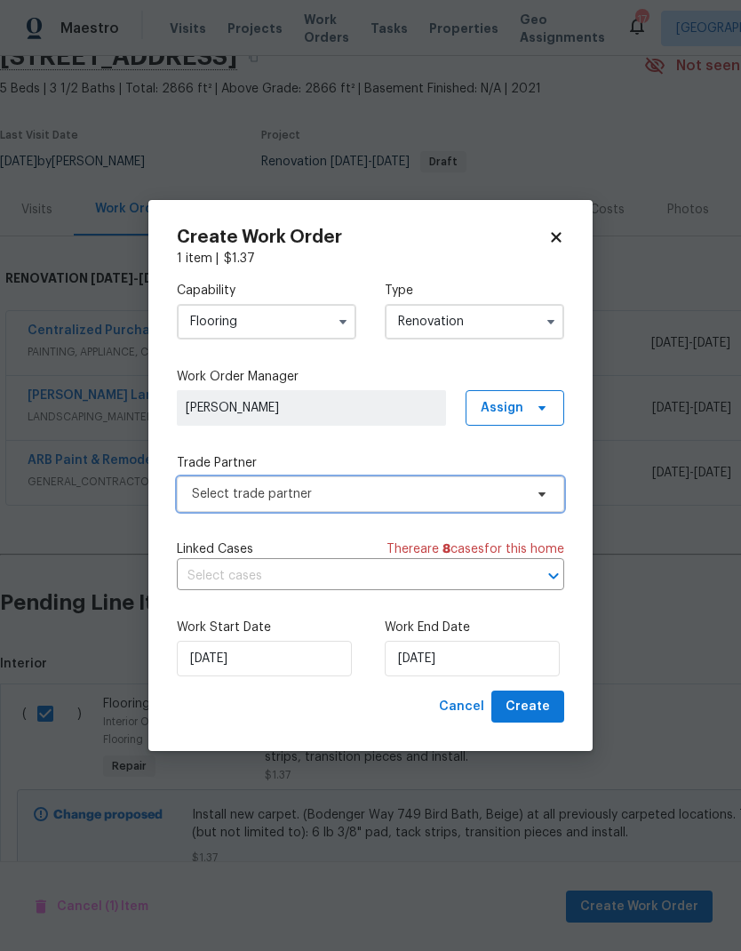
click at [234, 491] on span "Select trade partner" at bounding box center [357, 494] width 331 height 18
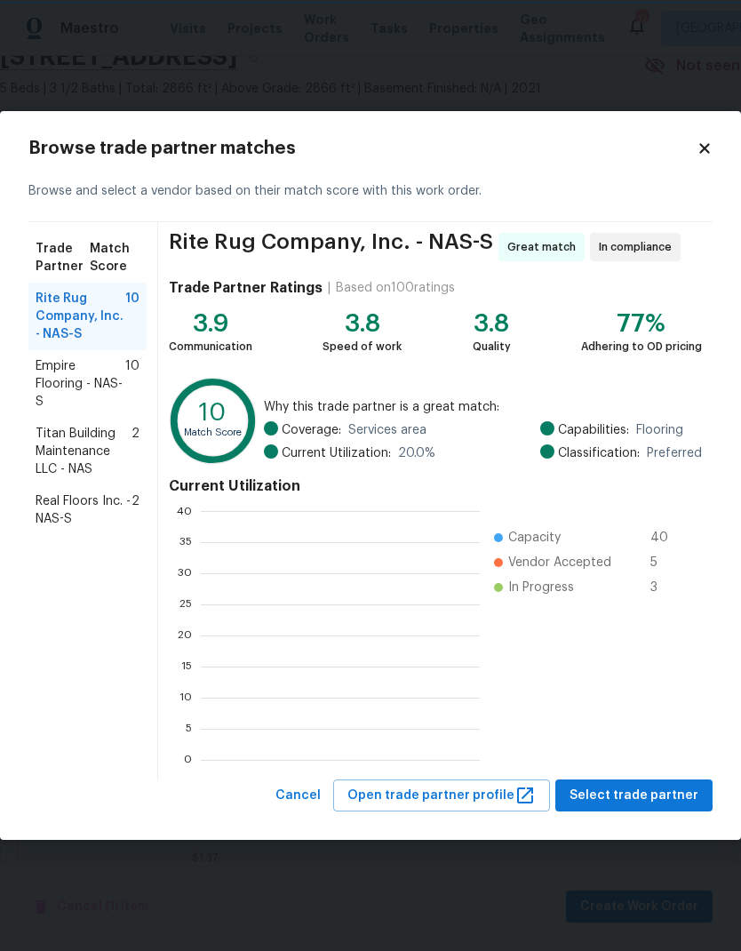
scroll to position [2, 2]
click at [607, 795] on span "Select trade partner" at bounding box center [634, 796] width 129 height 22
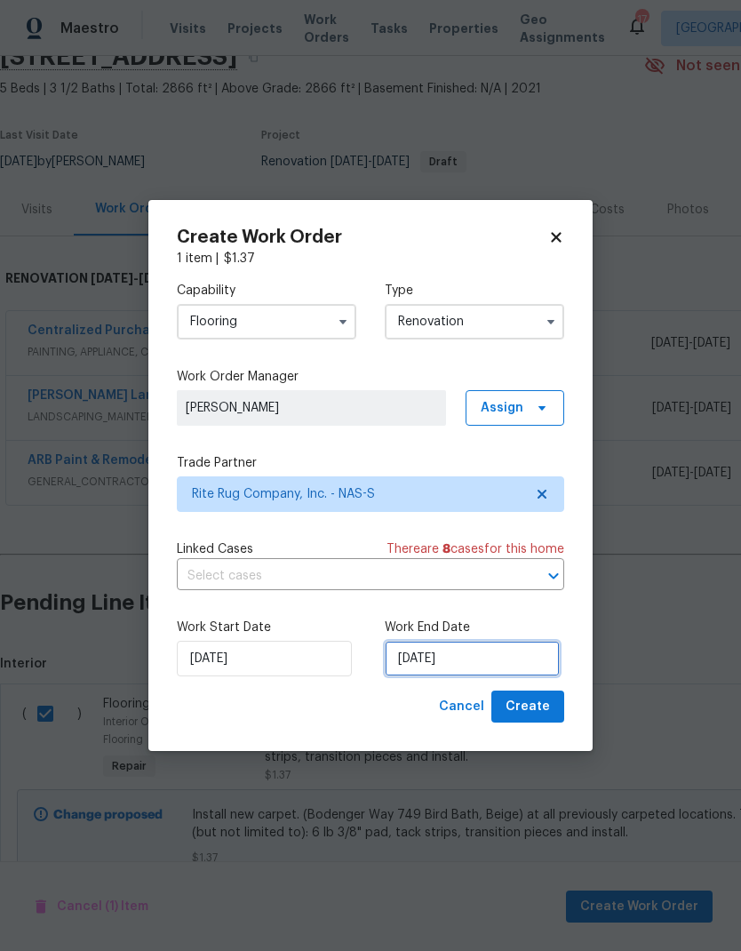
click at [449, 664] on input "[DATE]" at bounding box center [472, 659] width 175 height 36
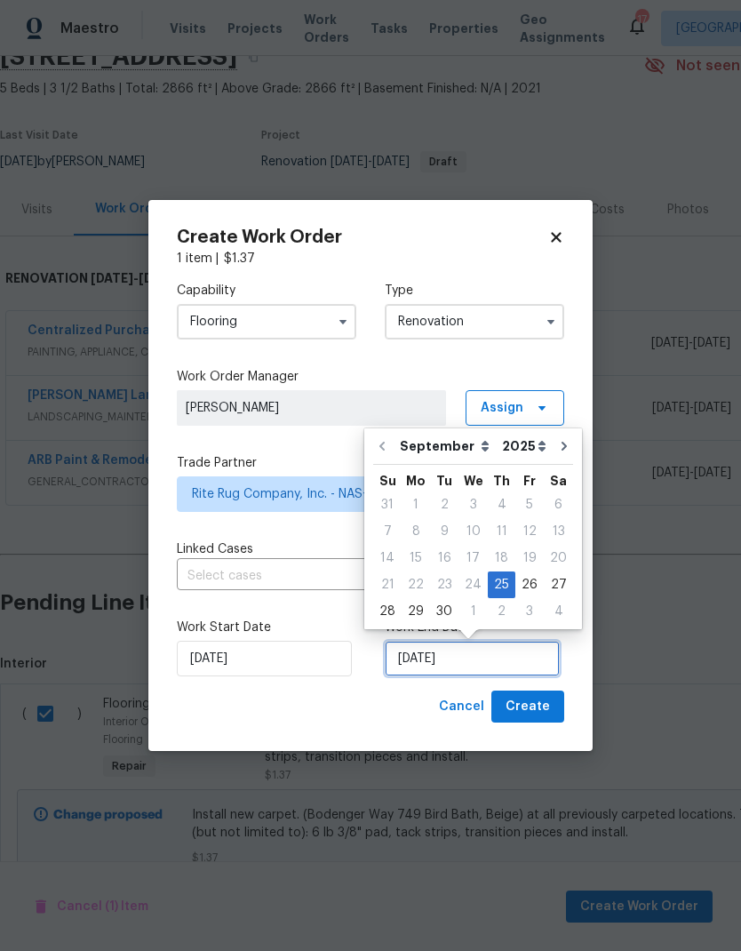
scroll to position [7, 0]
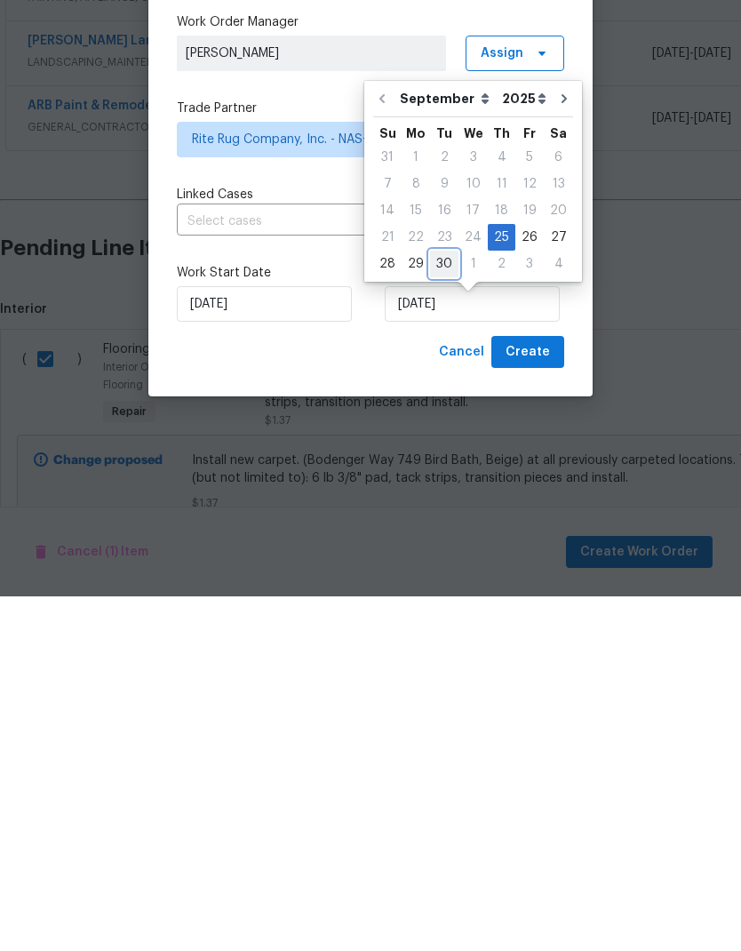
click at [436, 606] on div "30" at bounding box center [444, 618] width 28 height 25
type input "[DATE]"
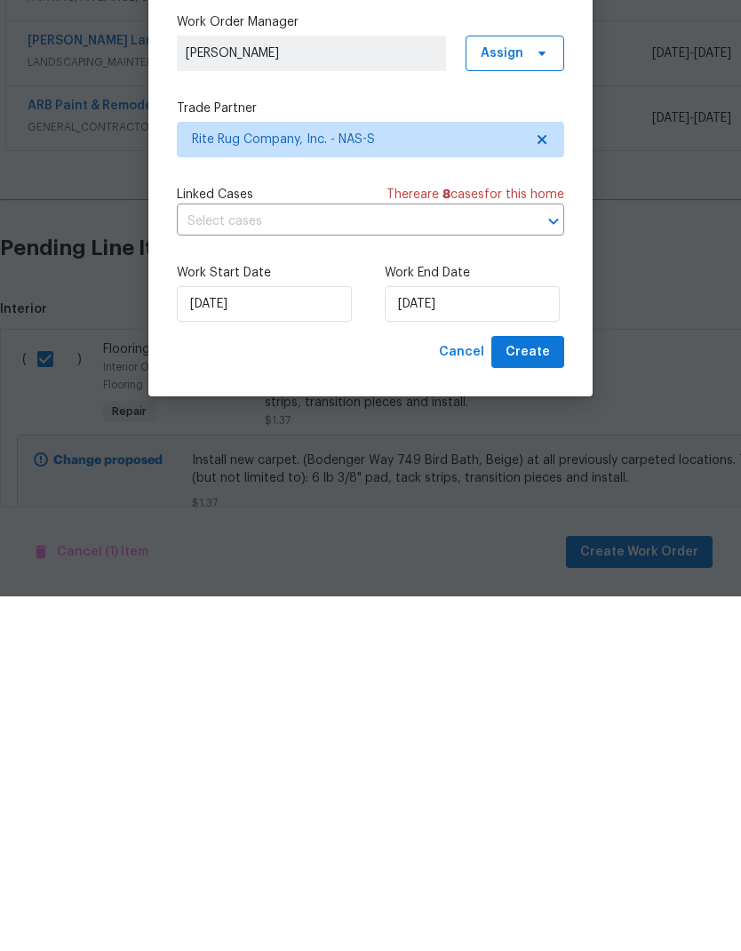
scroll to position [71, 0]
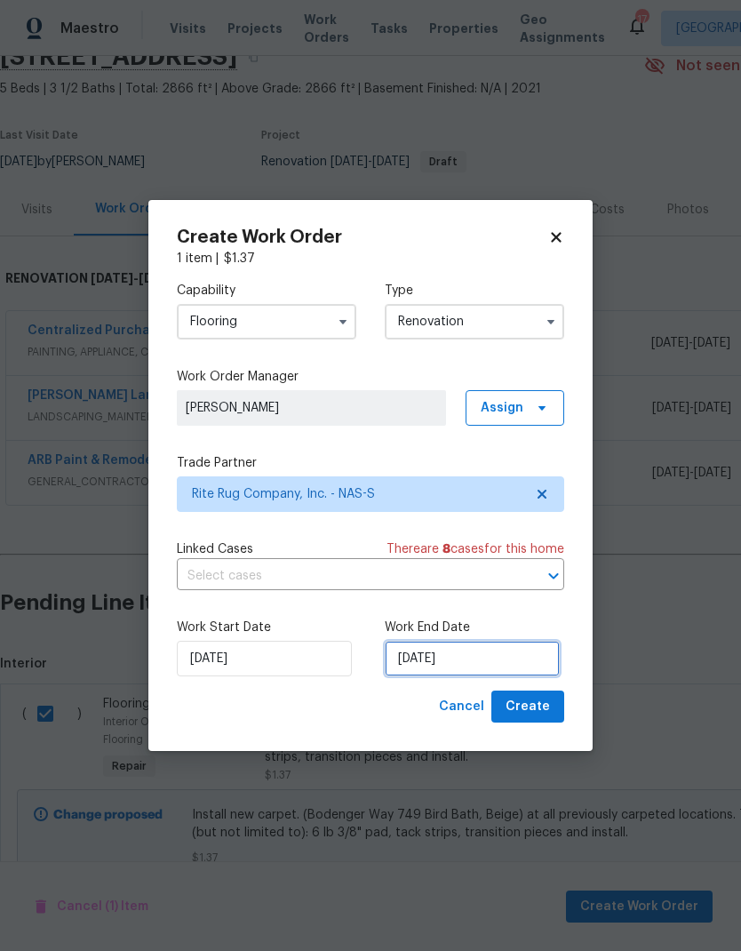
click at [510, 676] on input "[DATE]" at bounding box center [472, 659] width 175 height 36
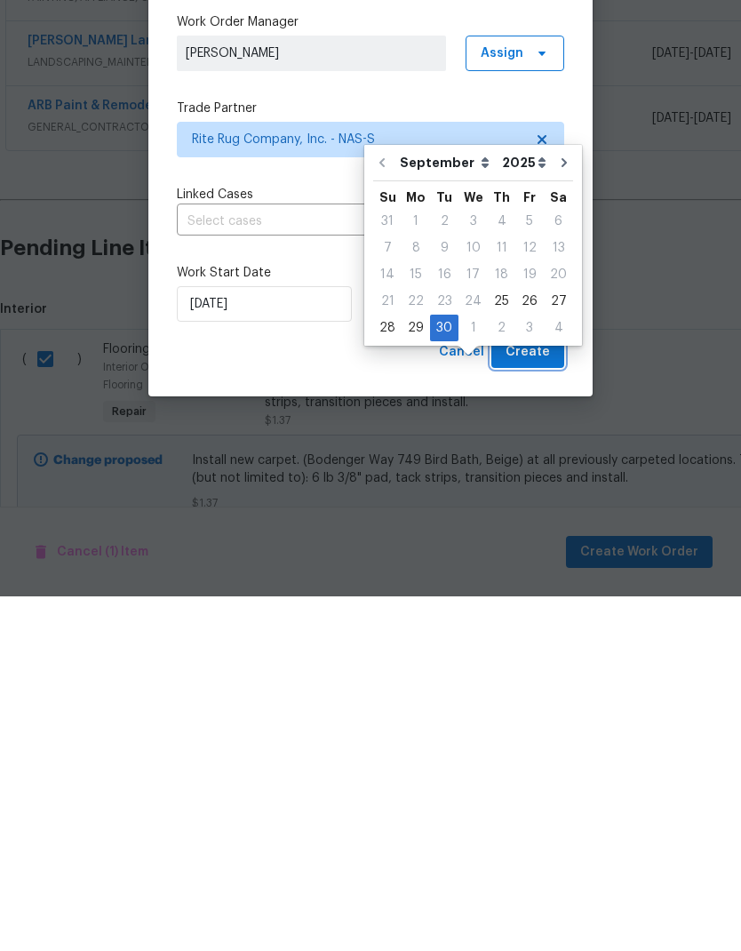
click at [524, 696] on span "Create" at bounding box center [528, 707] width 44 height 22
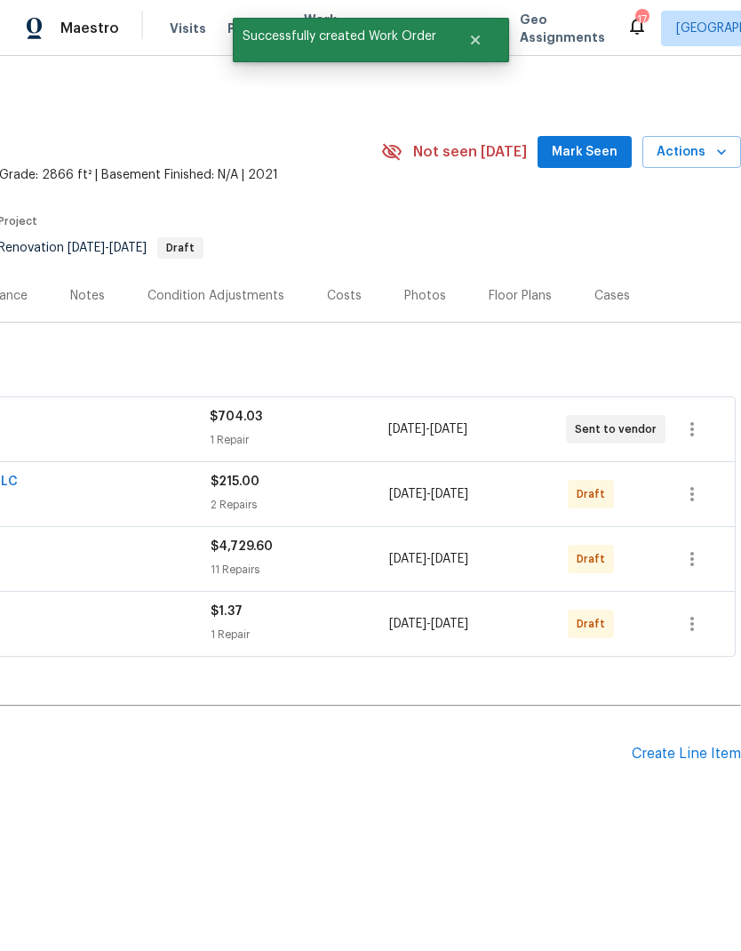
scroll to position [0, 263]
click at [689, 554] on icon "button" at bounding box center [692, 558] width 21 height 21
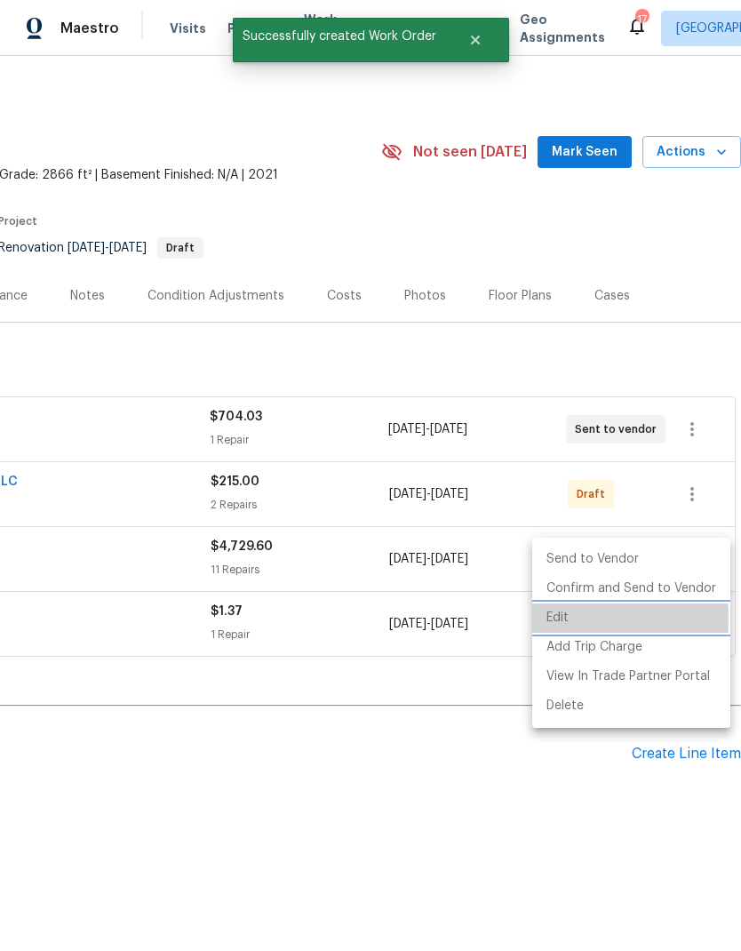
click at [558, 619] on li "Edit" at bounding box center [631, 617] width 198 height 29
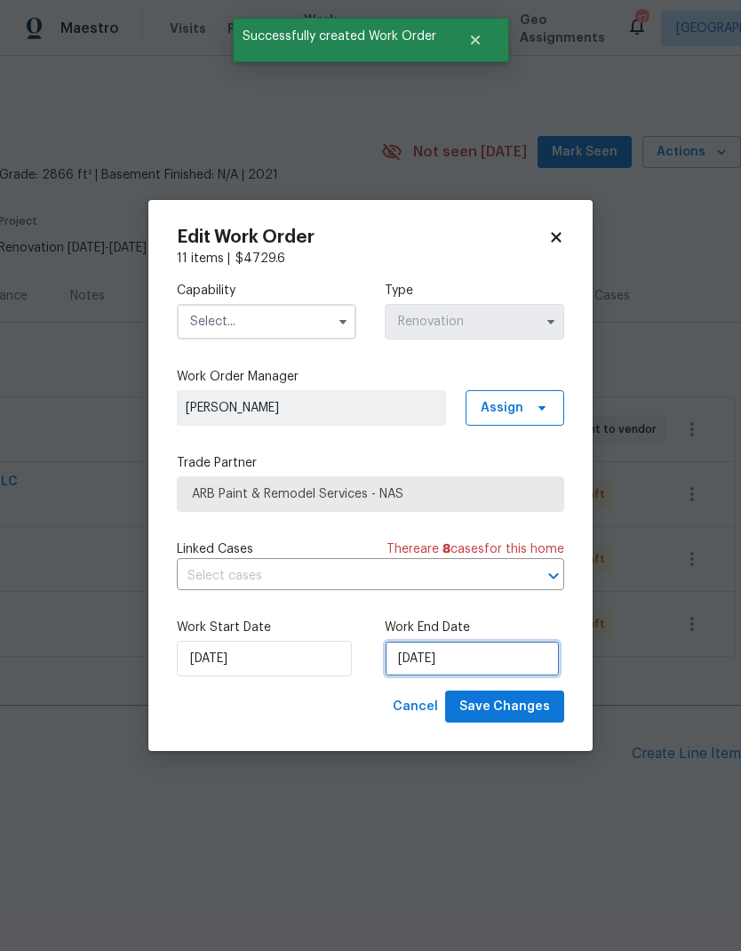
click at [423, 656] on input "[DATE]" at bounding box center [472, 659] width 175 height 36
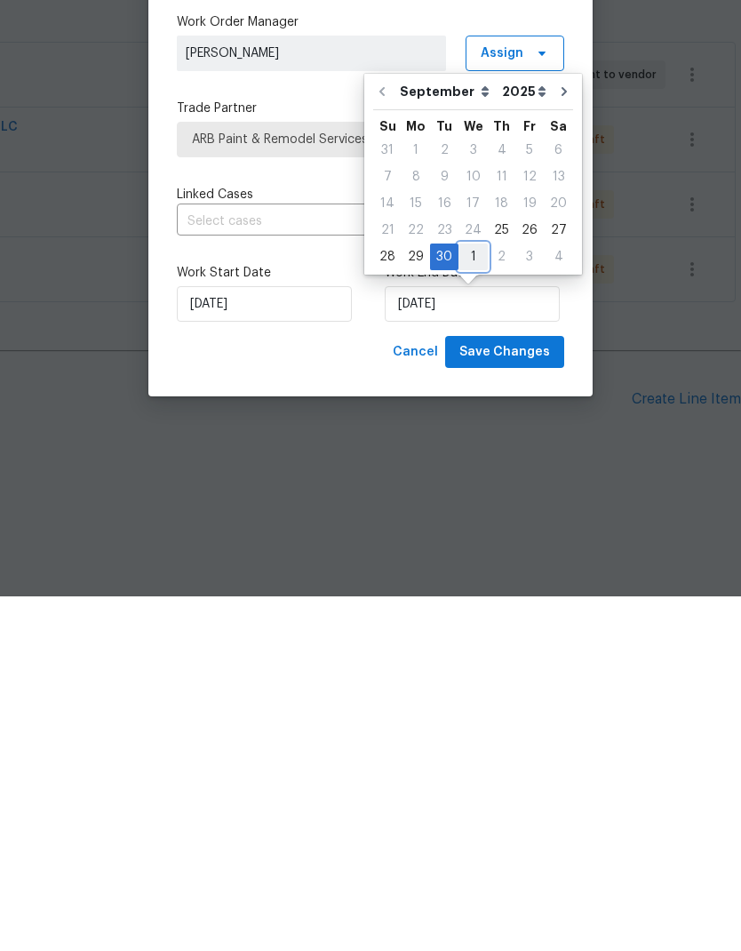
click at [469, 599] on div "1" at bounding box center [473, 611] width 29 height 25
type input "[DATE]"
select select "9"
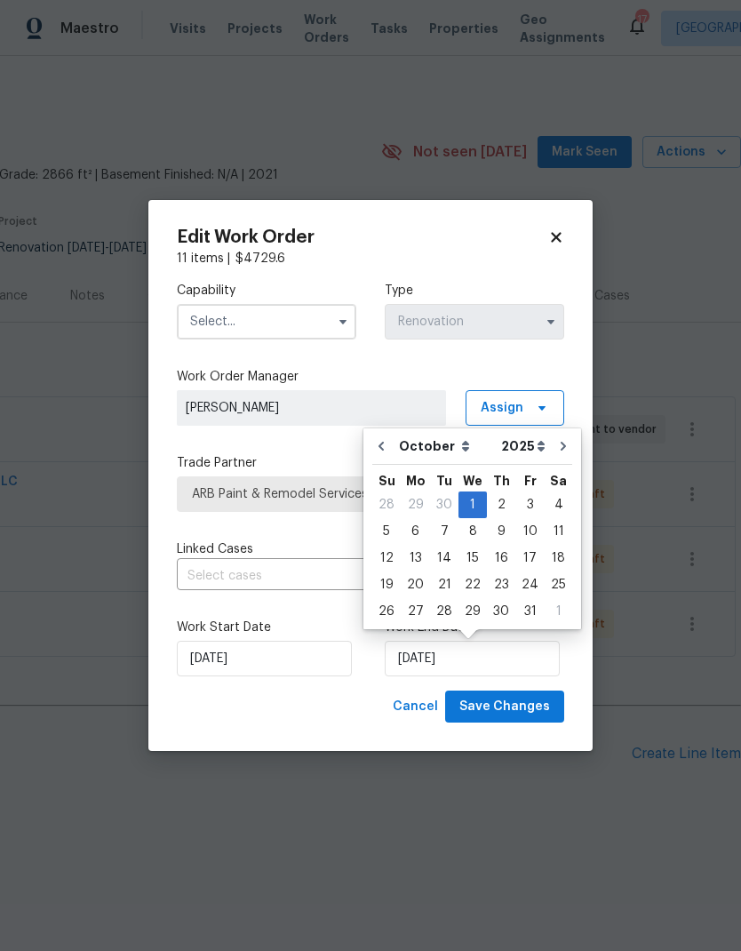
click at [225, 313] on input "text" at bounding box center [267, 322] width 180 height 36
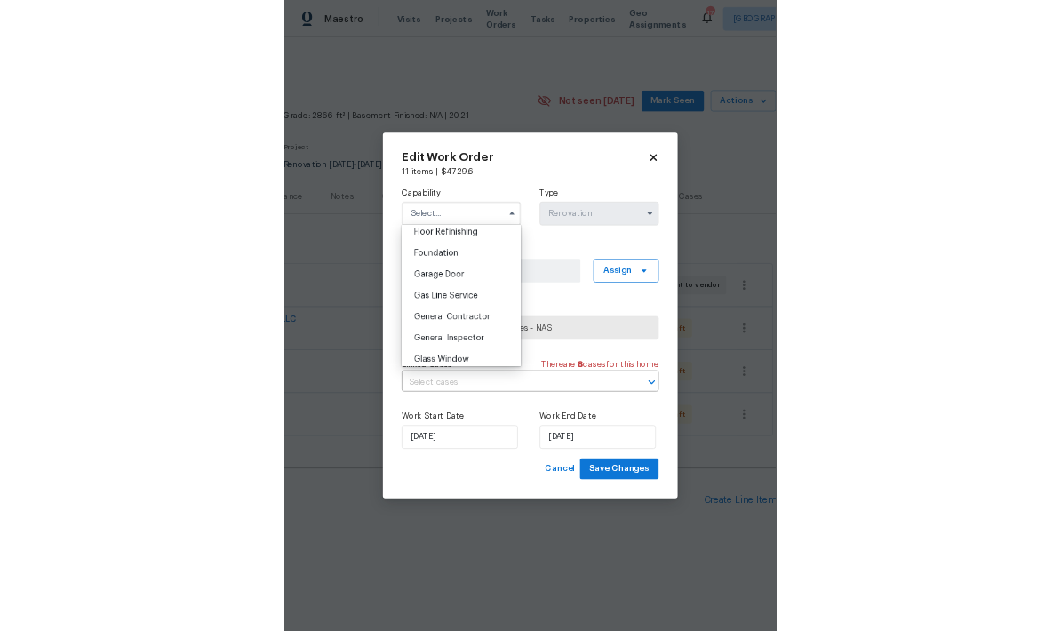
scroll to position [759, 0]
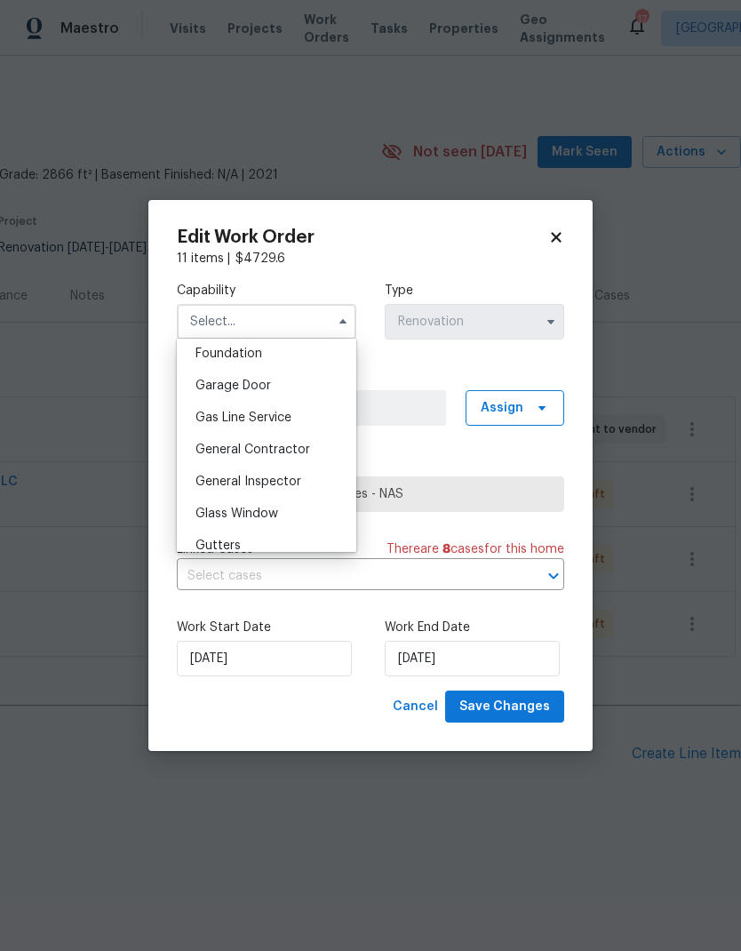
click at [219, 444] on span "General Contractor" at bounding box center [253, 449] width 115 height 12
type input "General Contractor"
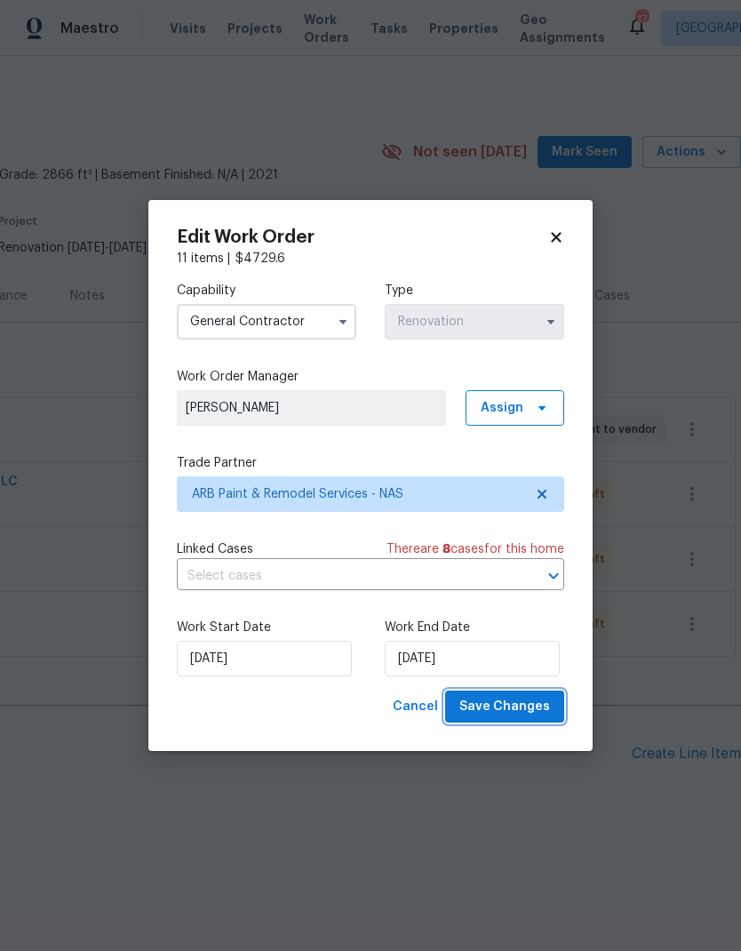
click at [487, 703] on span "Save Changes" at bounding box center [504, 707] width 91 height 22
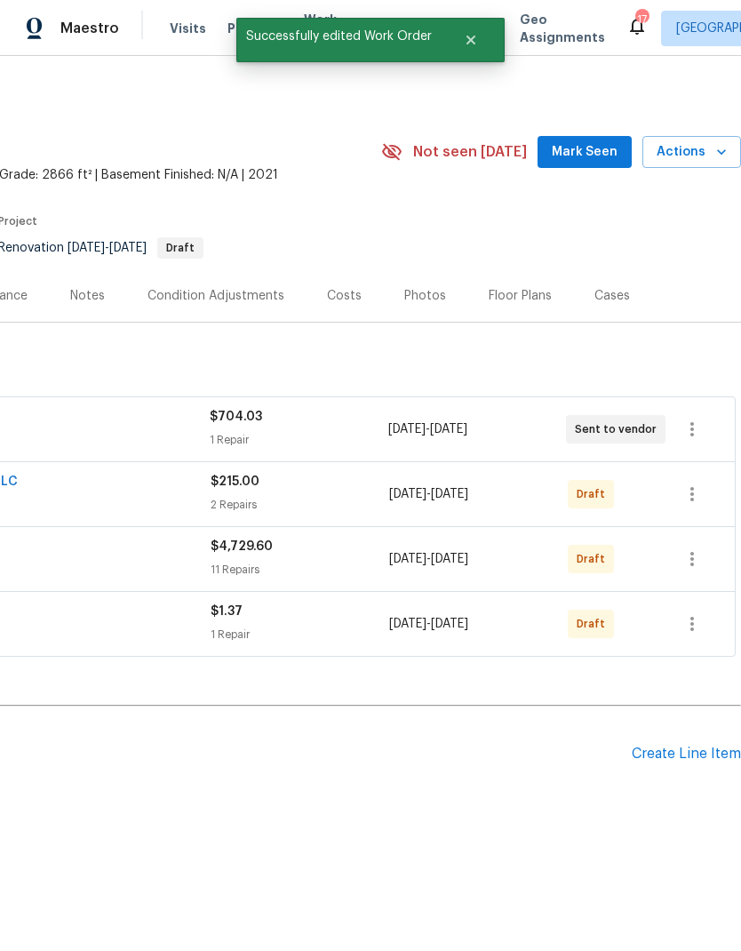
click at [497, 714] on h2 "Pending Line Items" at bounding box center [184, 754] width 895 height 83
click at [680, 547] on button "button" at bounding box center [692, 559] width 43 height 43
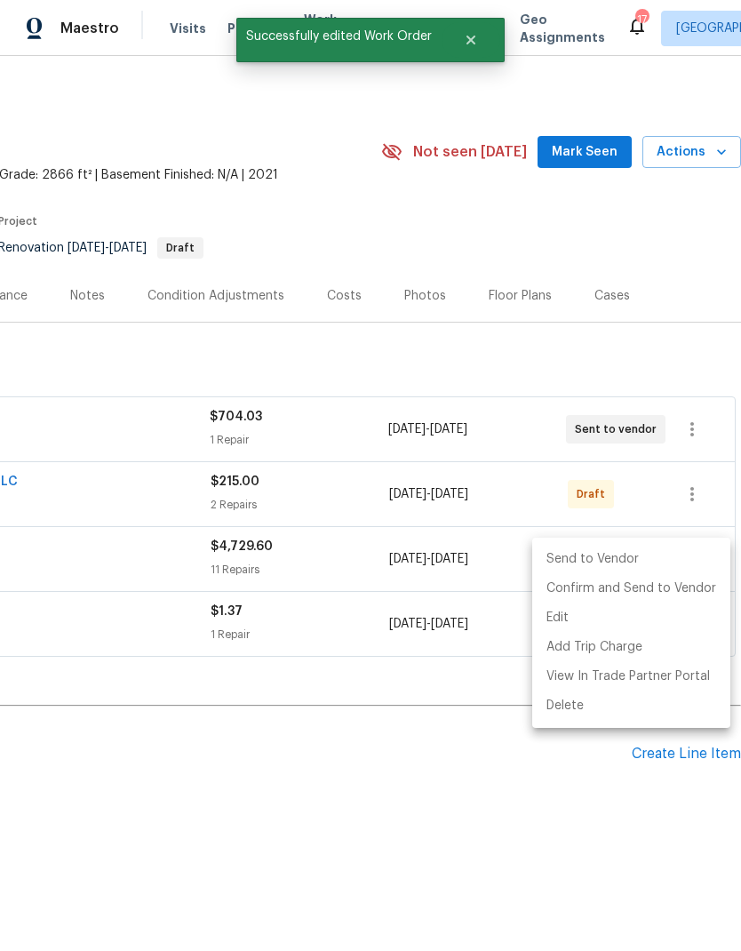
click at [613, 560] on li "Send to Vendor" at bounding box center [631, 559] width 198 height 29
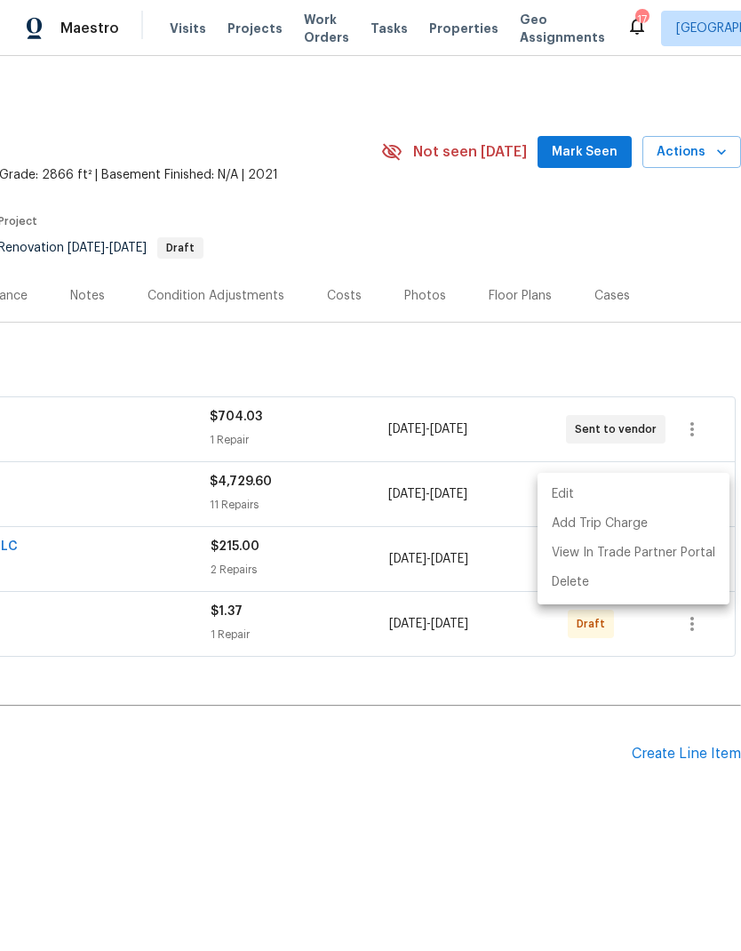
click at [512, 788] on div at bounding box center [370, 475] width 741 height 951
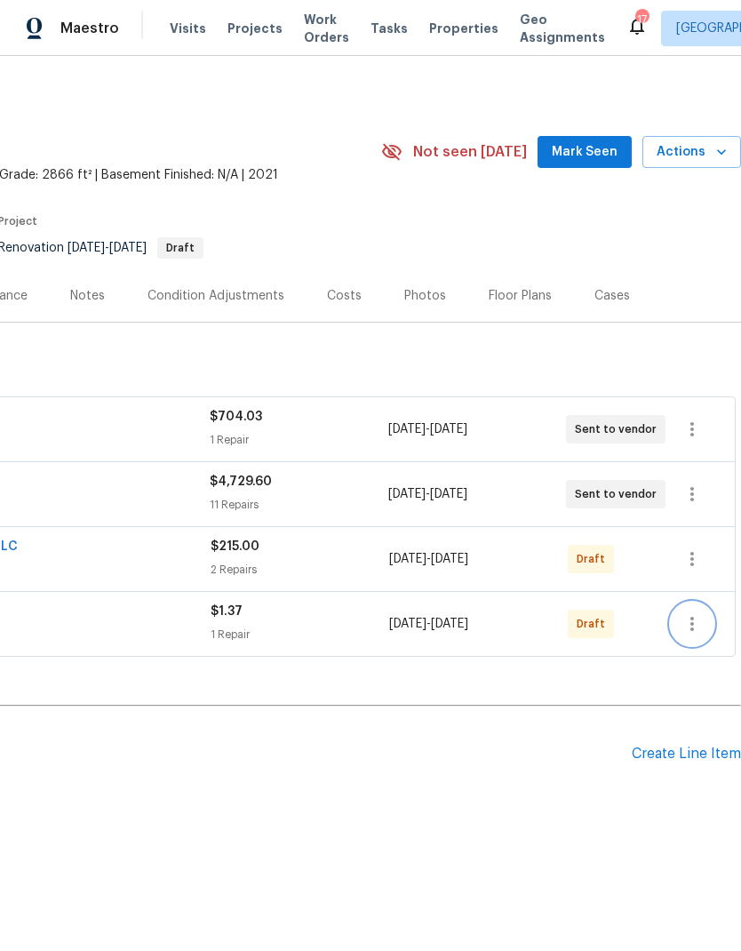
click at [694, 621] on icon "button" at bounding box center [692, 623] width 21 height 21
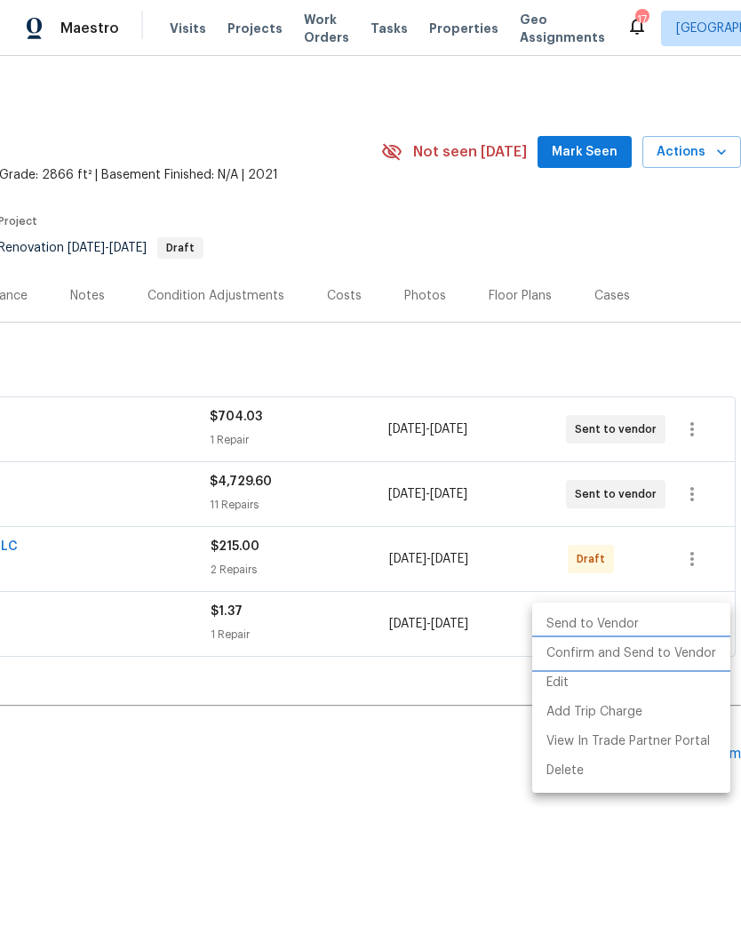
click at [636, 658] on li "Confirm and Send to Vendor" at bounding box center [631, 653] width 198 height 29
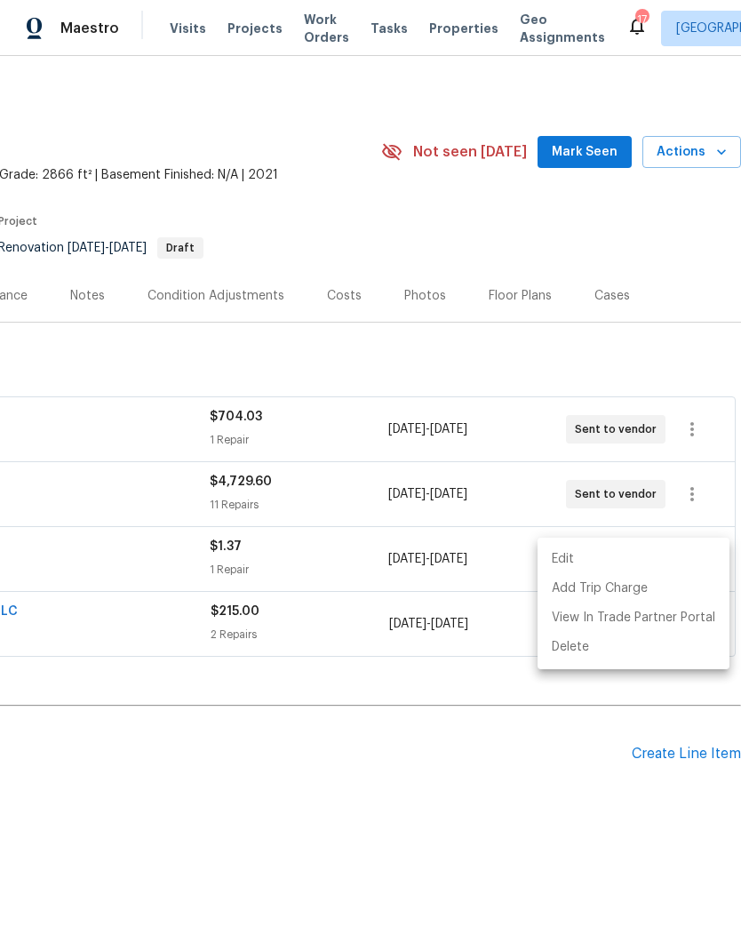
click at [458, 792] on div at bounding box center [370, 475] width 741 height 951
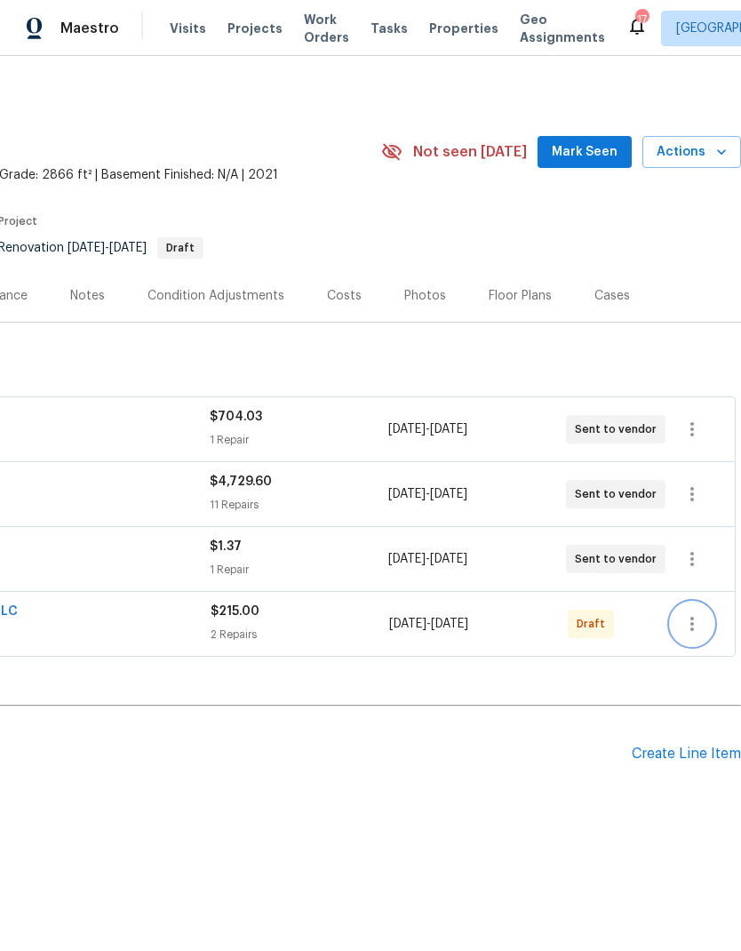
click at [680, 620] on button "button" at bounding box center [692, 624] width 43 height 43
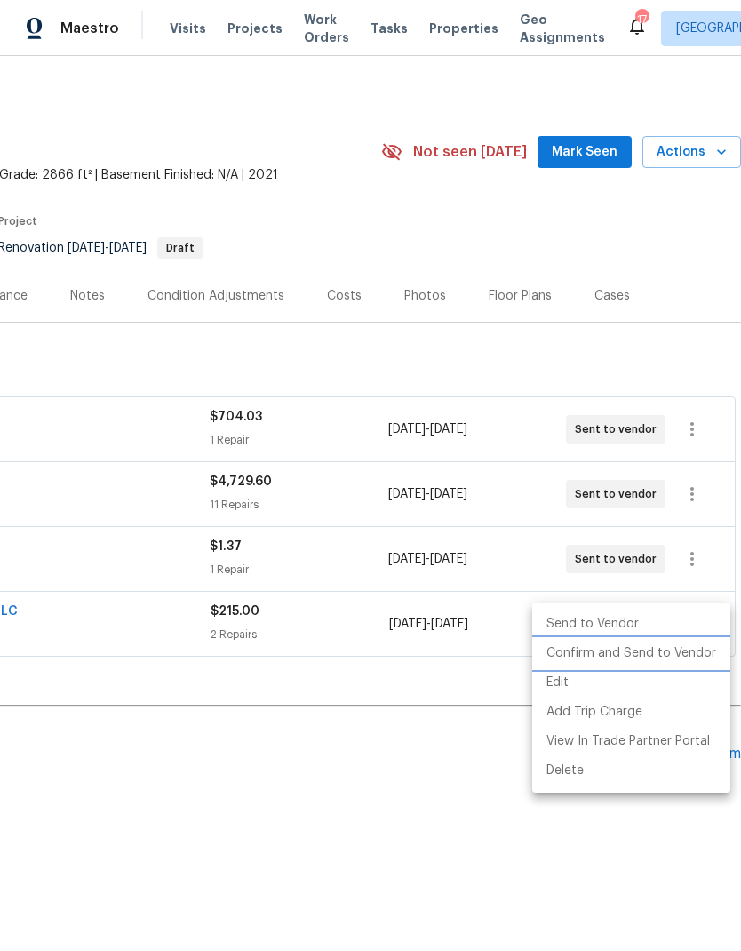
click at [627, 648] on li "Confirm and Send to Vendor" at bounding box center [631, 653] width 198 height 29
click at [418, 792] on div at bounding box center [370, 475] width 741 height 951
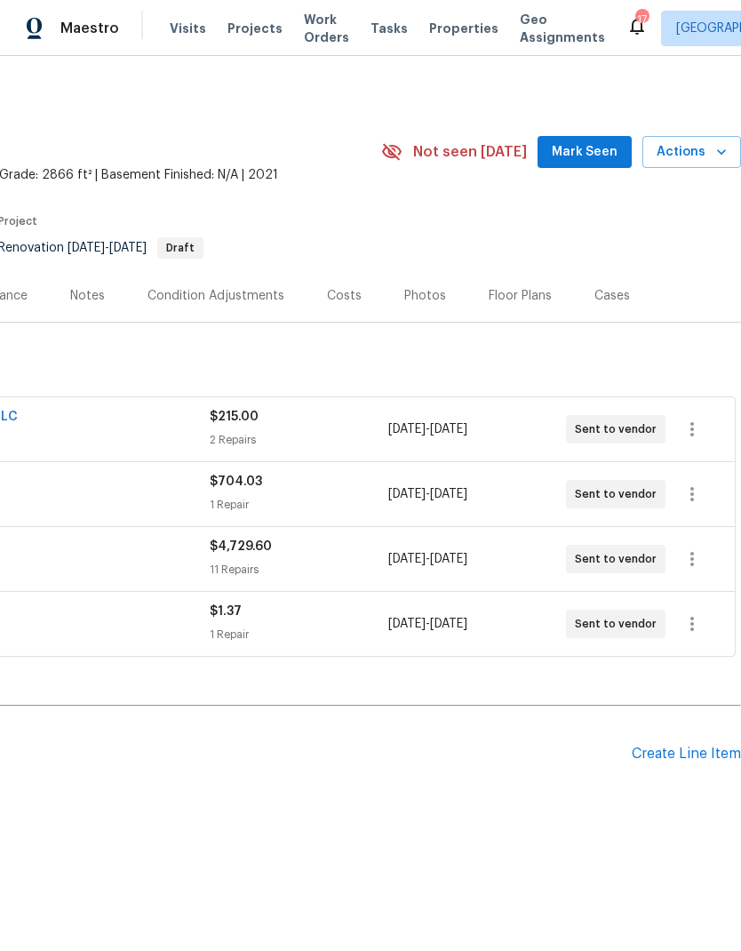
click at [319, 30] on span "Work Orders" at bounding box center [326, 29] width 45 height 36
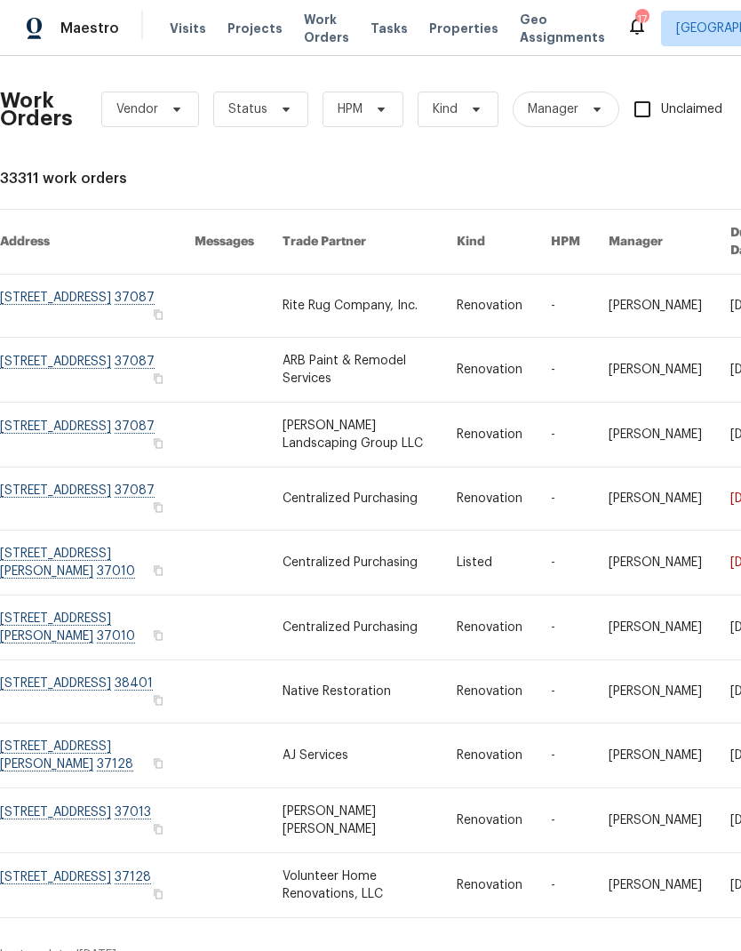
click at [356, 364] on link at bounding box center [370, 370] width 174 height 64
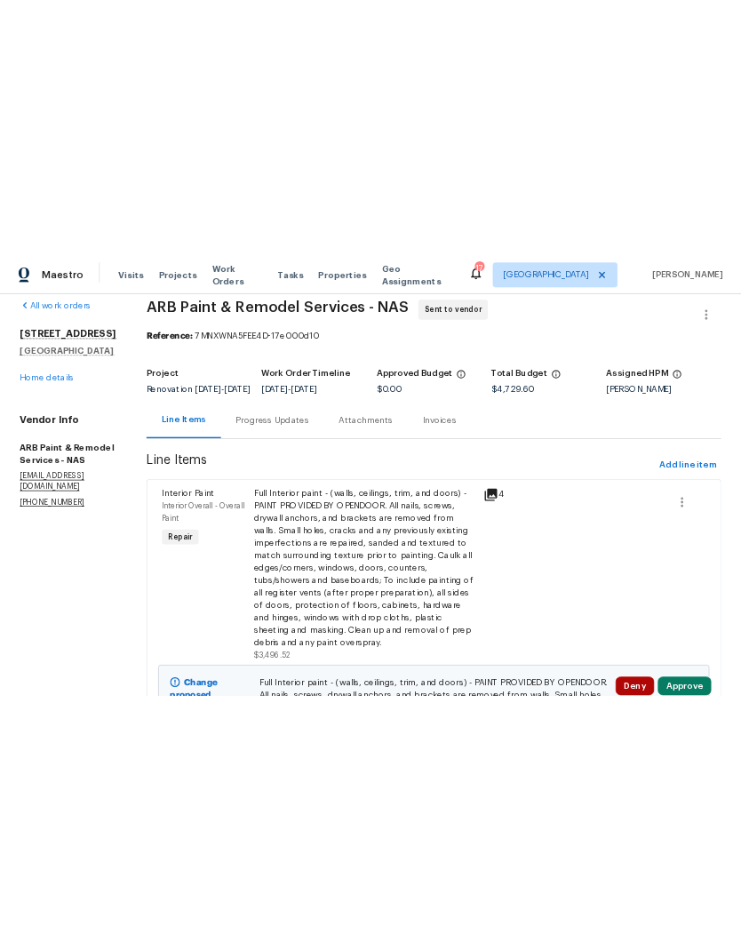
scroll to position [21, 0]
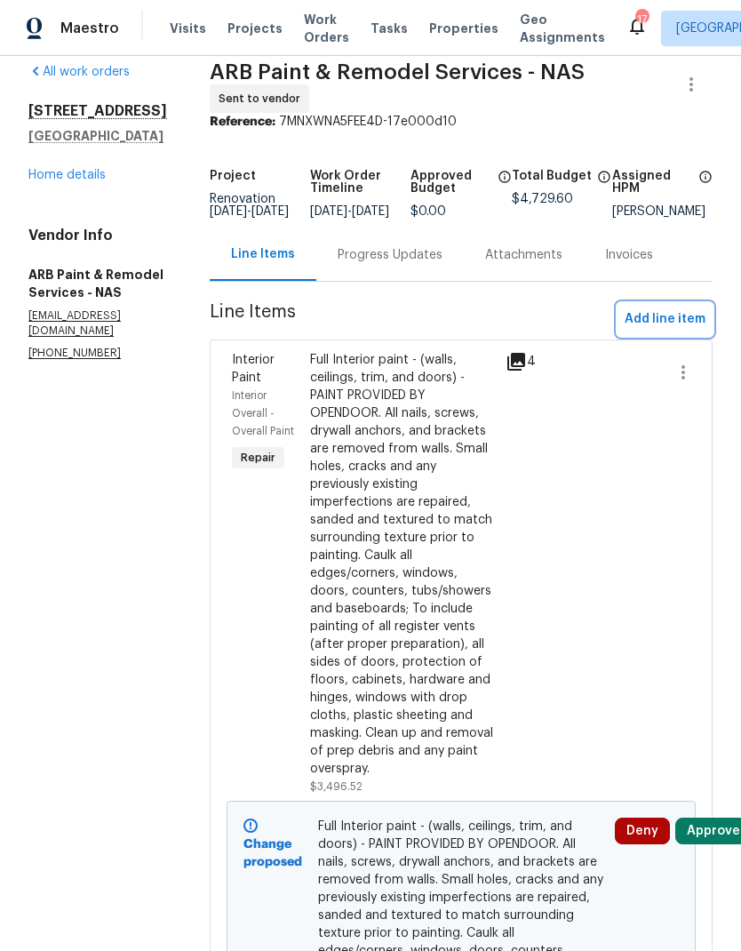
click at [629, 323] on span "Add line item" at bounding box center [665, 319] width 81 height 22
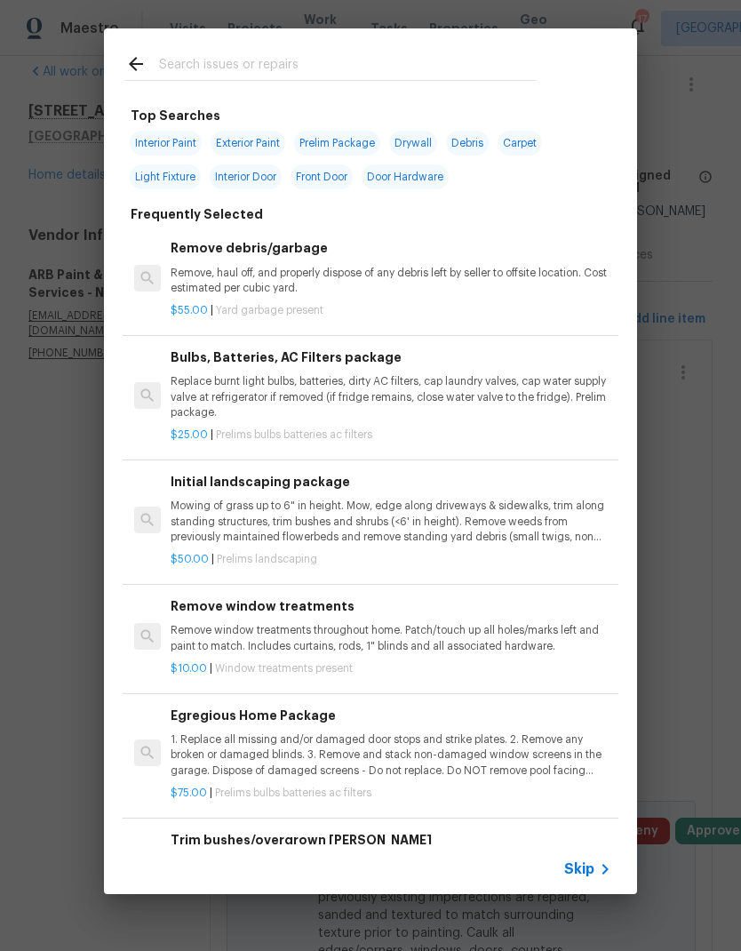
click at [402, 58] on input "text" at bounding box center [347, 66] width 377 height 27
type input "Dryw"
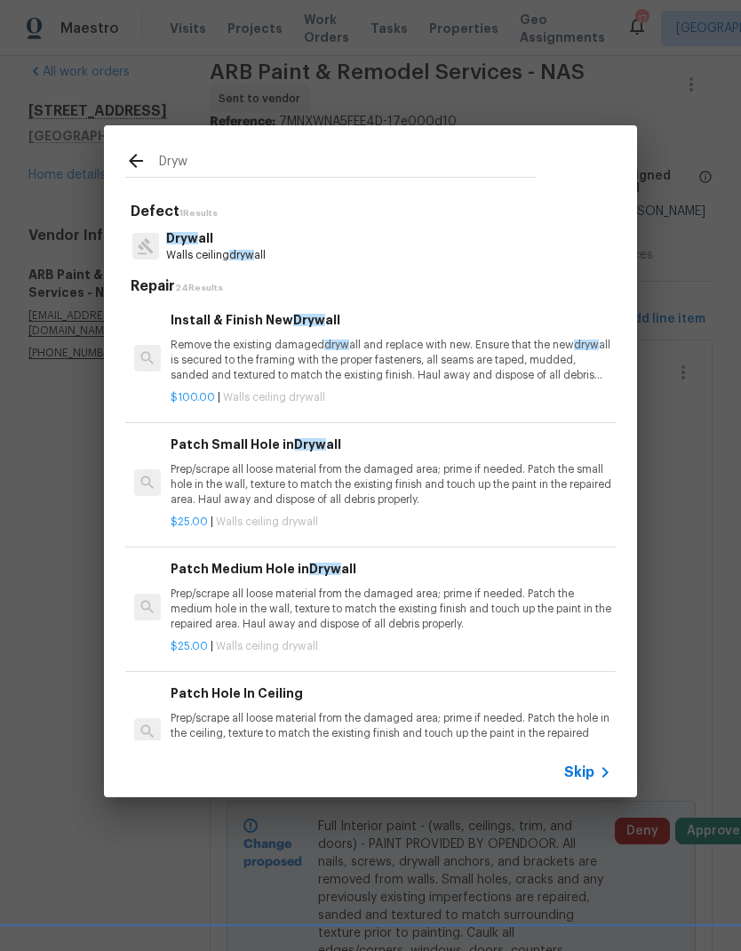
click at [408, 338] on p "Remove the existing damaged dryw all and replace with new. Ensure that the new …" at bounding box center [391, 360] width 441 height 45
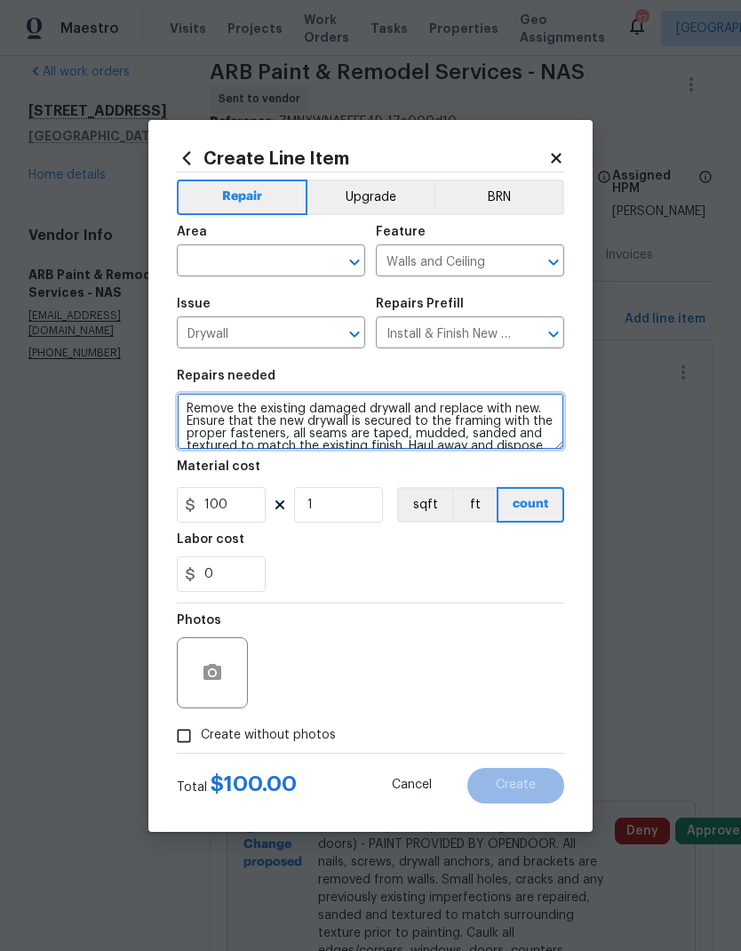
click at [222, 406] on textarea "Remove the existing damaged drywall and replace with new. Ensure that the new d…" at bounding box center [370, 421] width 387 height 57
click at [200, 411] on textarea "Remove the existing damaged drywall and replace with new. Ensure that the new d…" at bounding box center [370, 421] width 387 height 57
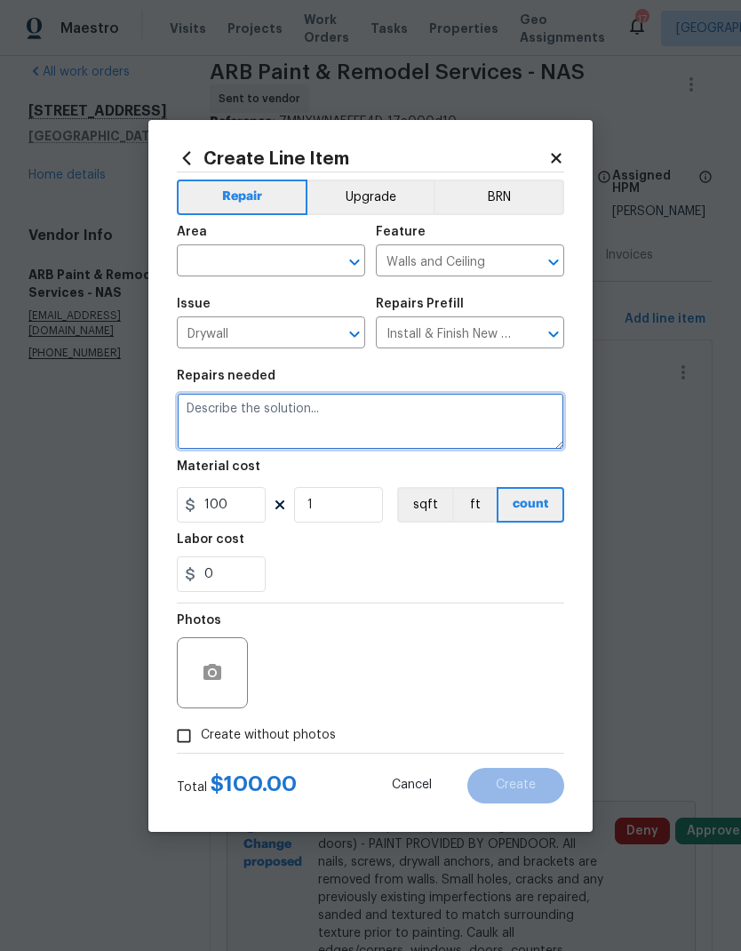
scroll to position [0, 0]
click at [220, 417] on textarea at bounding box center [370, 421] width 387 height 57
paste textarea "Repair drywall/texture as needed throughout the house. Remove all curtains, rod…"
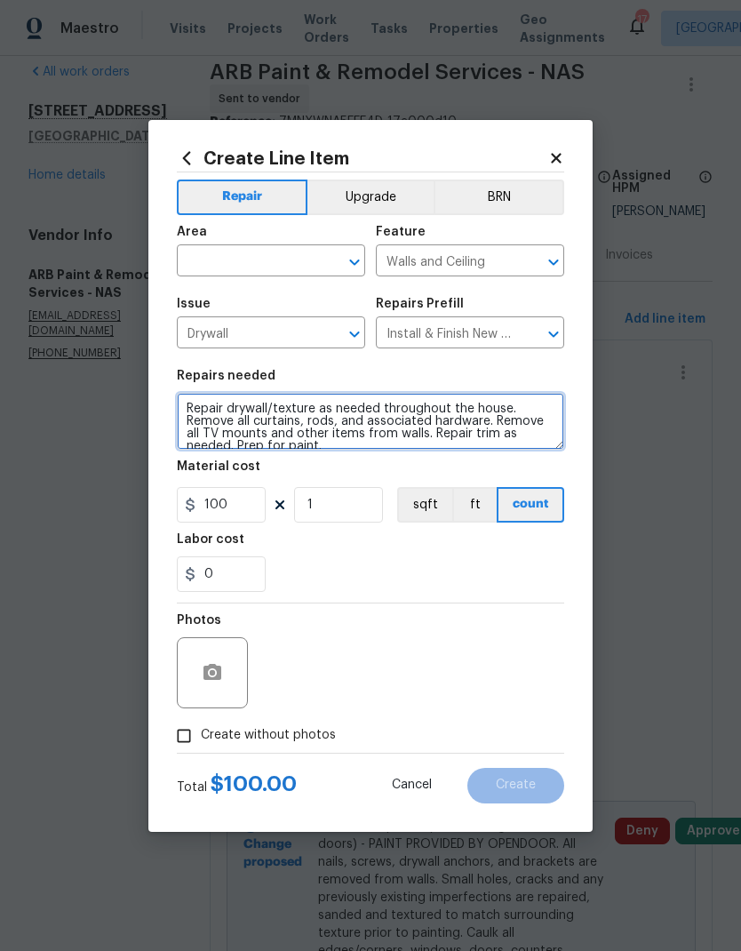
scroll to position [25, 0]
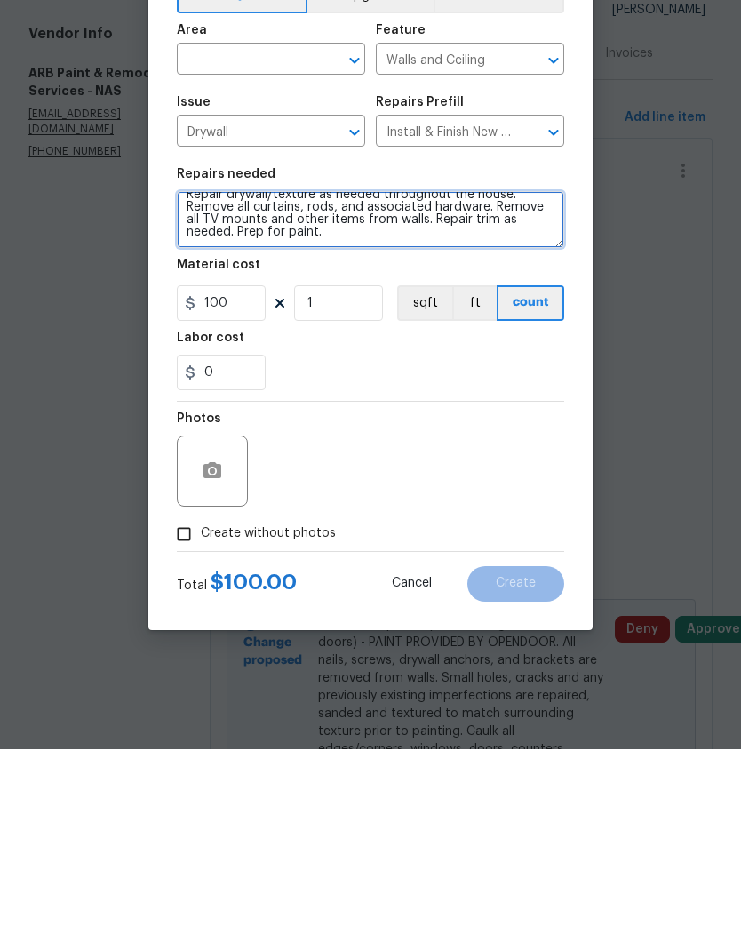
type textarea "Repair drywall/texture as needed throughout the house. Remove all curtains, rod…"
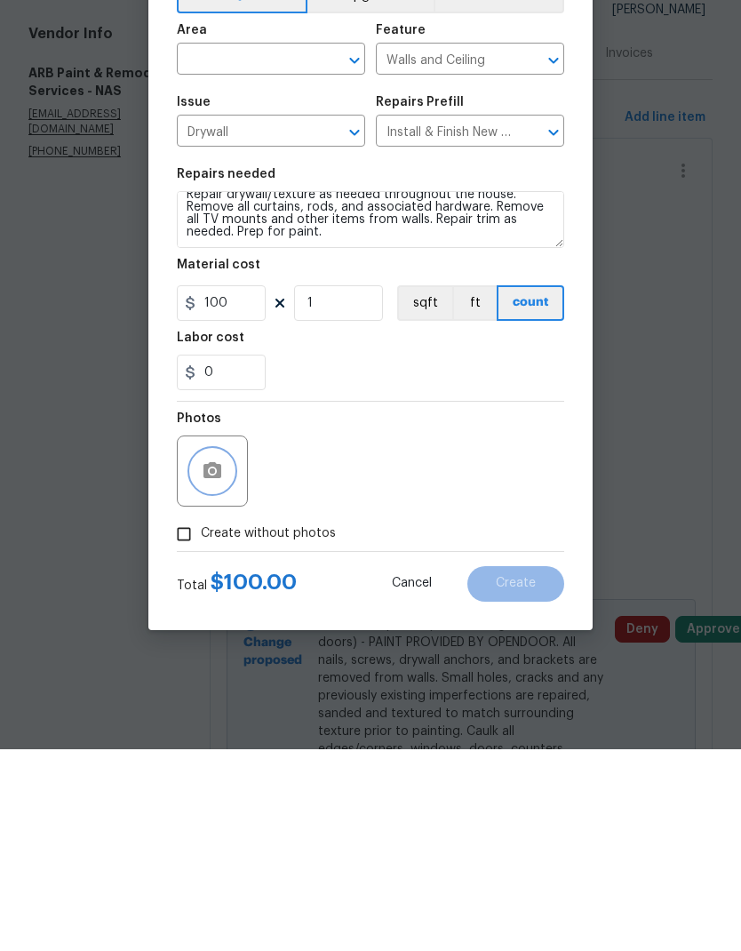
click at [223, 651] on button "button" at bounding box center [212, 672] width 43 height 43
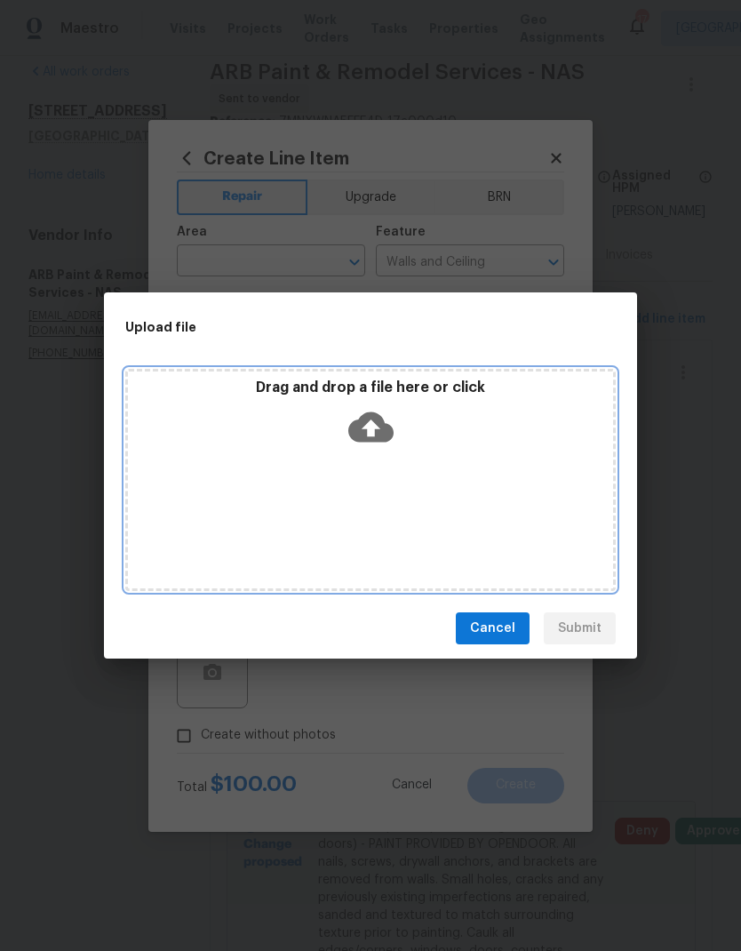
click at [380, 409] on icon at bounding box center [370, 426] width 45 height 45
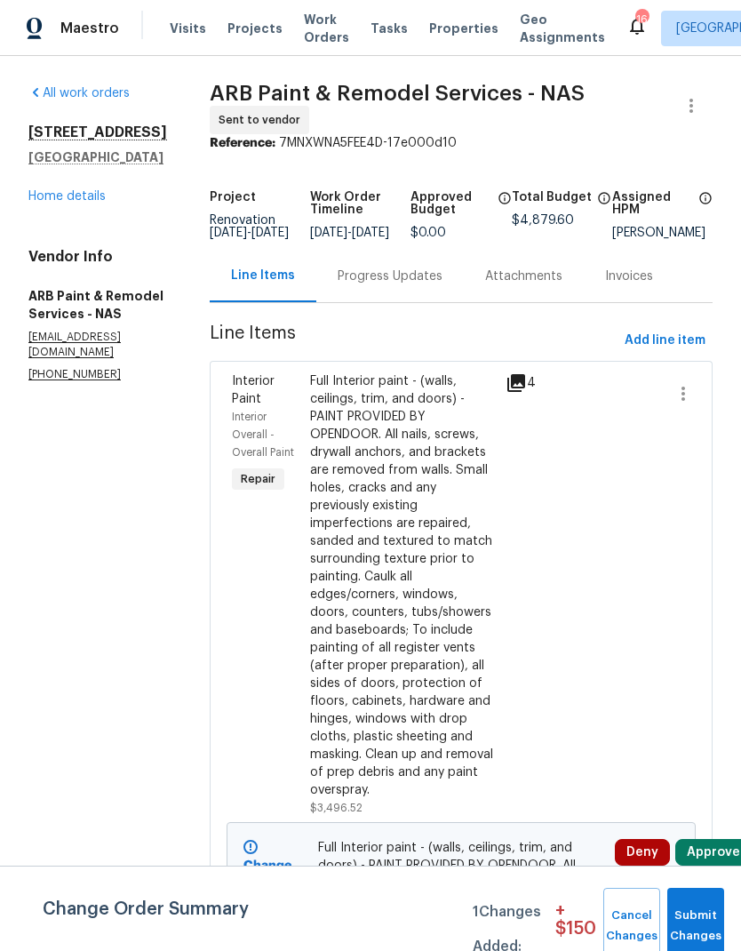
scroll to position [71, 0]
click at [701, 904] on button "Submit Changes" at bounding box center [695, 926] width 57 height 76
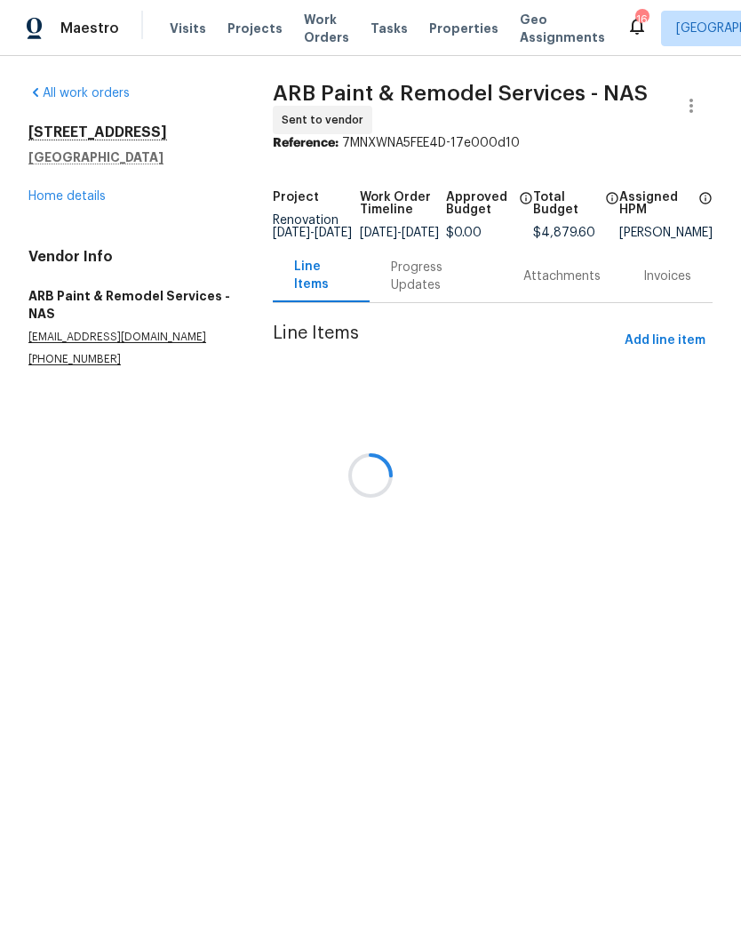
scroll to position [0, 0]
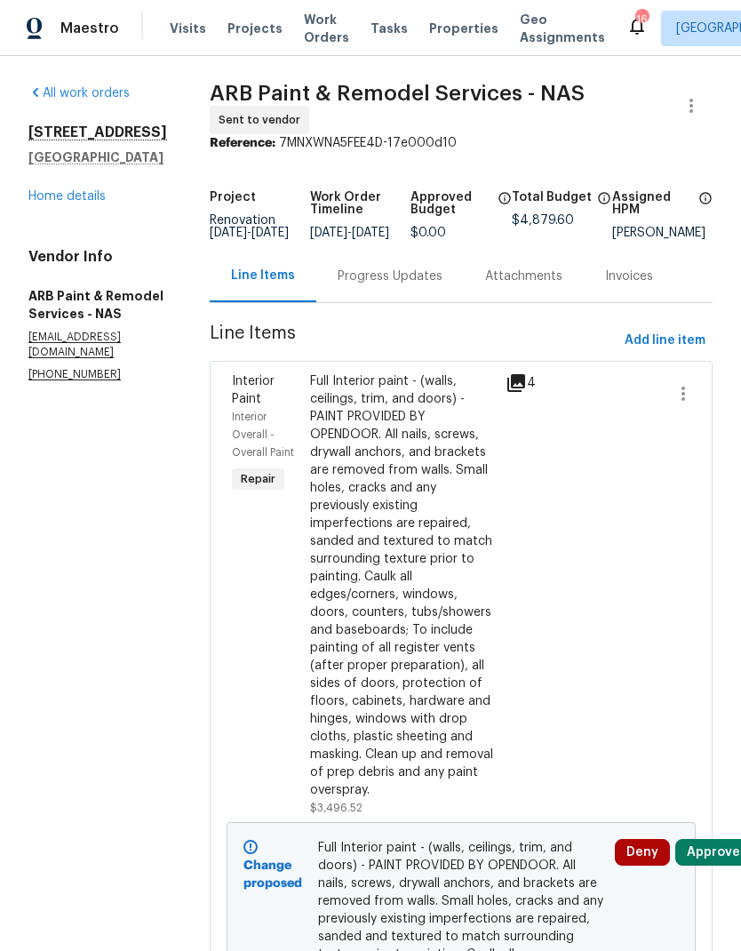
click at [713, 839] on button "Approve" at bounding box center [713, 852] width 76 height 27
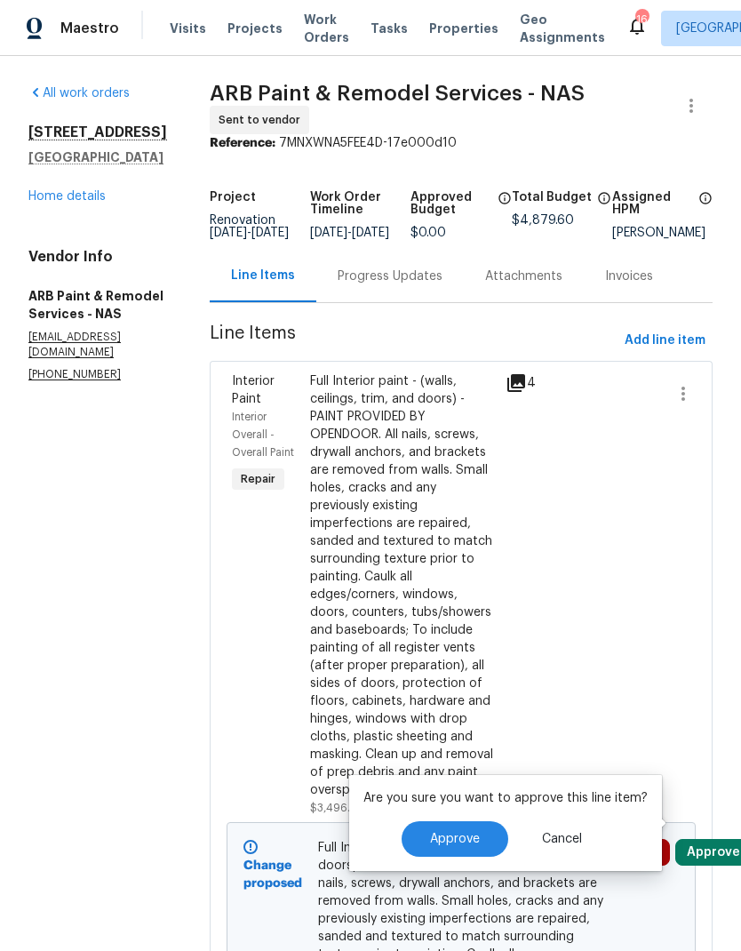
click at [456, 840] on span "Approve" at bounding box center [455, 839] width 50 height 13
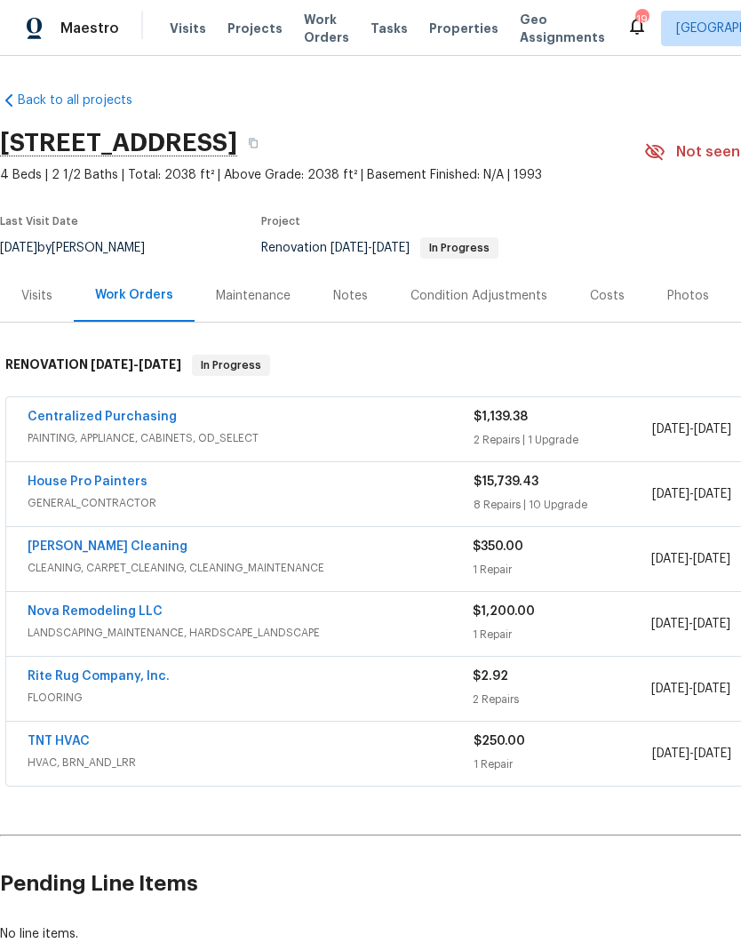
click at [304, 24] on span "Work Orders" at bounding box center [326, 29] width 45 height 36
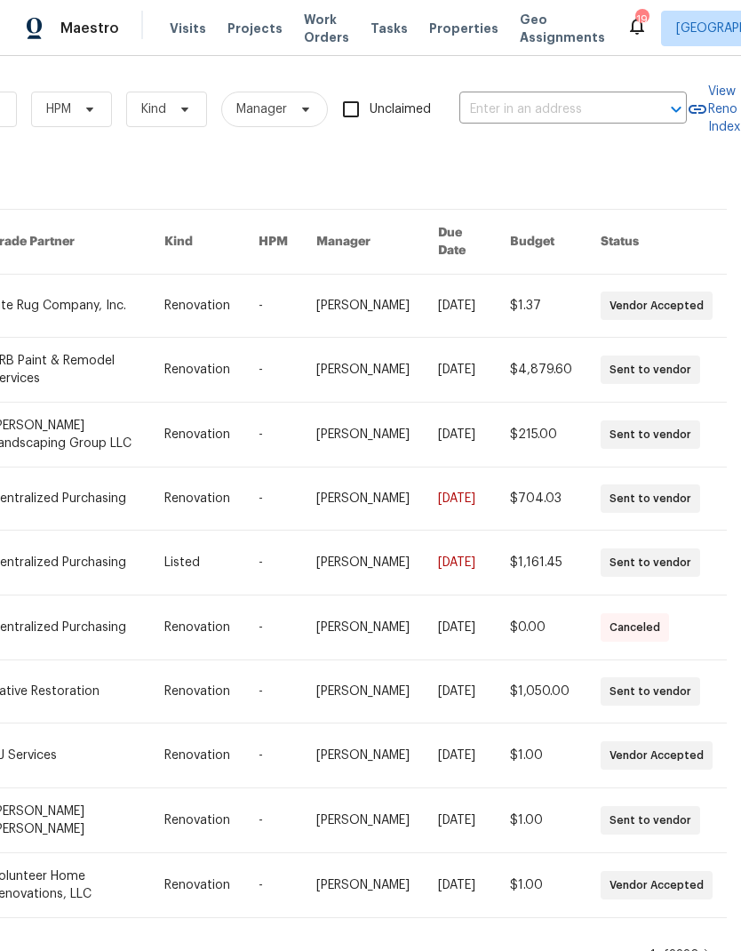
scroll to position [0, 292]
click at [524, 96] on input "text" at bounding box center [548, 110] width 178 height 28
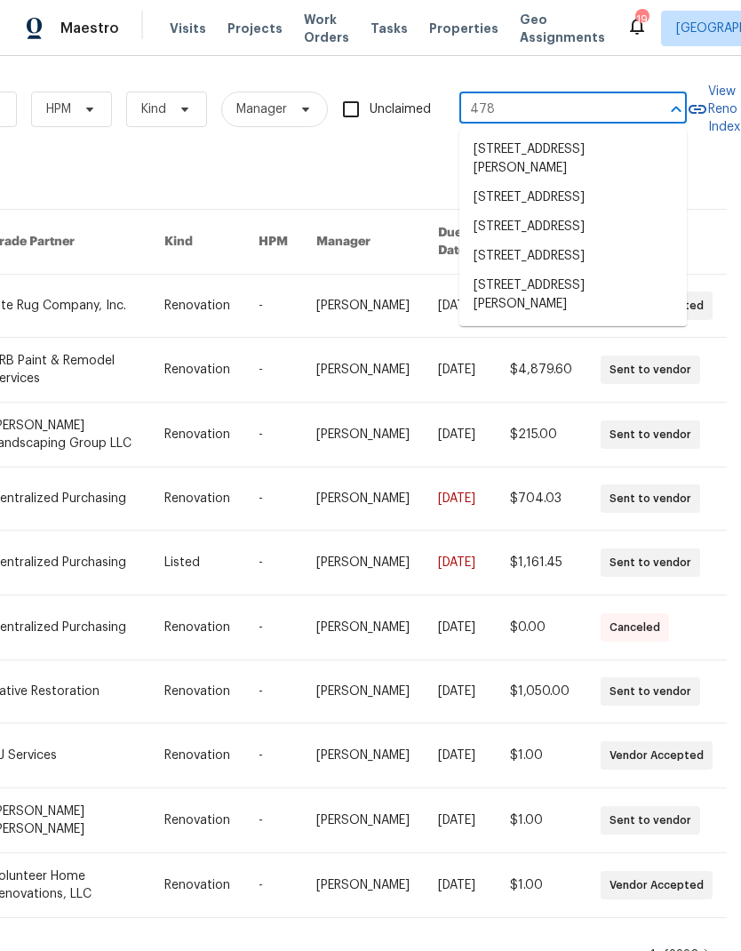
type input "478 d"
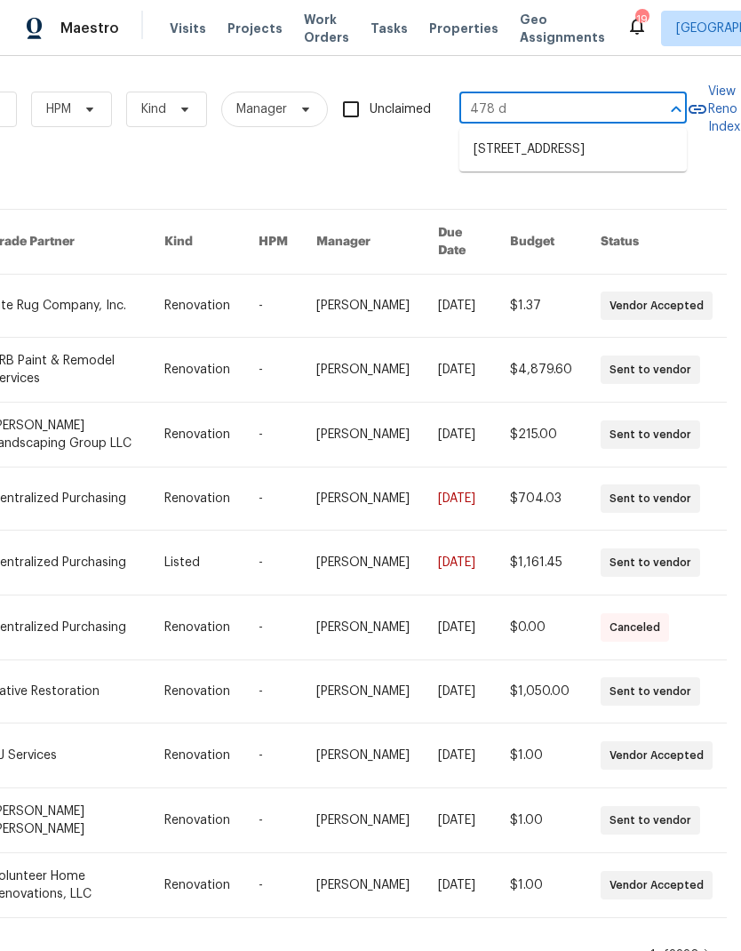
click at [549, 164] on li "[STREET_ADDRESS]" at bounding box center [572, 149] width 227 height 29
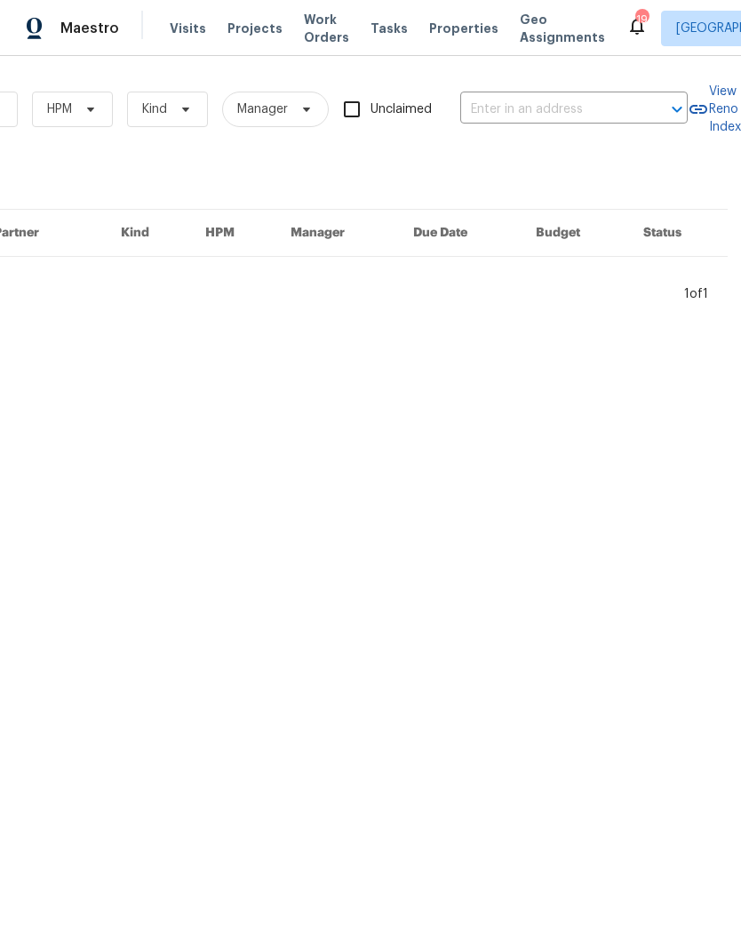
type input "[STREET_ADDRESS]"
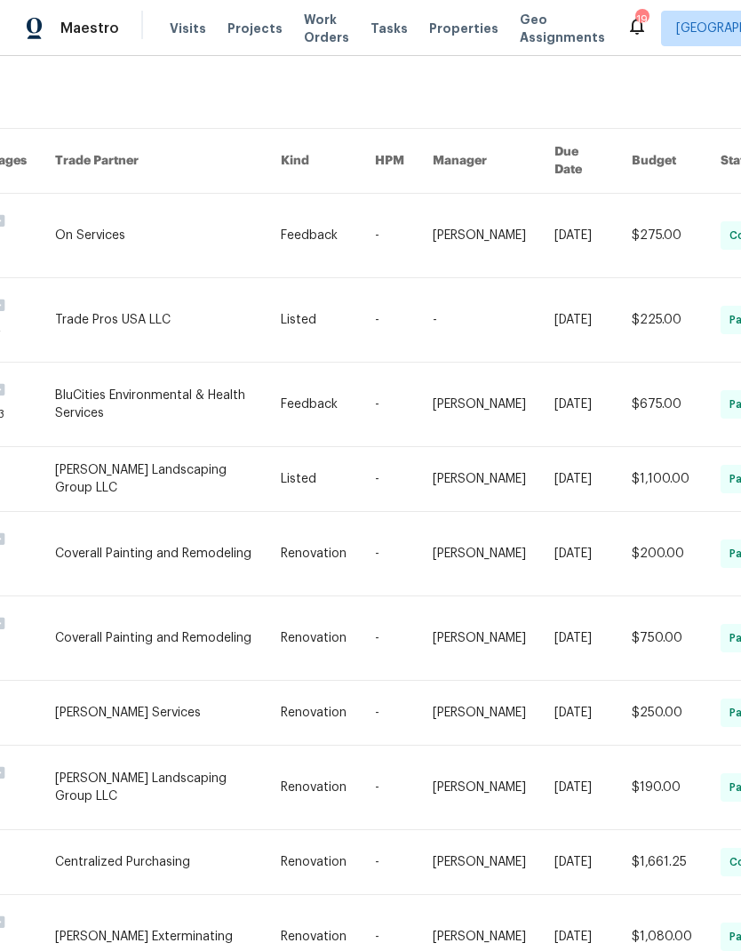
scroll to position [81, 210]
click at [157, 746] on link at bounding box center [170, 788] width 226 height 84
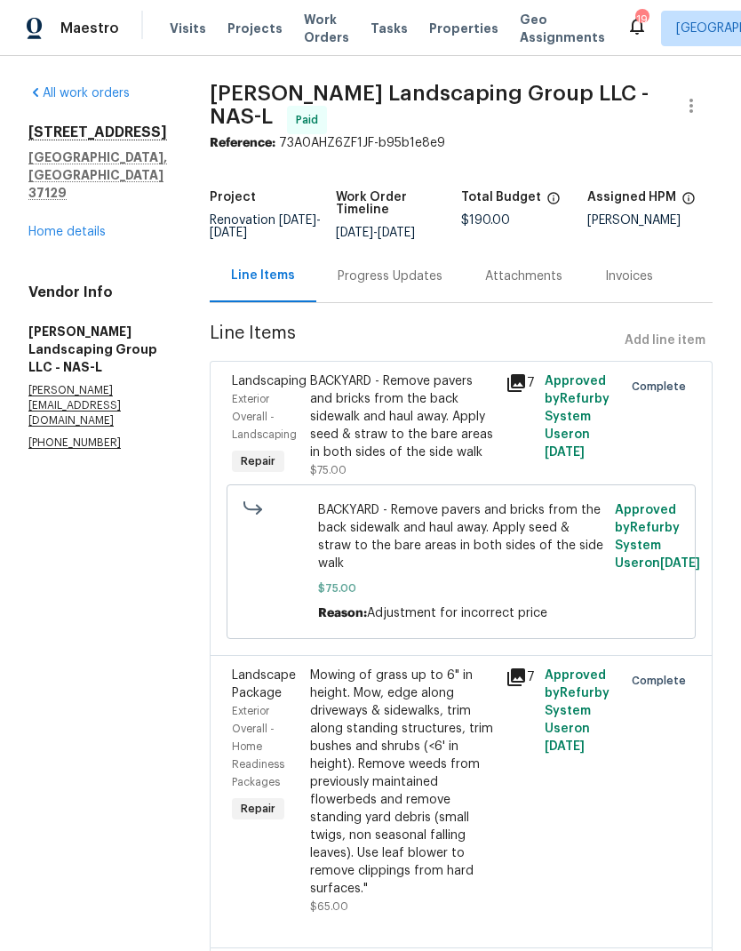
click at [56, 226] on link "Home details" at bounding box center [66, 232] width 77 height 12
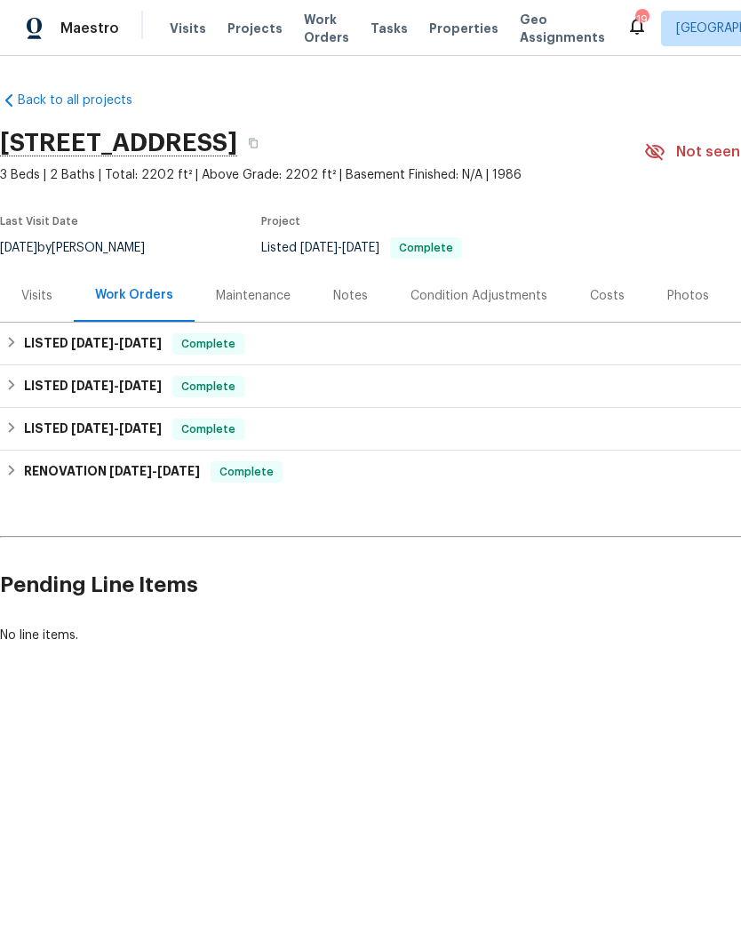
click at [590, 312] on div "Costs" at bounding box center [607, 295] width 77 height 52
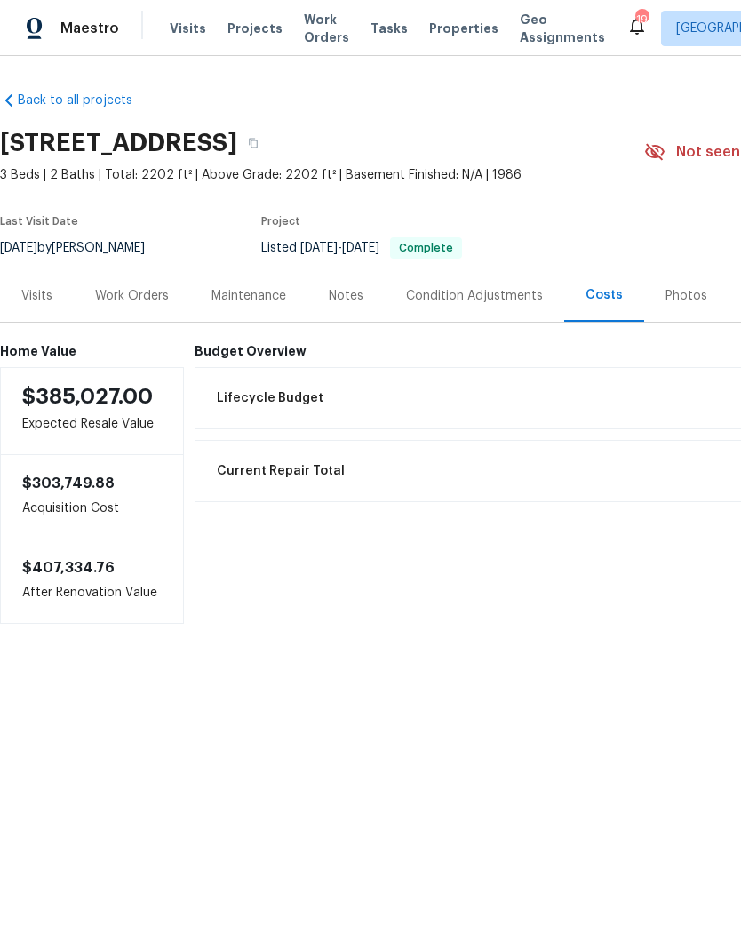
click at [41, 291] on div "Visits" at bounding box center [36, 296] width 31 height 18
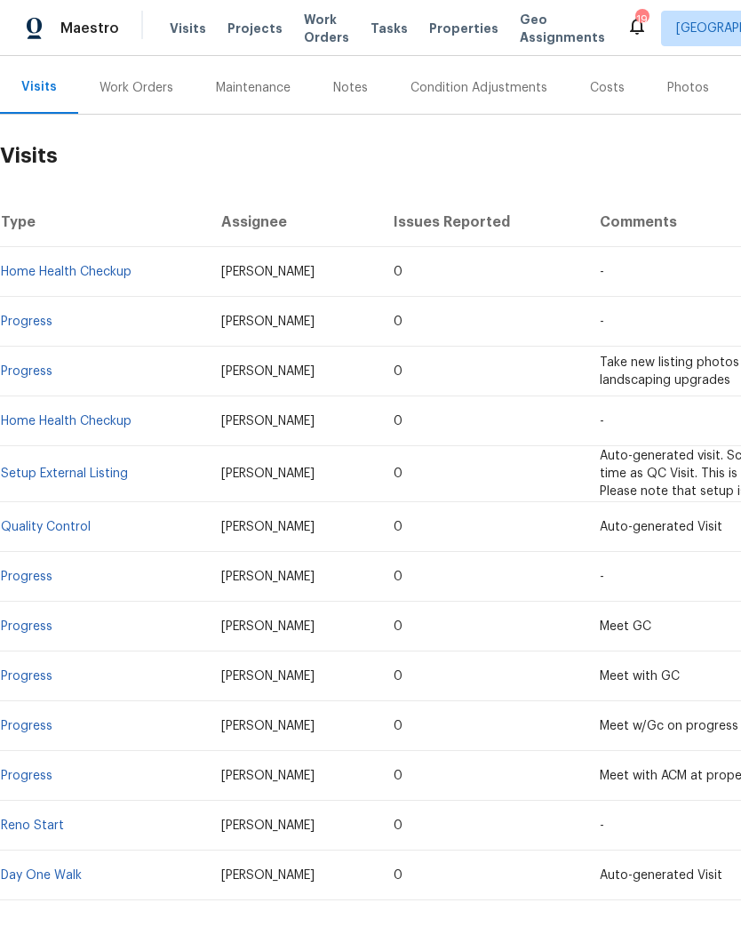
scroll to position [207, 0]
